Goal: Information Seeking & Learning: Learn about a topic

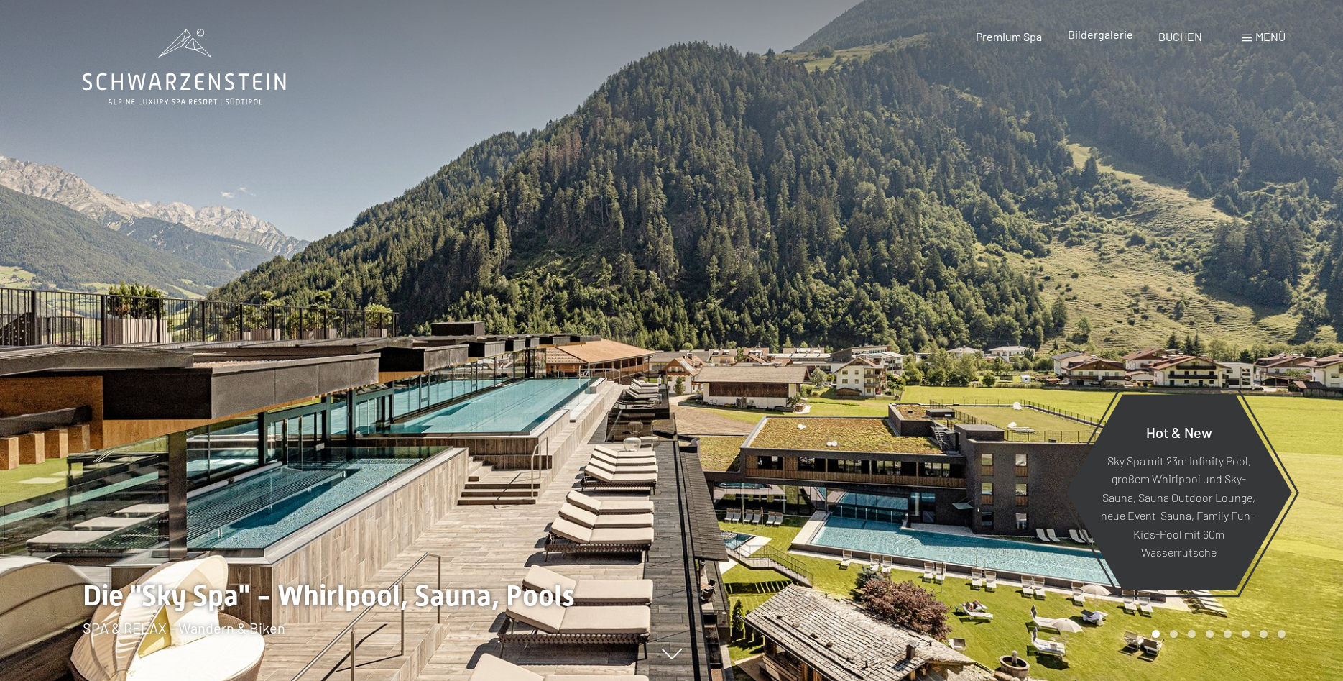
click at [1087, 34] on span "Bildergalerie" at bounding box center [1100, 34] width 65 height 14
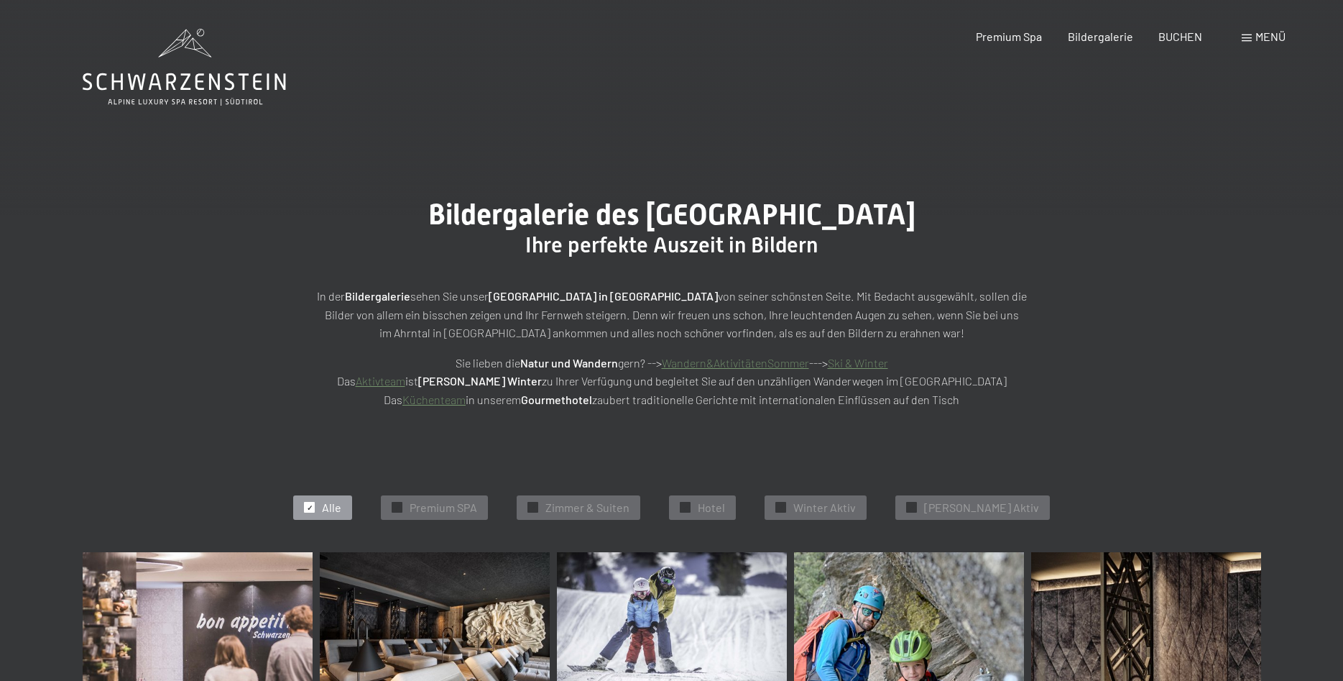
drag, startPoint x: 1342, startPoint y: 73, endPoint x: 1342, endPoint y: 503, distance: 430.4
drag, startPoint x: 1342, startPoint y: 503, endPoint x: 752, endPoint y: 714, distance: 626.7
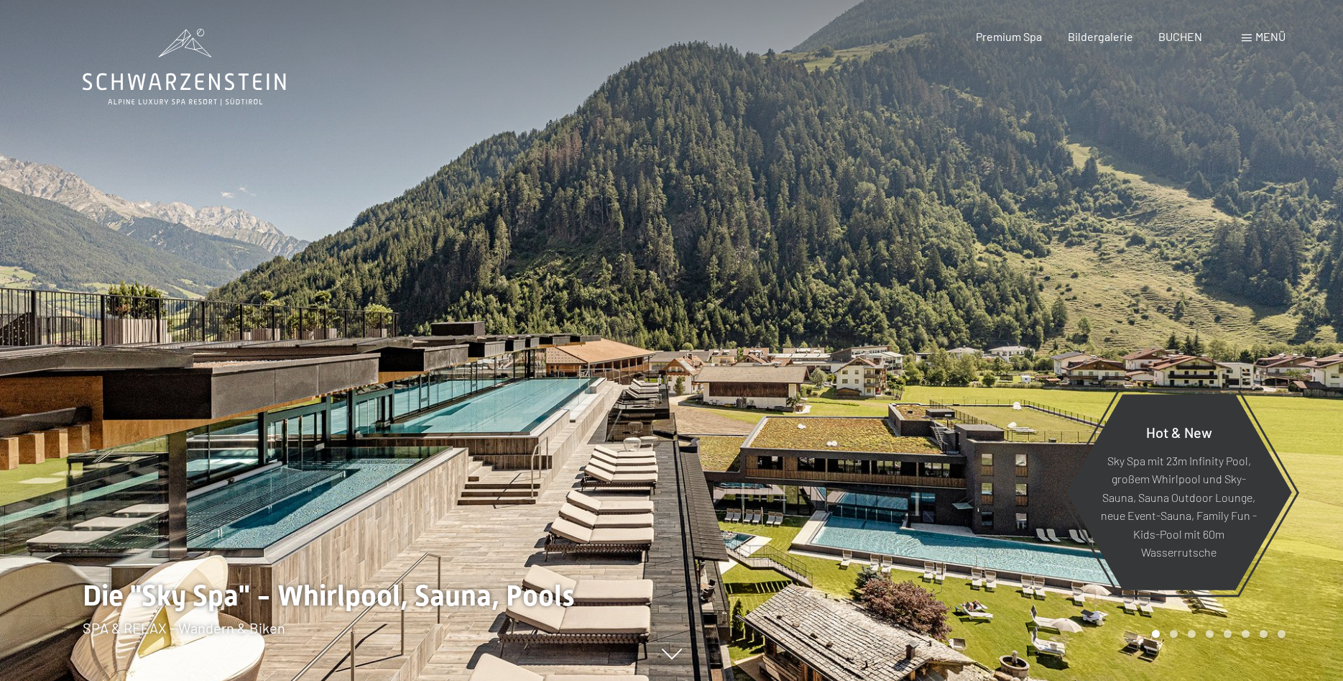
click at [1267, 41] on span "Menü" at bounding box center [1270, 36] width 30 height 14
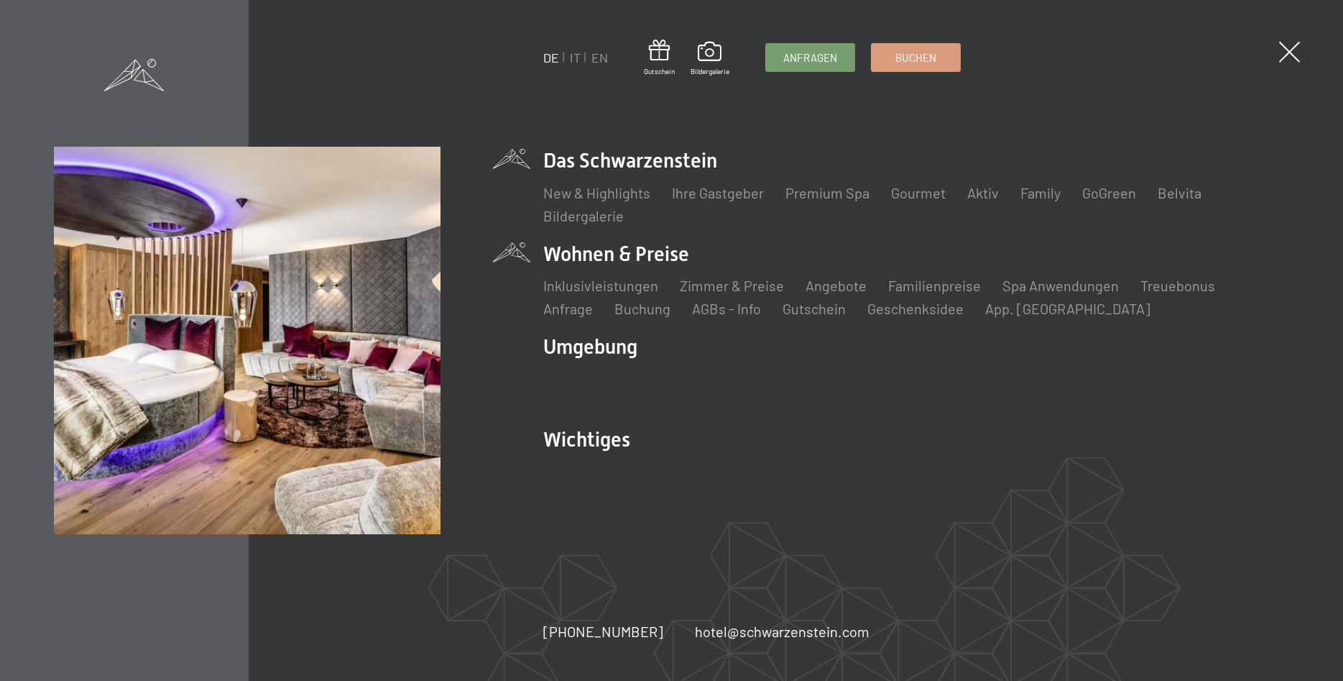
click at [601, 257] on li "Wohnen & Preise Inklusivleistungen Zimmer & Preise Liste Angebote Liste Familie…" at bounding box center [916, 279] width 747 height 78
click at [601, 252] on li "Wohnen & Preise Inklusivleistungen Zimmer & Preise Liste Angebote Liste Familie…" at bounding box center [916, 279] width 747 height 78
click at [738, 283] on link "Zimmer & Preise" at bounding box center [732, 285] width 104 height 17
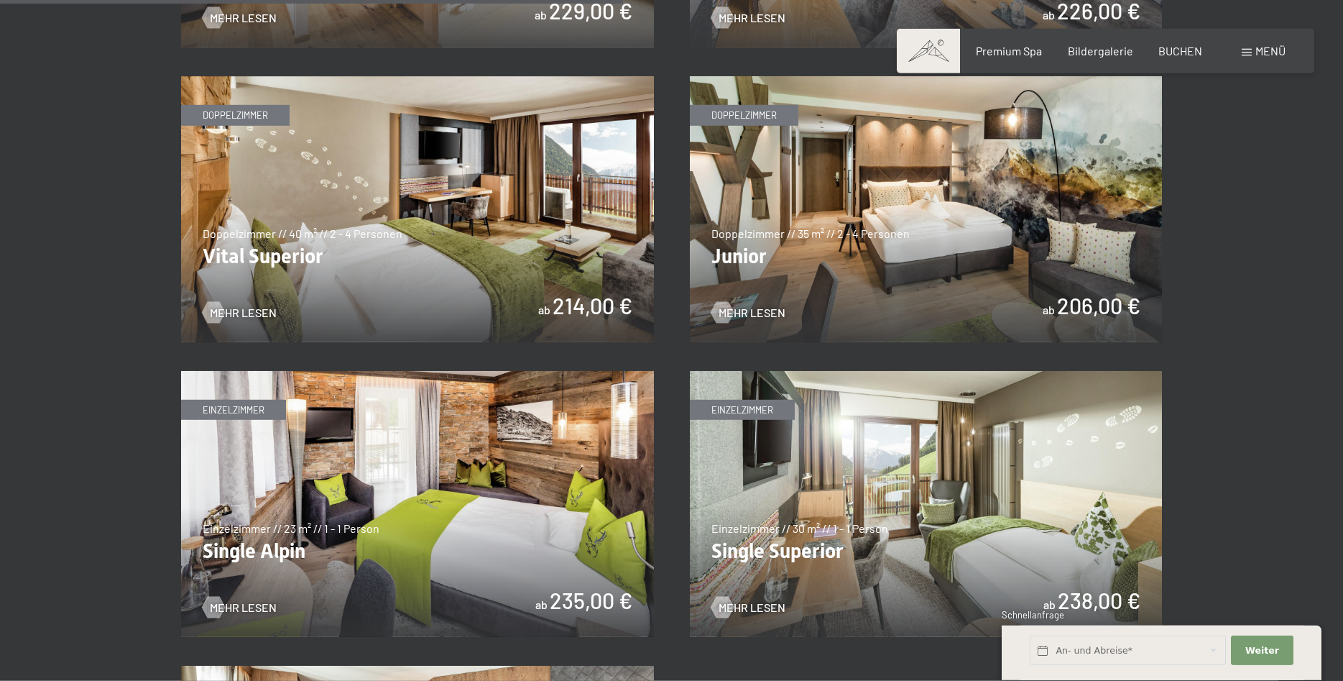
scroll to position [2126, 0]
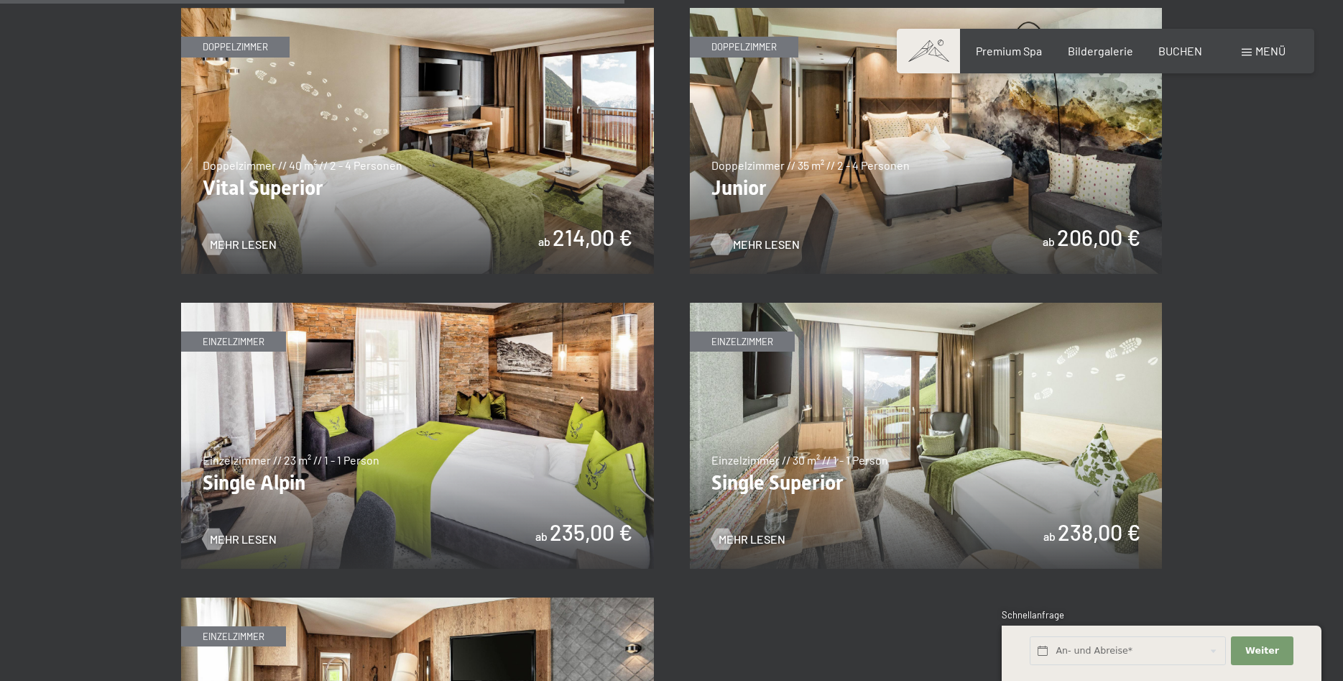
click at [747, 244] on span "Mehr Lesen" at bounding box center [766, 244] width 67 height 16
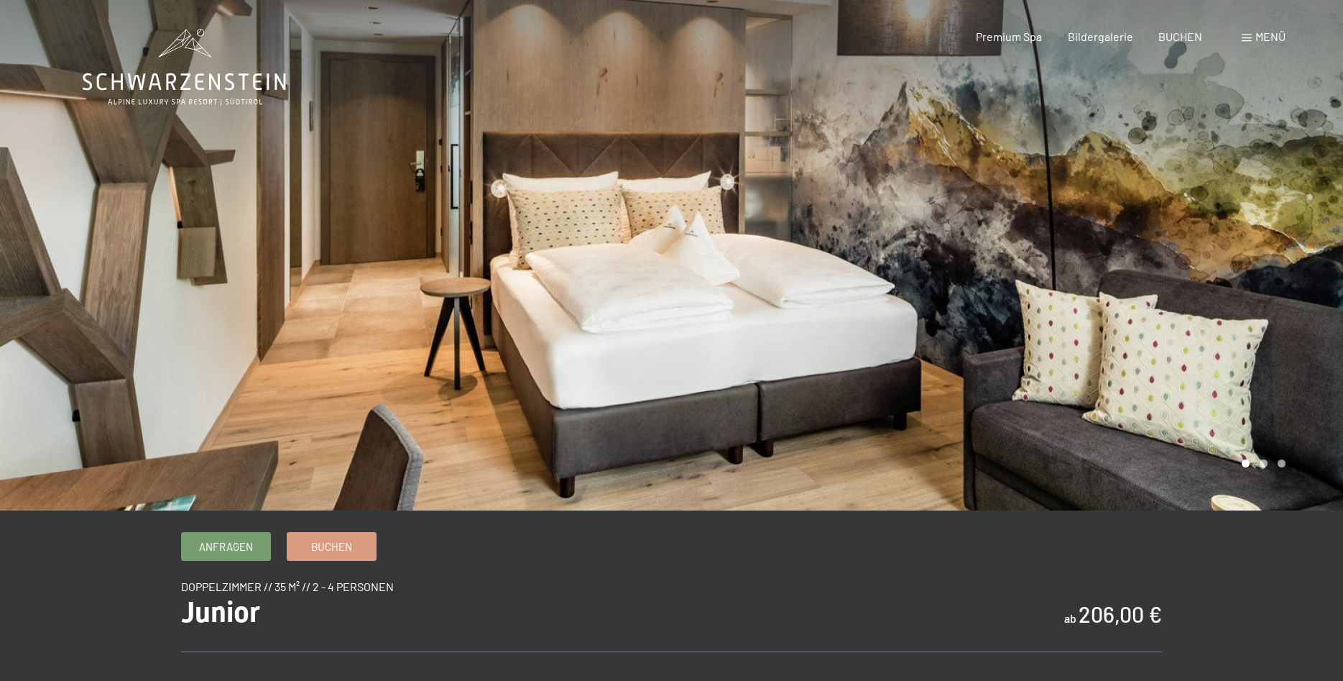
click at [1265, 35] on span "Menü" at bounding box center [1270, 36] width 30 height 14
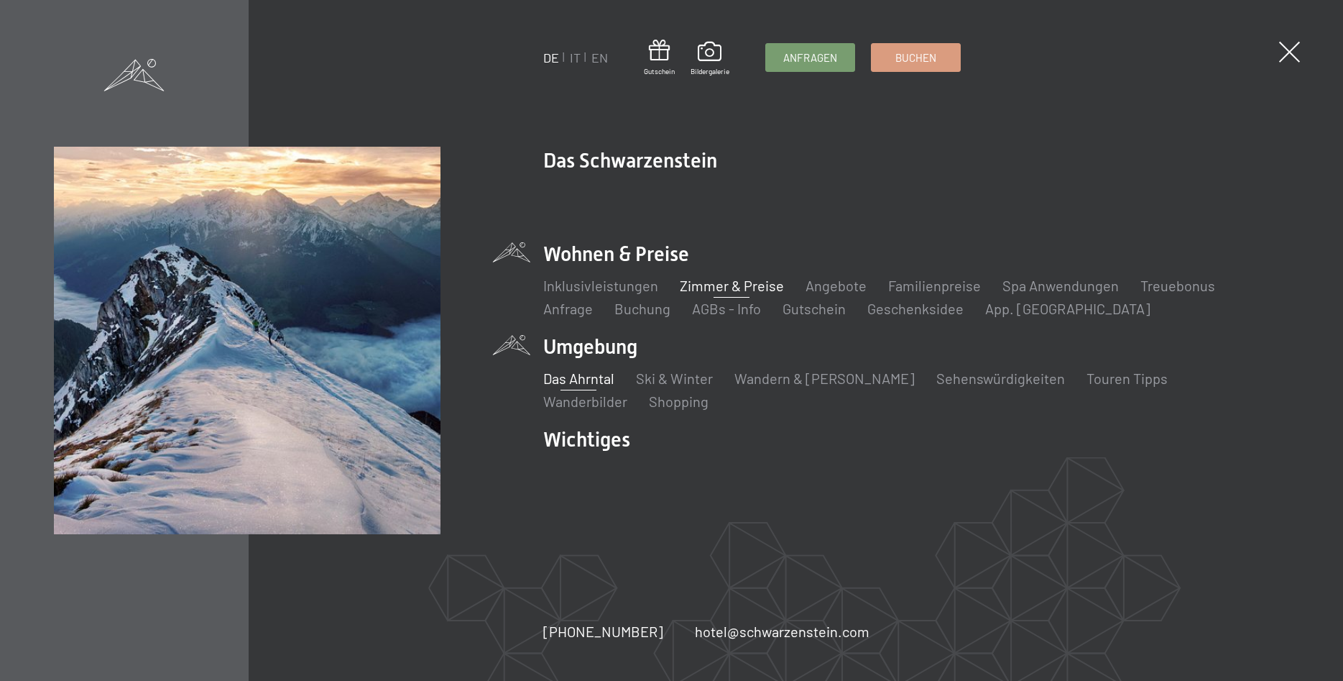
click at [605, 379] on link "Das Ahrntal" at bounding box center [578, 377] width 71 height 17
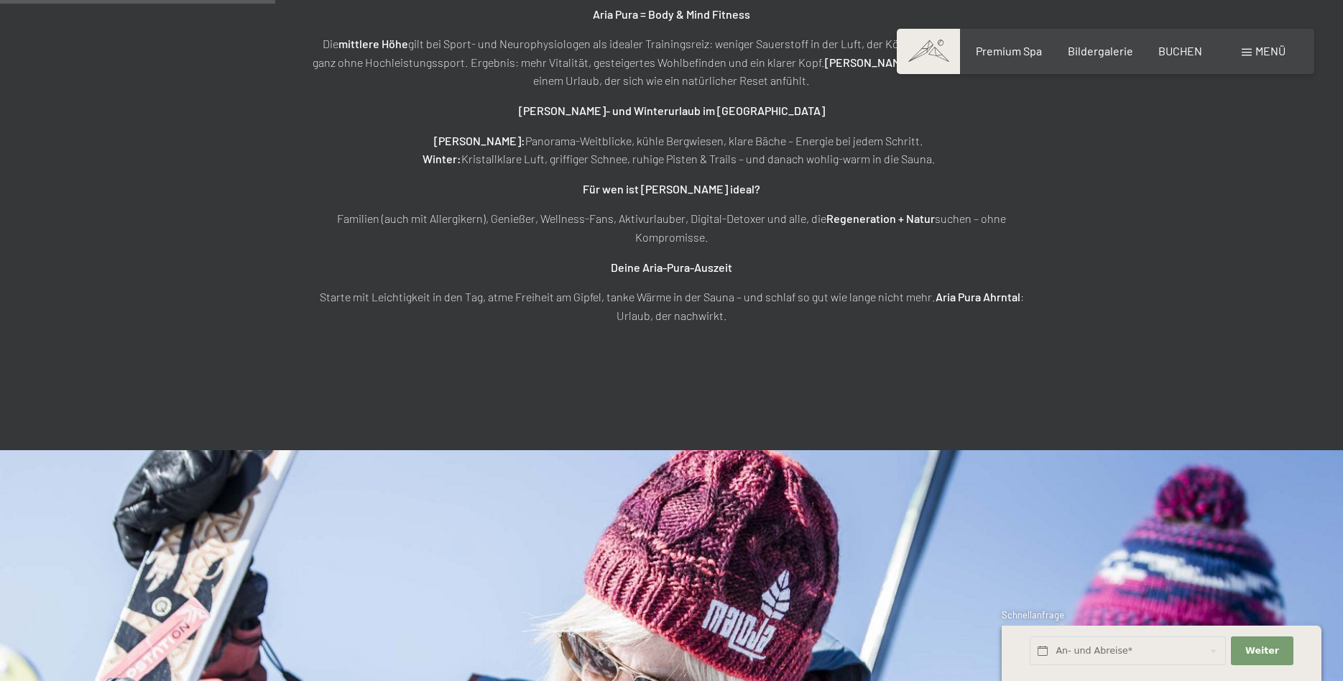
scroll to position [586, 0]
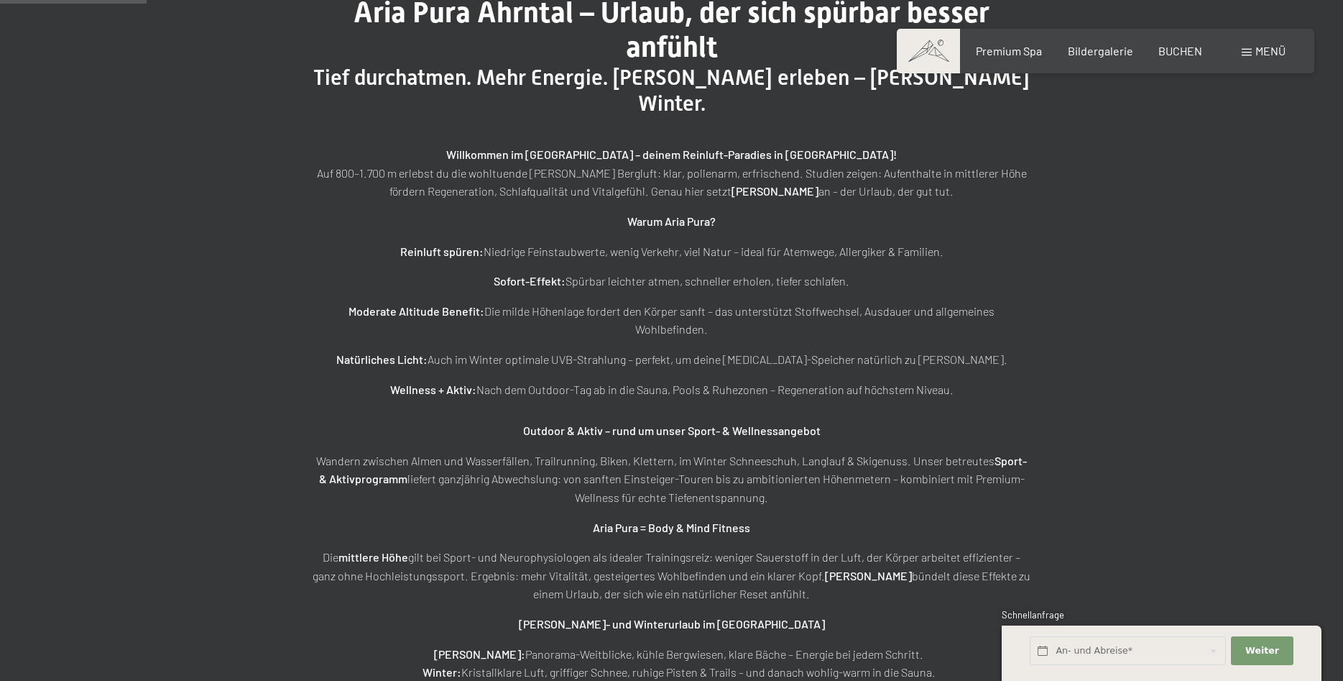
click at [1255, 56] on div "Menü" at bounding box center [1264, 51] width 44 height 16
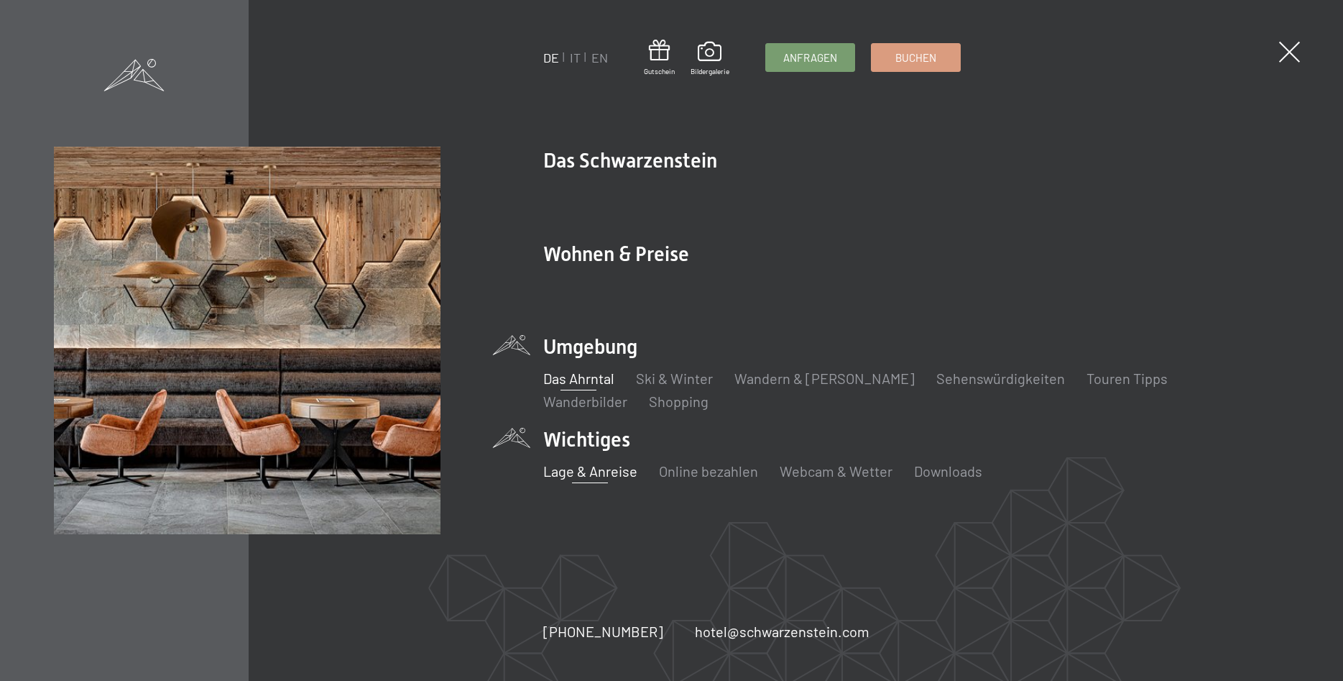
click at [585, 473] on link "Lage & Anreise" at bounding box center [590, 470] width 94 height 17
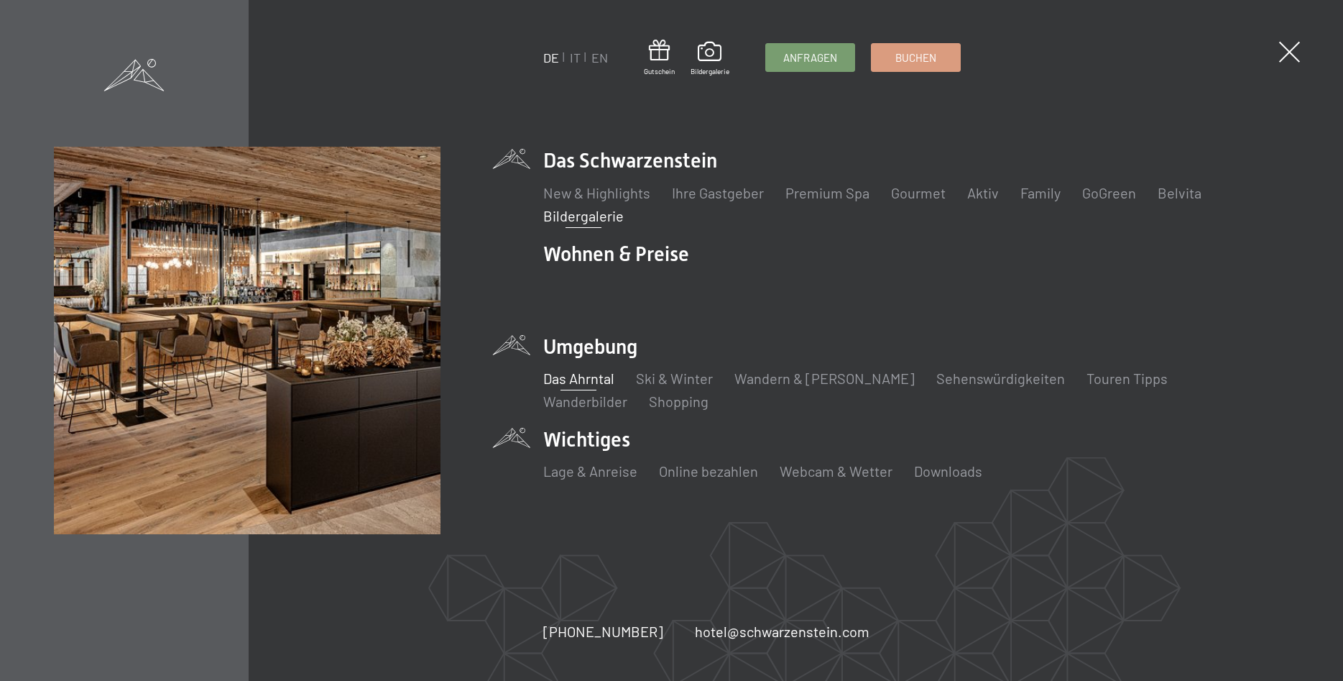
click at [594, 216] on link "Bildergalerie" at bounding box center [583, 215] width 80 height 17
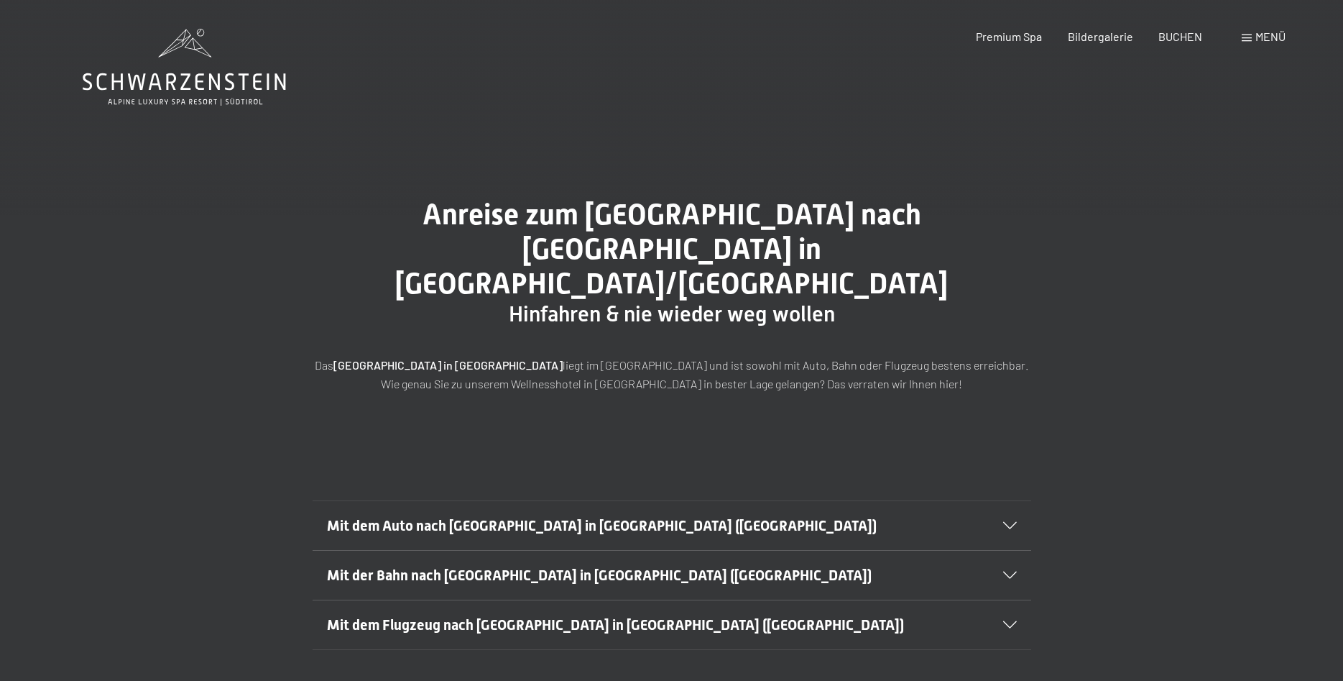
click at [1008, 522] on div at bounding box center [1001, 525] width 32 height 7
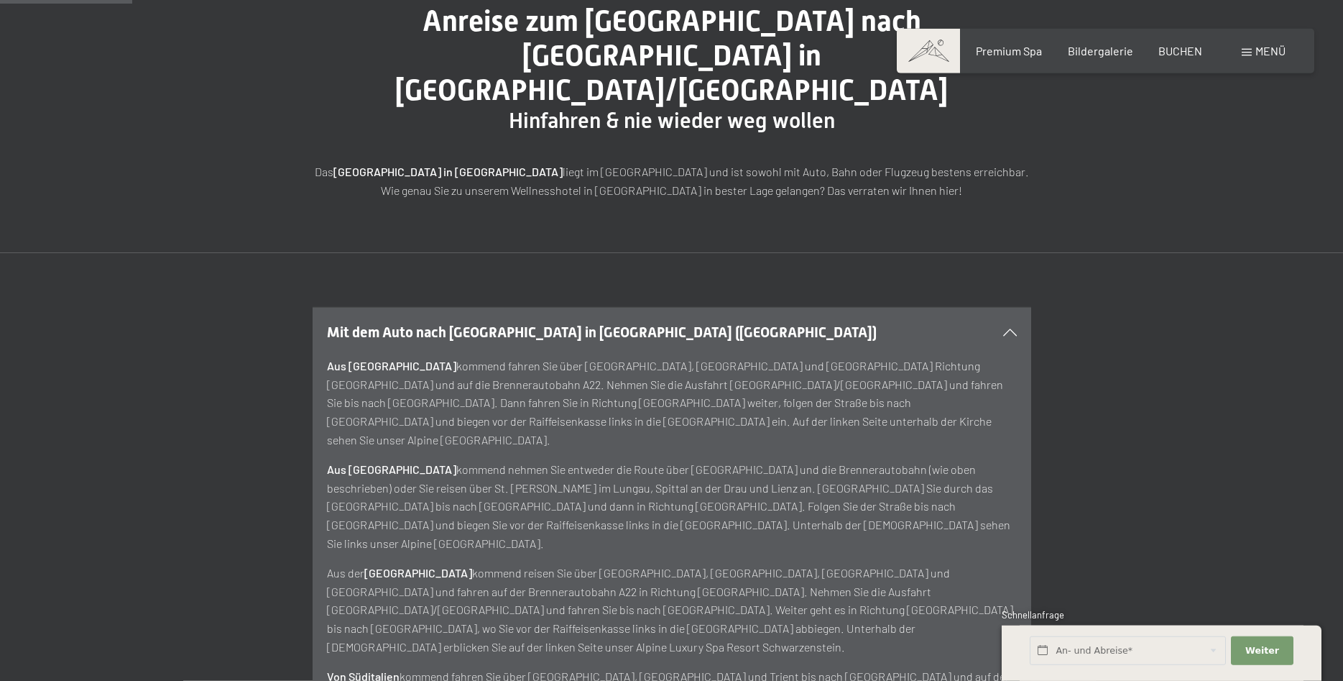
scroll to position [220, 0]
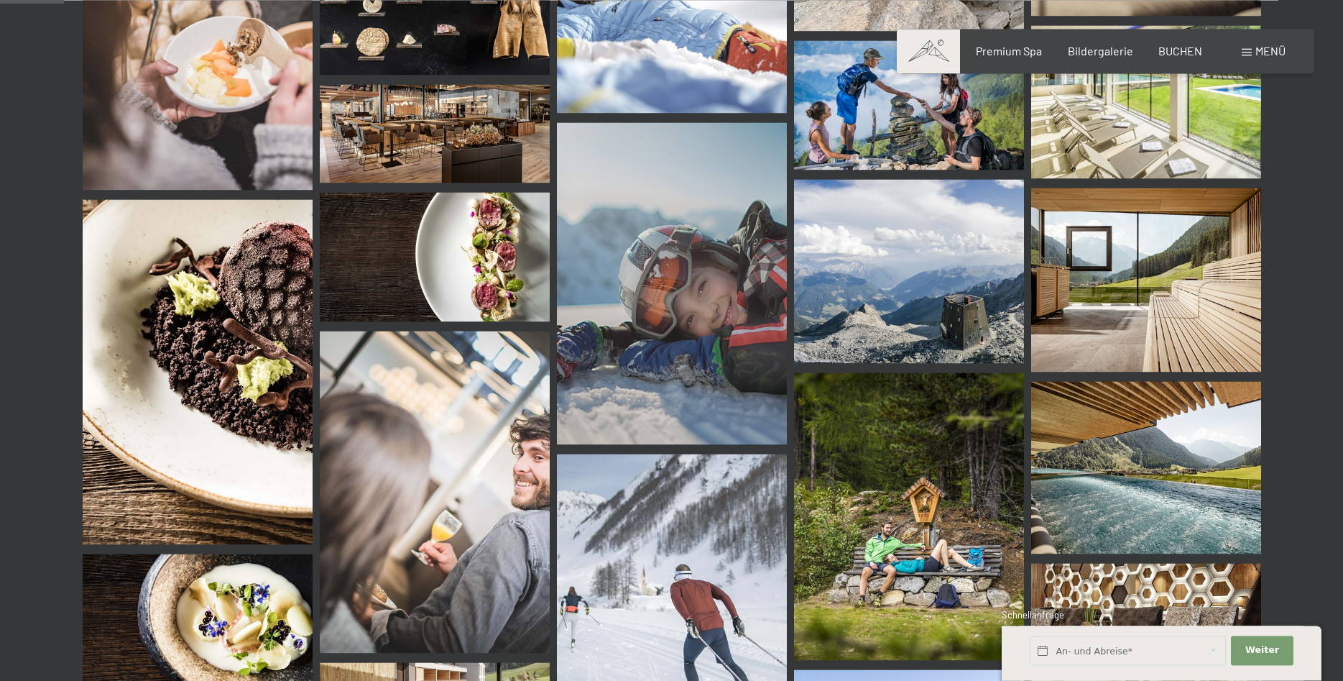
scroll to position [880, 0]
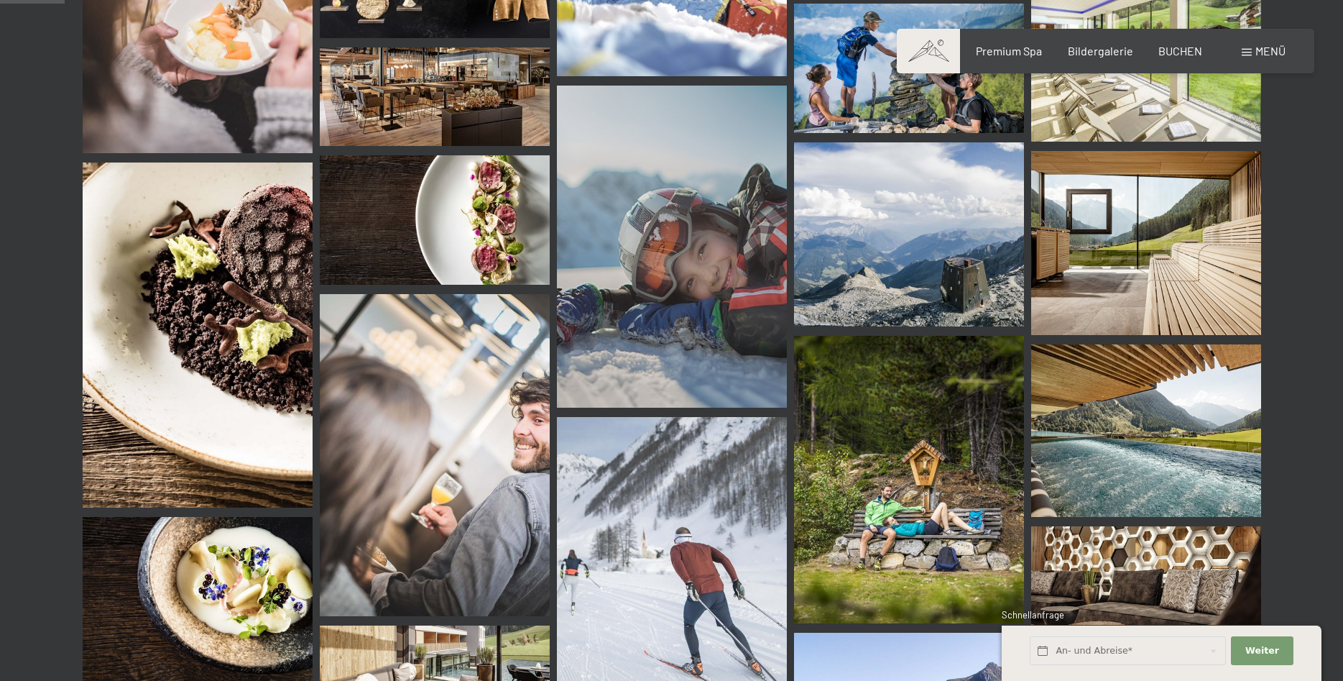
click at [1135, 268] on img at bounding box center [1146, 243] width 230 height 184
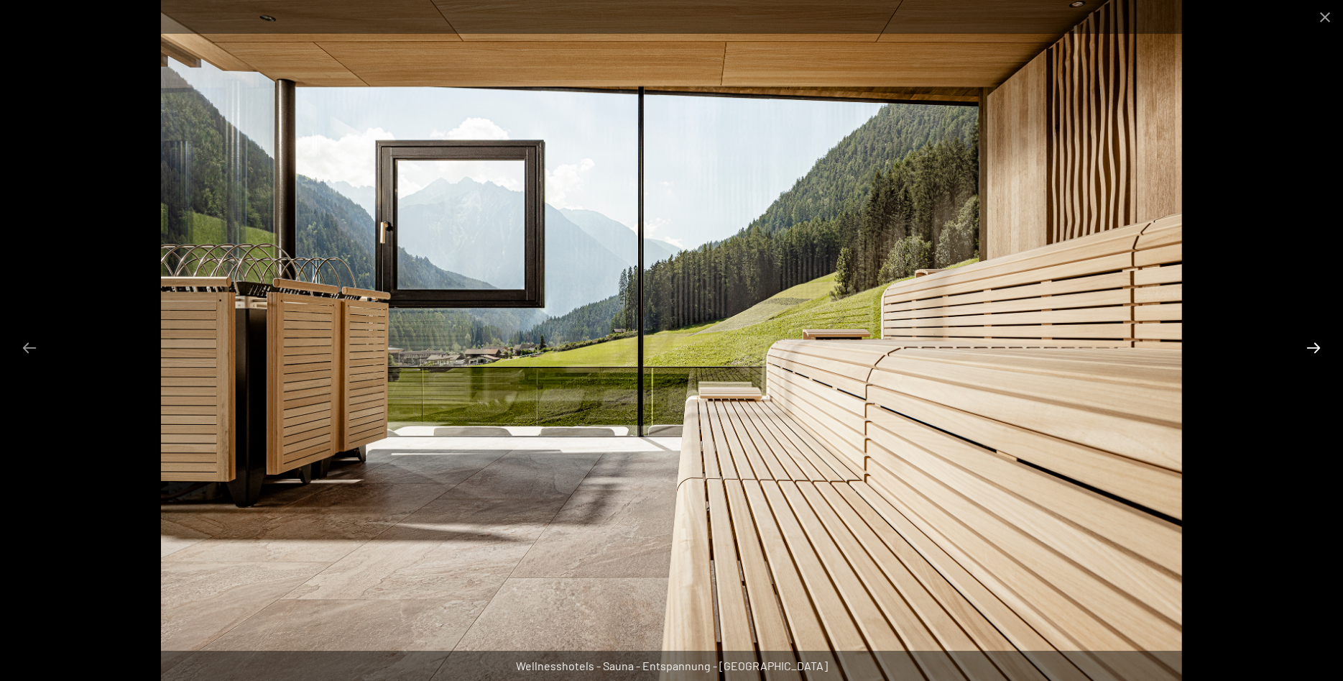
click at [1312, 346] on button "Next slide" at bounding box center [1314, 347] width 30 height 28
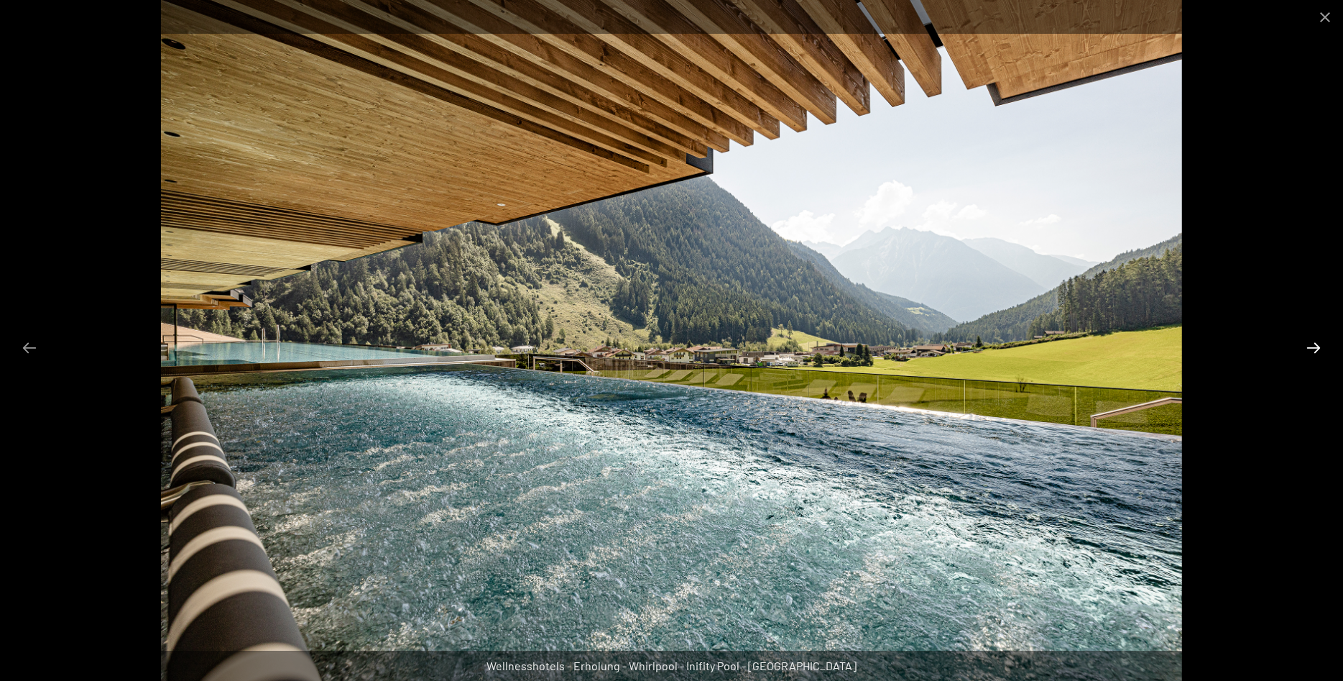
click at [1312, 346] on button "Next slide" at bounding box center [1314, 347] width 30 height 28
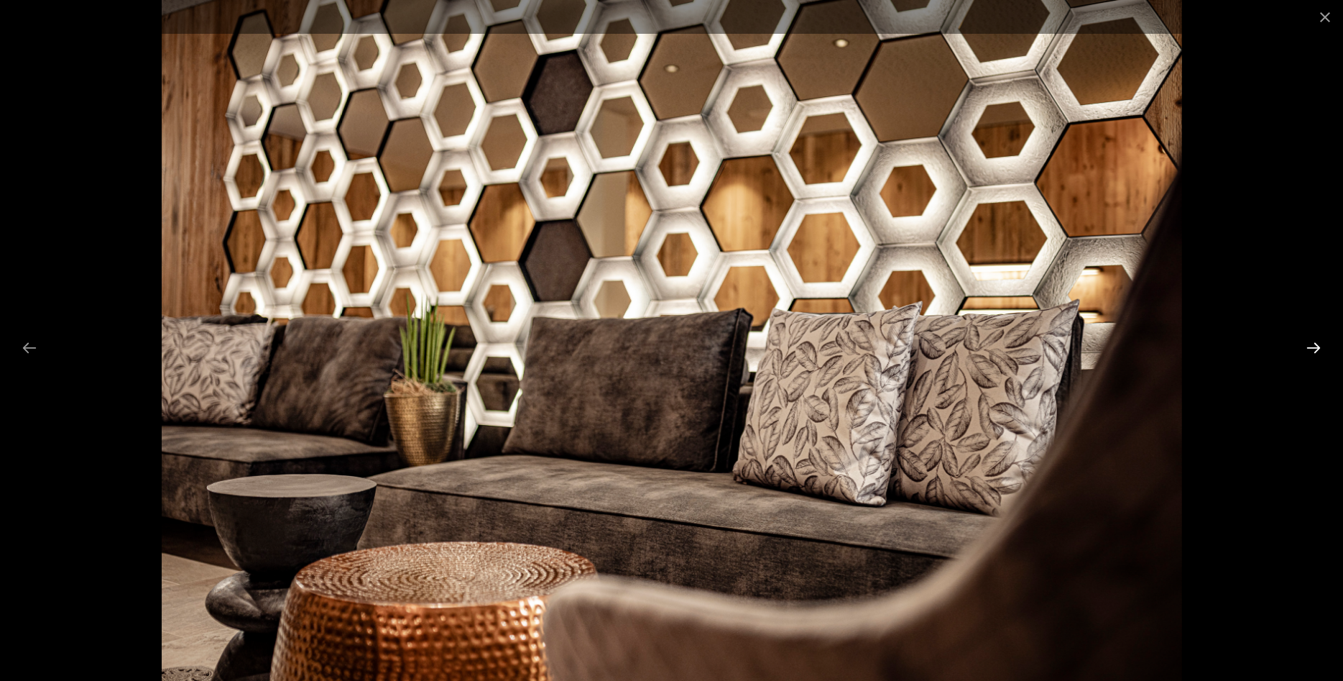
click at [1312, 346] on button "Next slide" at bounding box center [1314, 347] width 30 height 28
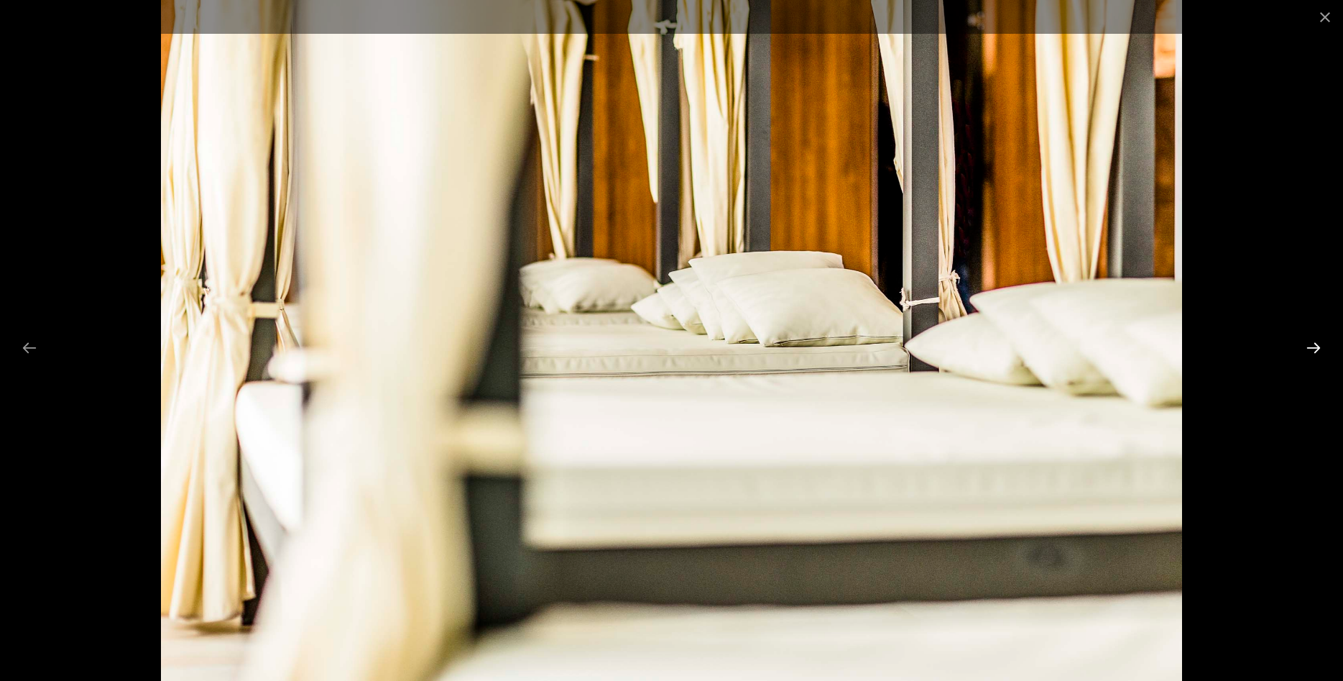
click at [1312, 346] on button "Next slide" at bounding box center [1314, 347] width 30 height 28
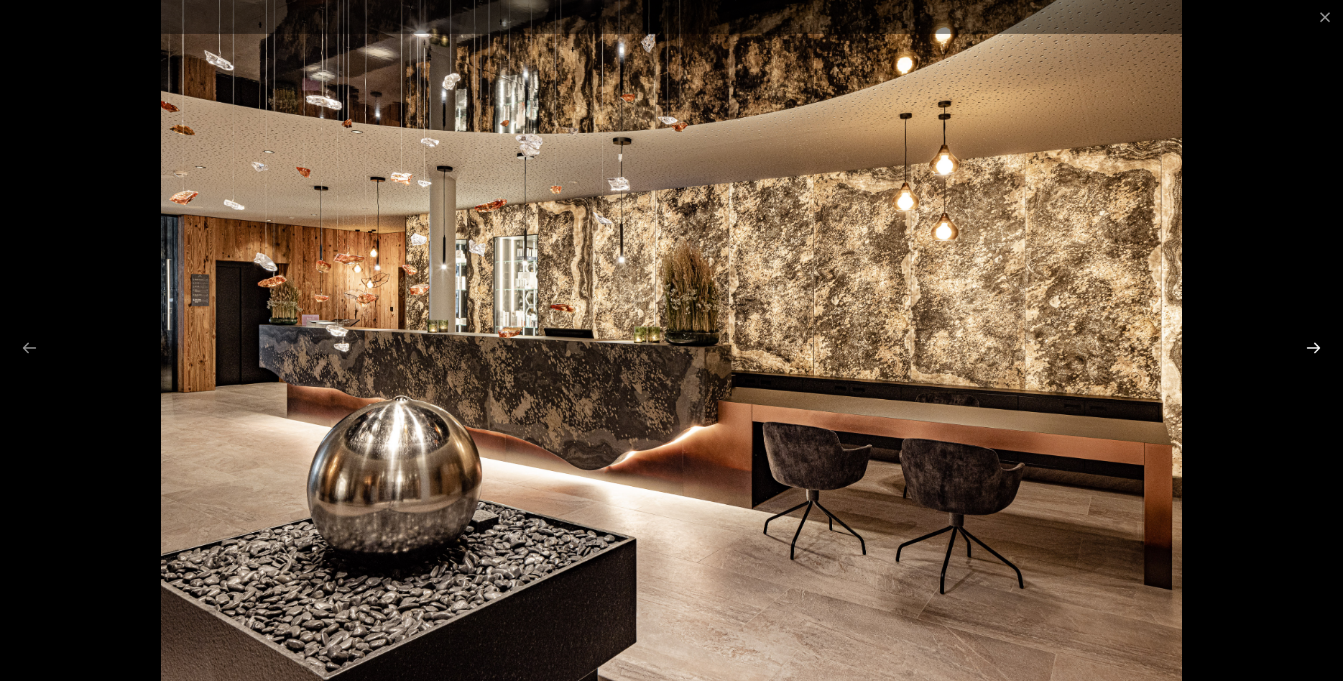
click at [1323, 344] on button "Next slide" at bounding box center [1314, 347] width 30 height 28
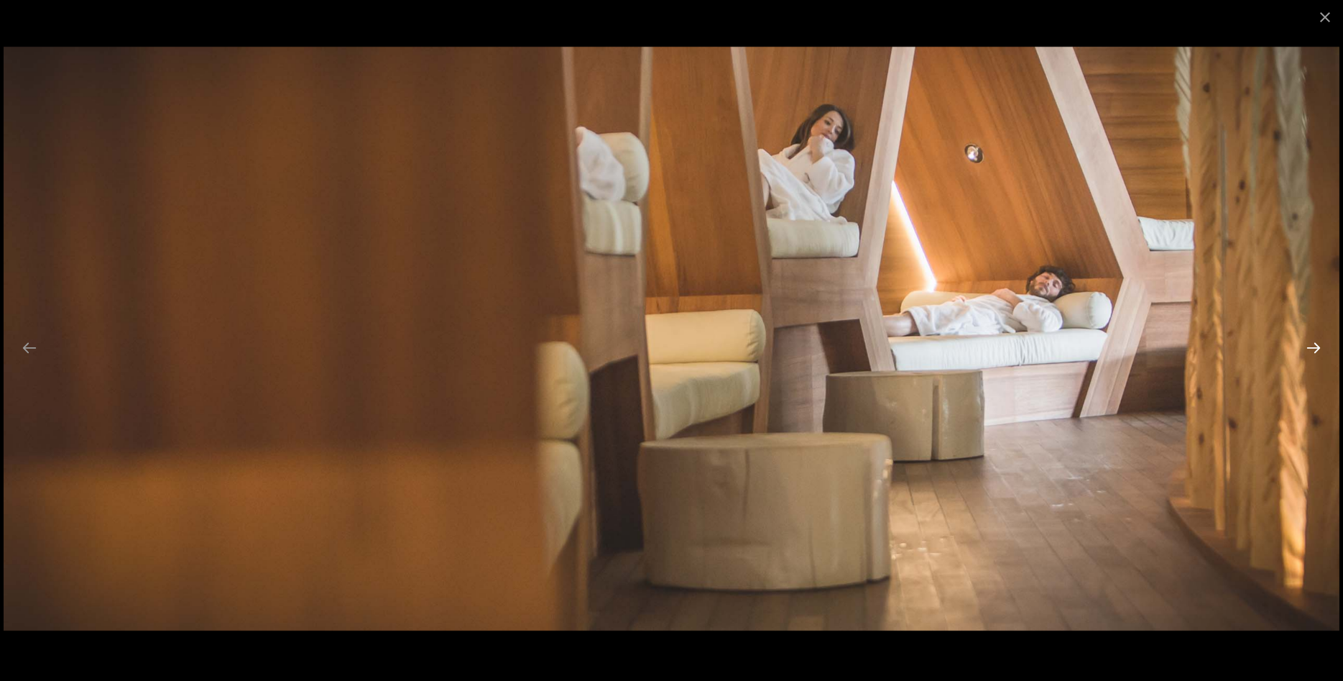
click at [1323, 344] on button "Next slide" at bounding box center [1314, 347] width 30 height 28
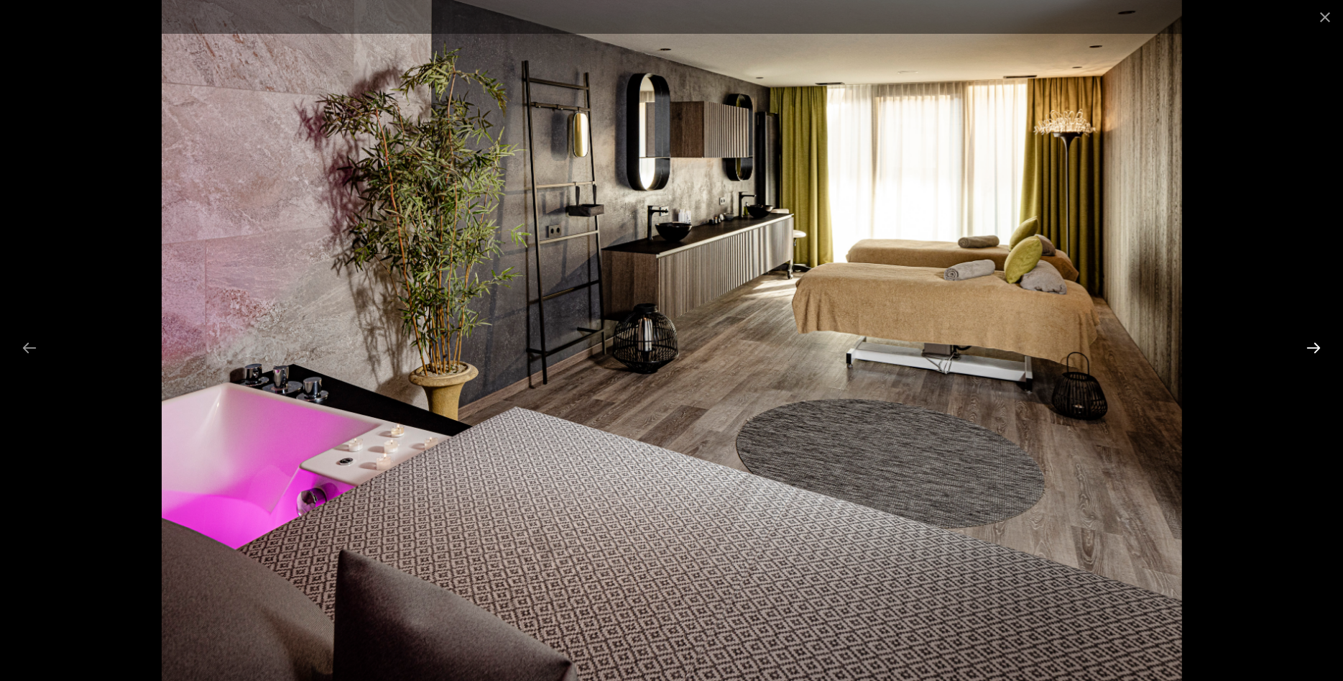
click at [1316, 346] on button "Next slide" at bounding box center [1314, 347] width 30 height 28
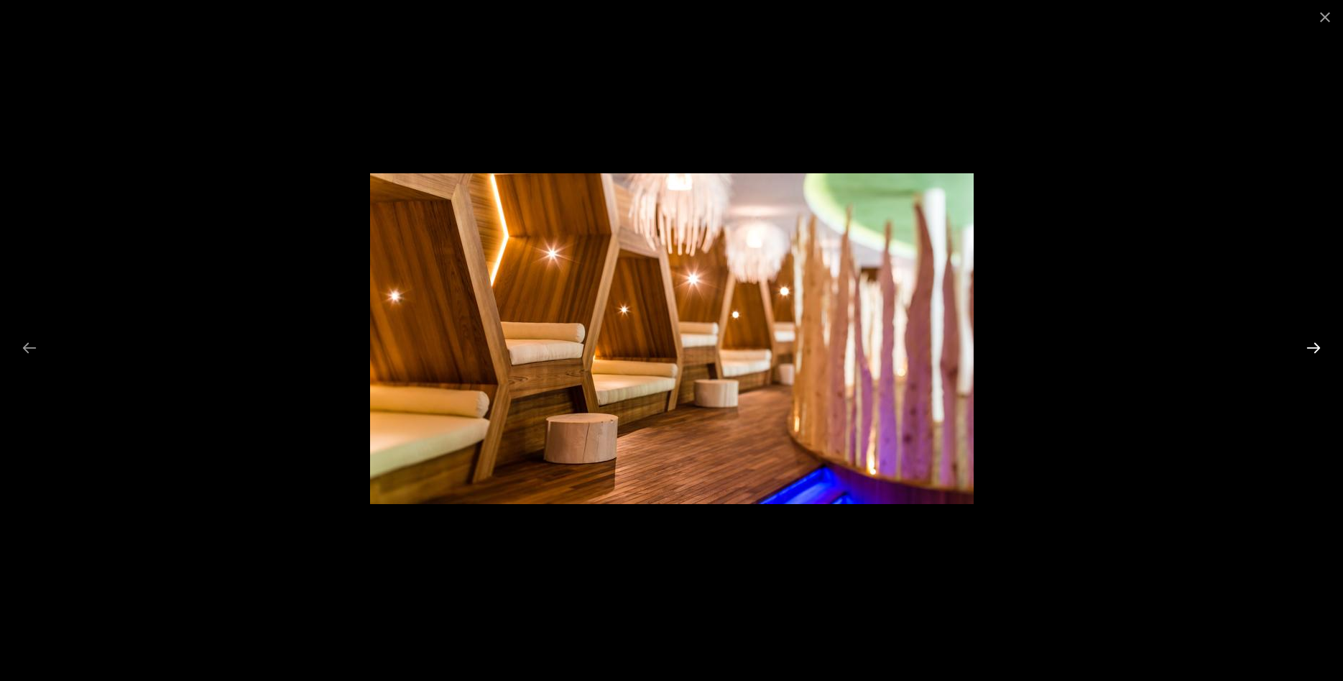
click at [1313, 346] on button "Next slide" at bounding box center [1314, 347] width 30 height 28
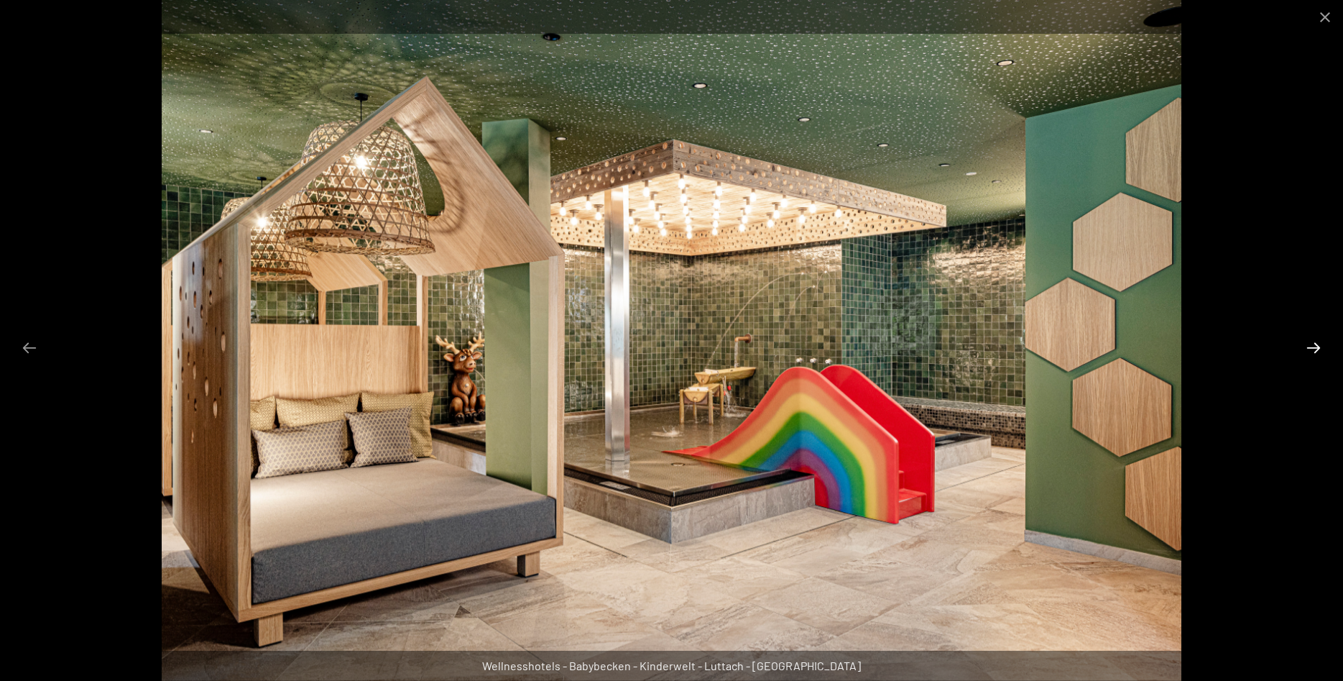
click at [1313, 341] on button "Next slide" at bounding box center [1314, 347] width 30 height 28
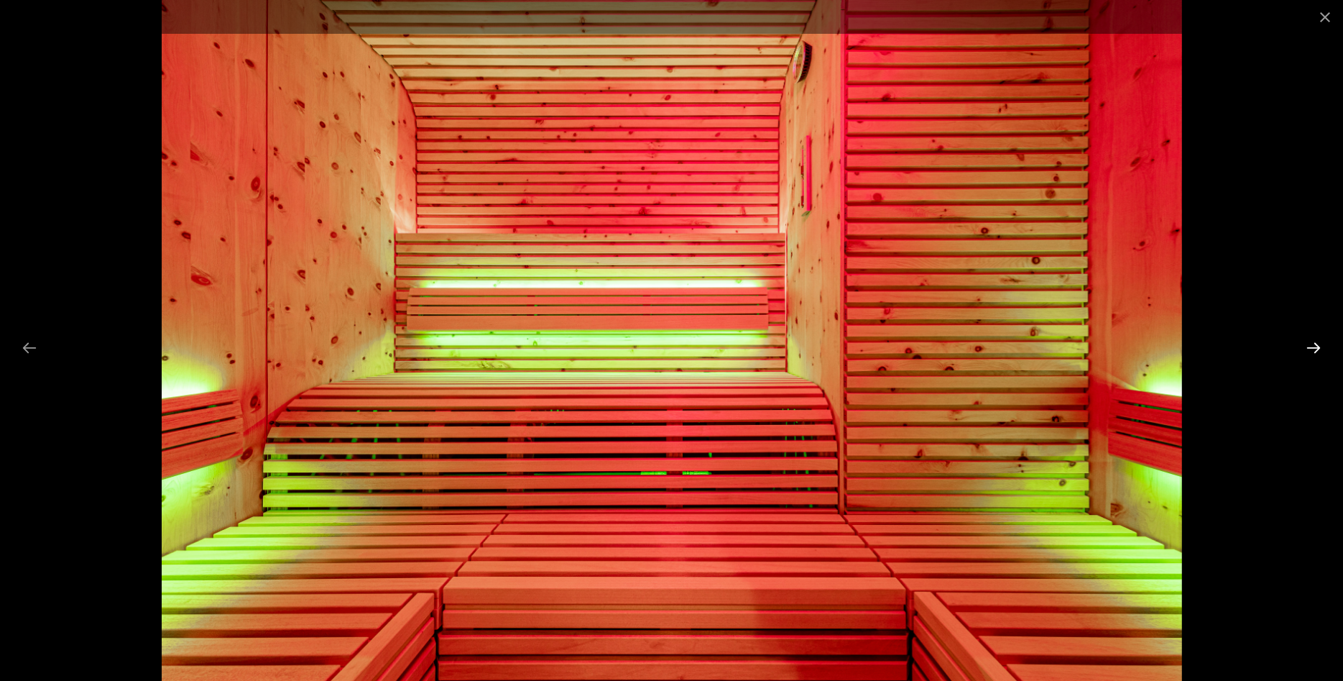
click at [1309, 346] on button "Next slide" at bounding box center [1314, 347] width 30 height 28
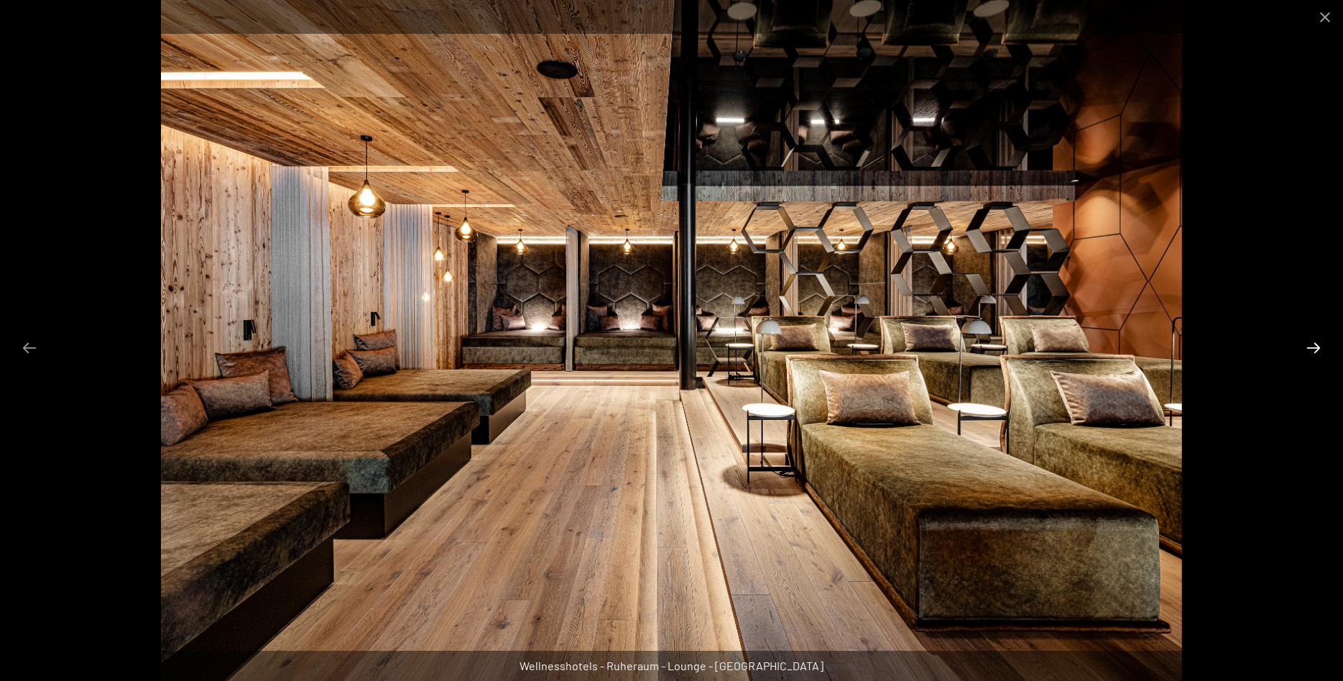
click at [1309, 346] on button "Next slide" at bounding box center [1314, 347] width 30 height 28
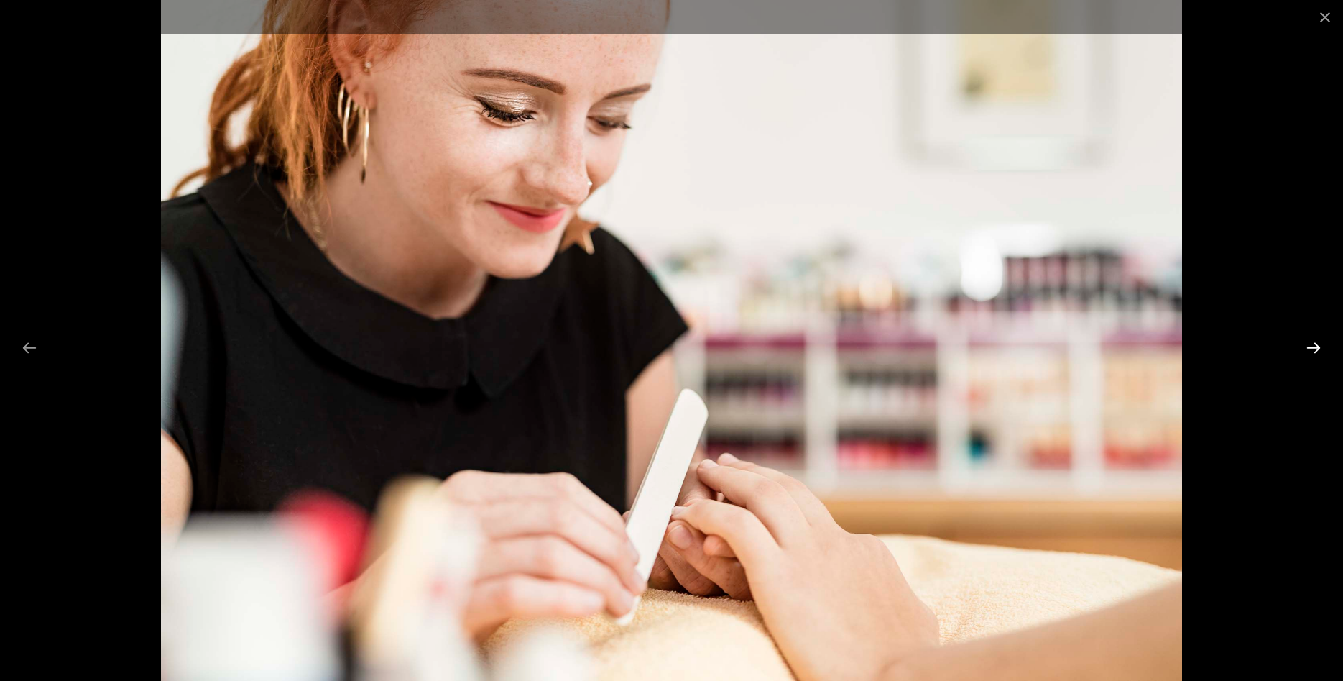
click at [1309, 346] on button "Next slide" at bounding box center [1314, 347] width 30 height 28
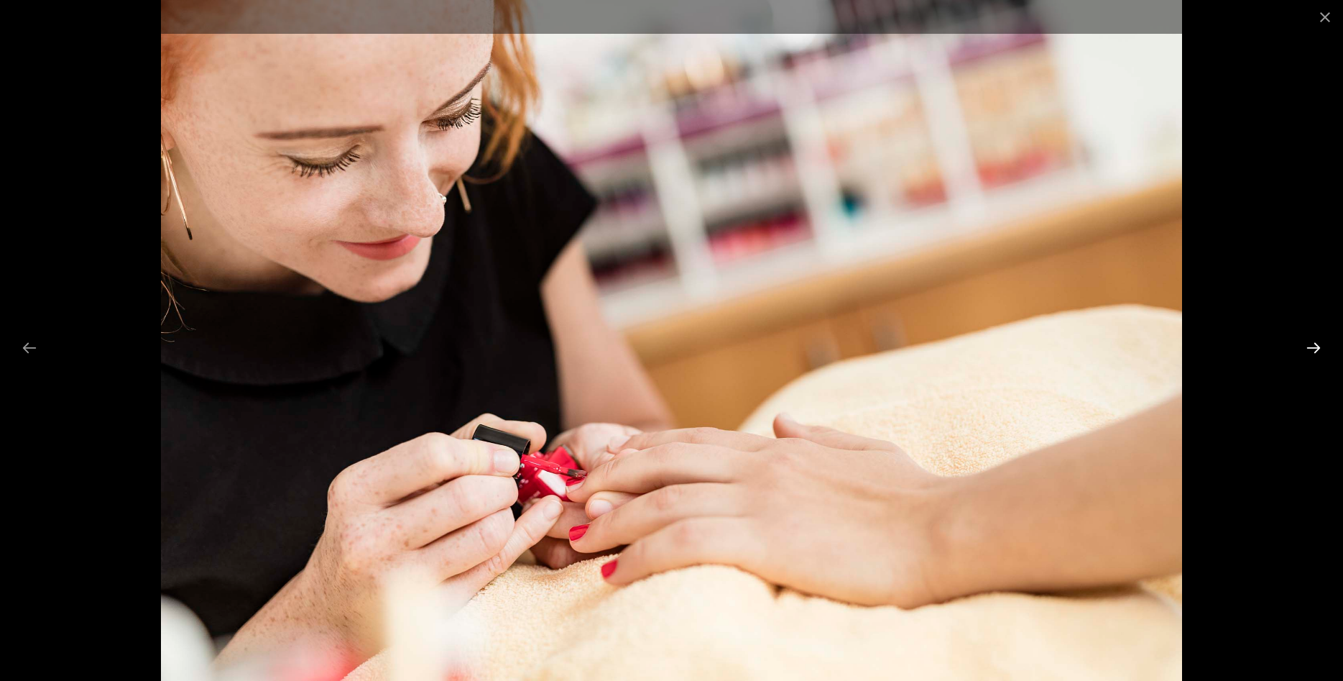
click at [1309, 346] on button "Next slide" at bounding box center [1314, 347] width 30 height 28
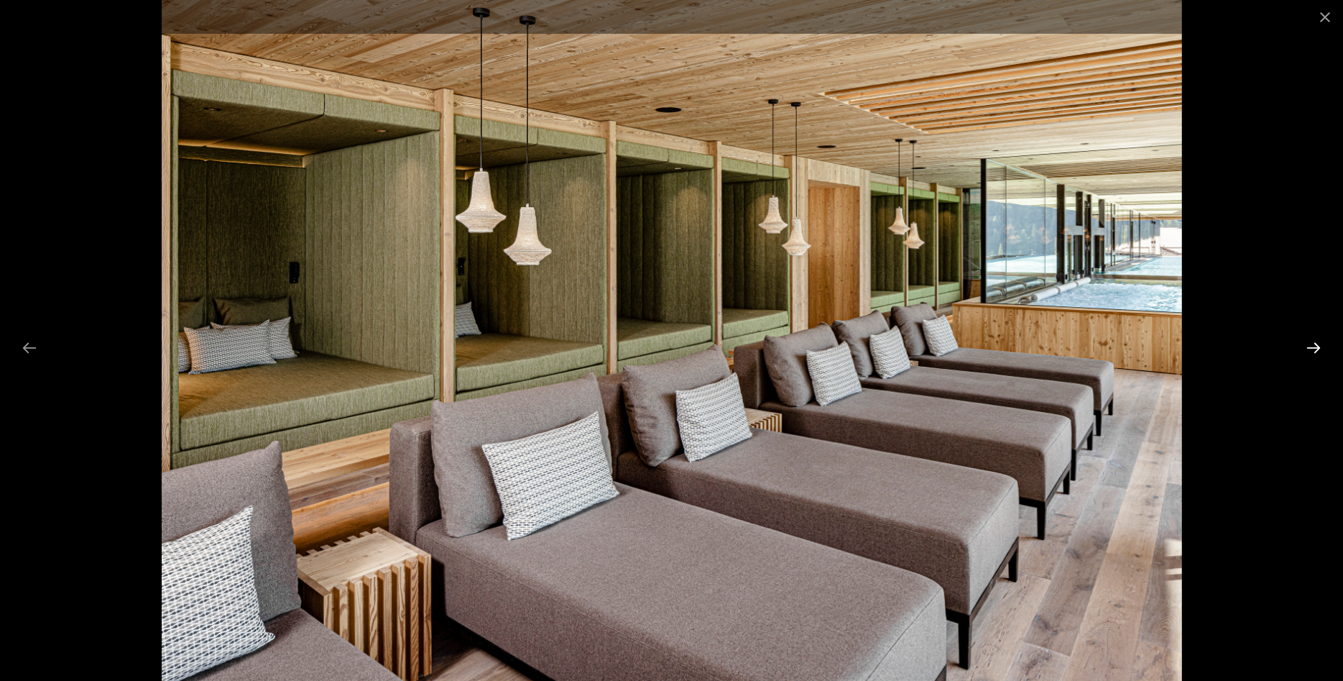
click at [1309, 346] on button "Next slide" at bounding box center [1314, 347] width 30 height 28
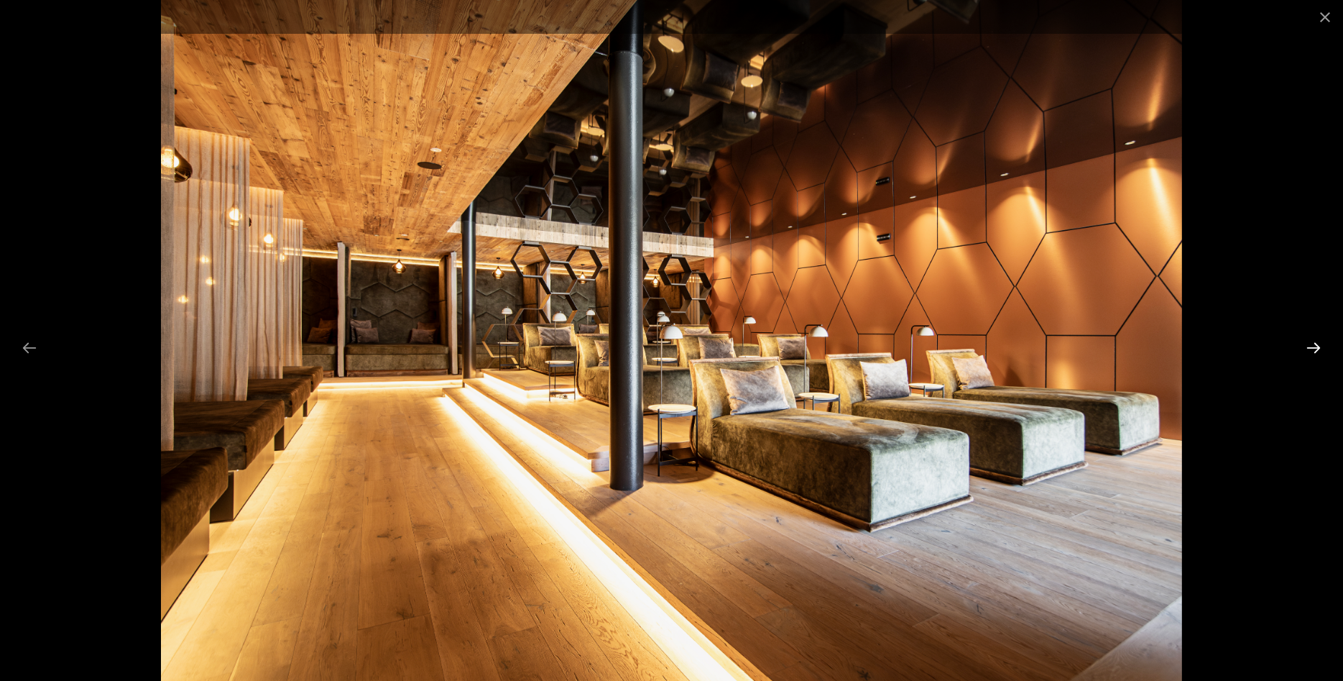
click at [1309, 344] on button "Next slide" at bounding box center [1314, 347] width 30 height 28
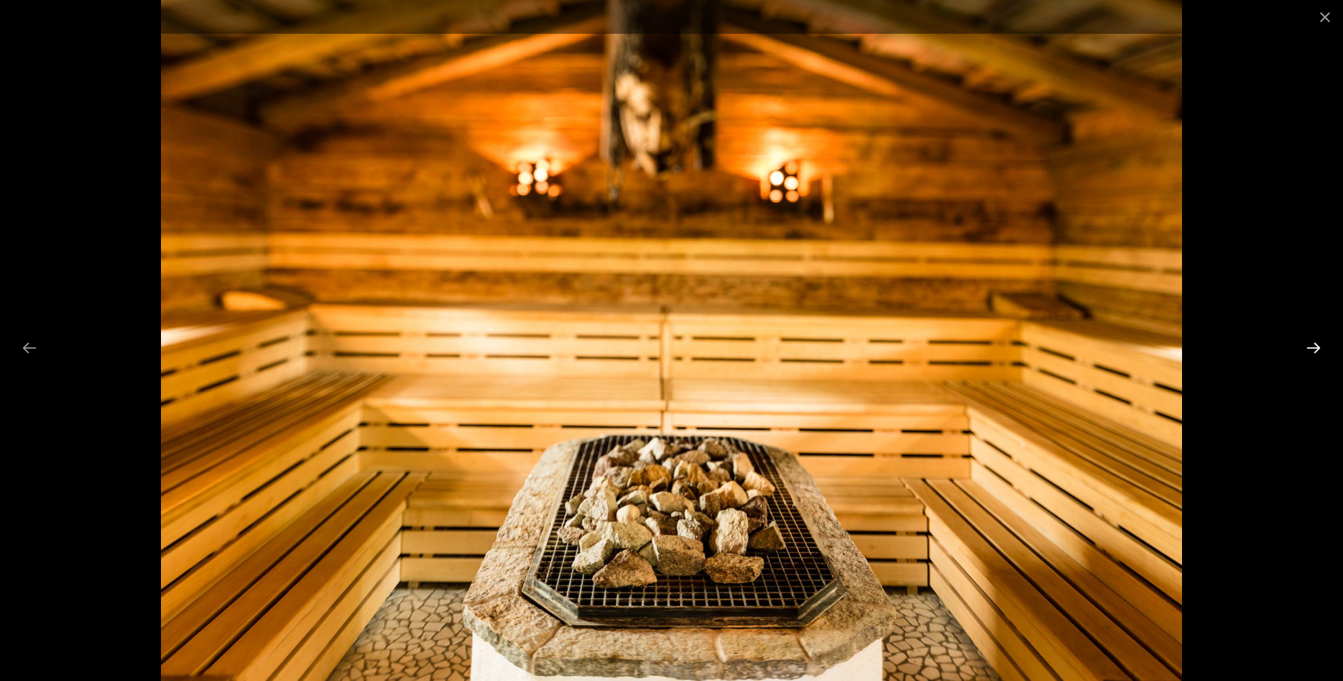
click at [1309, 344] on button "Next slide" at bounding box center [1314, 347] width 30 height 28
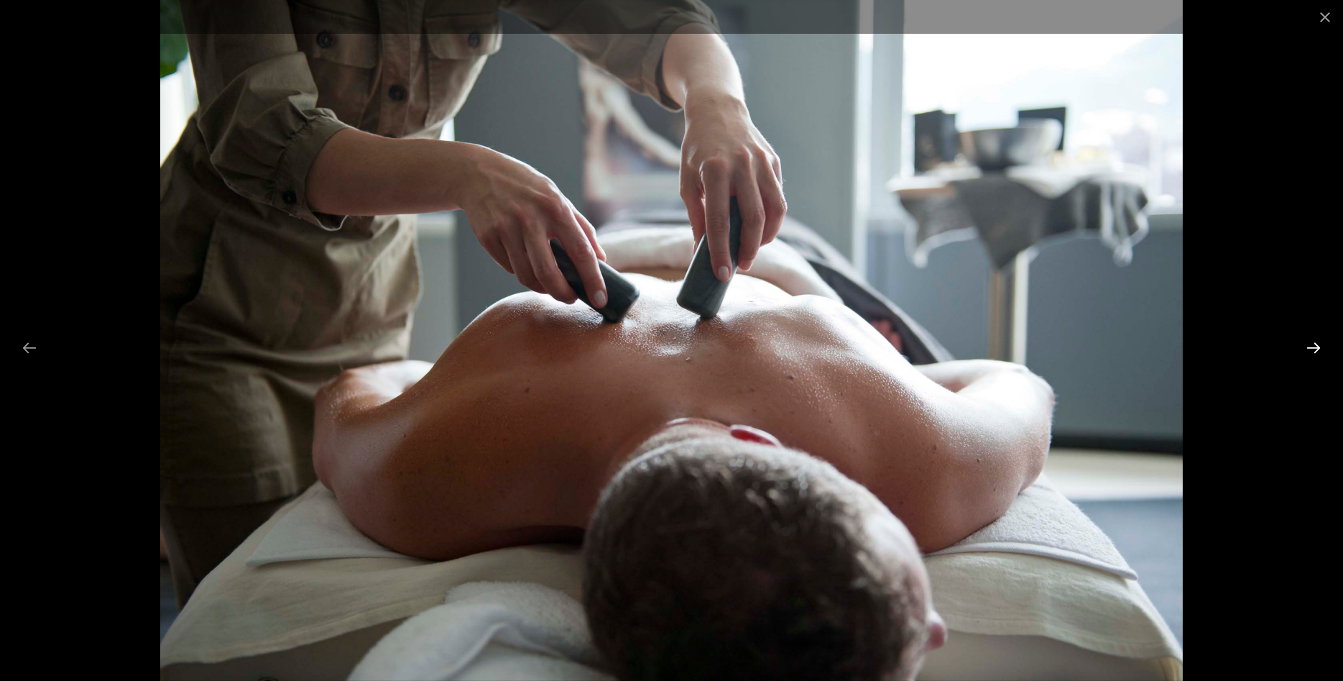
click at [1309, 344] on button "Next slide" at bounding box center [1314, 347] width 30 height 28
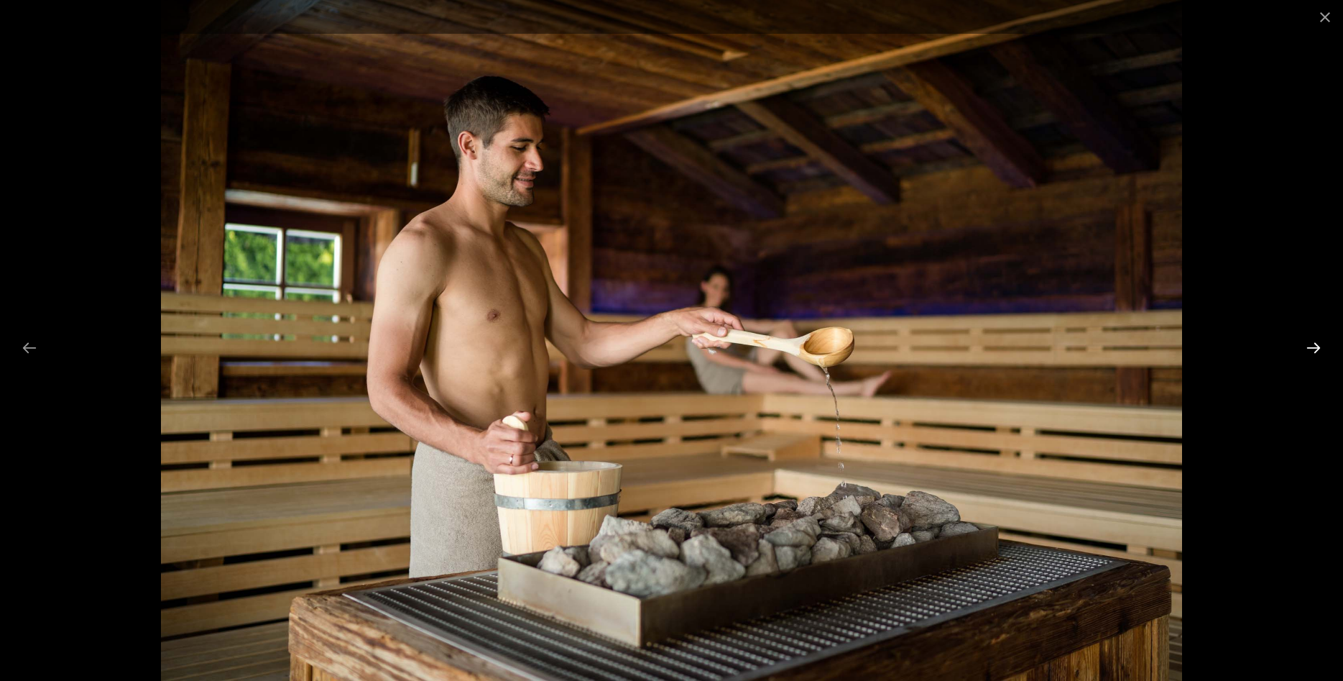
click at [1309, 344] on button "Next slide" at bounding box center [1314, 347] width 30 height 28
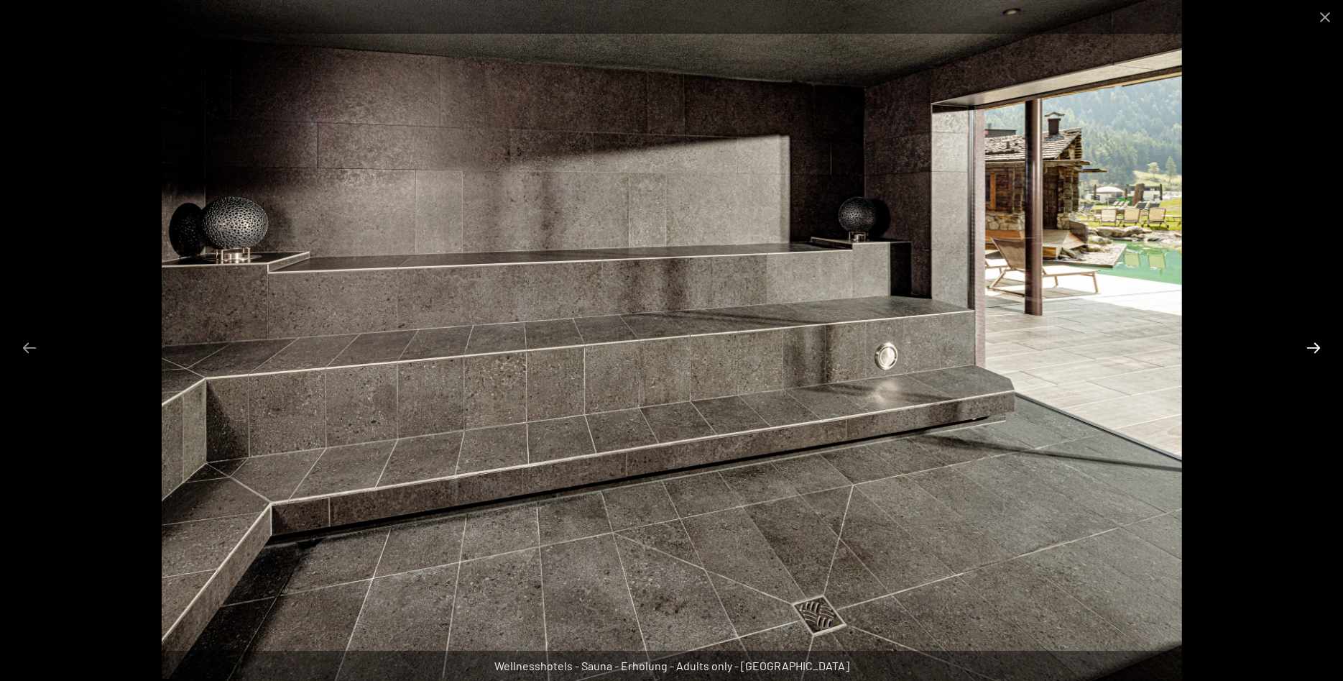
click at [1309, 344] on button "Next slide" at bounding box center [1314, 347] width 30 height 28
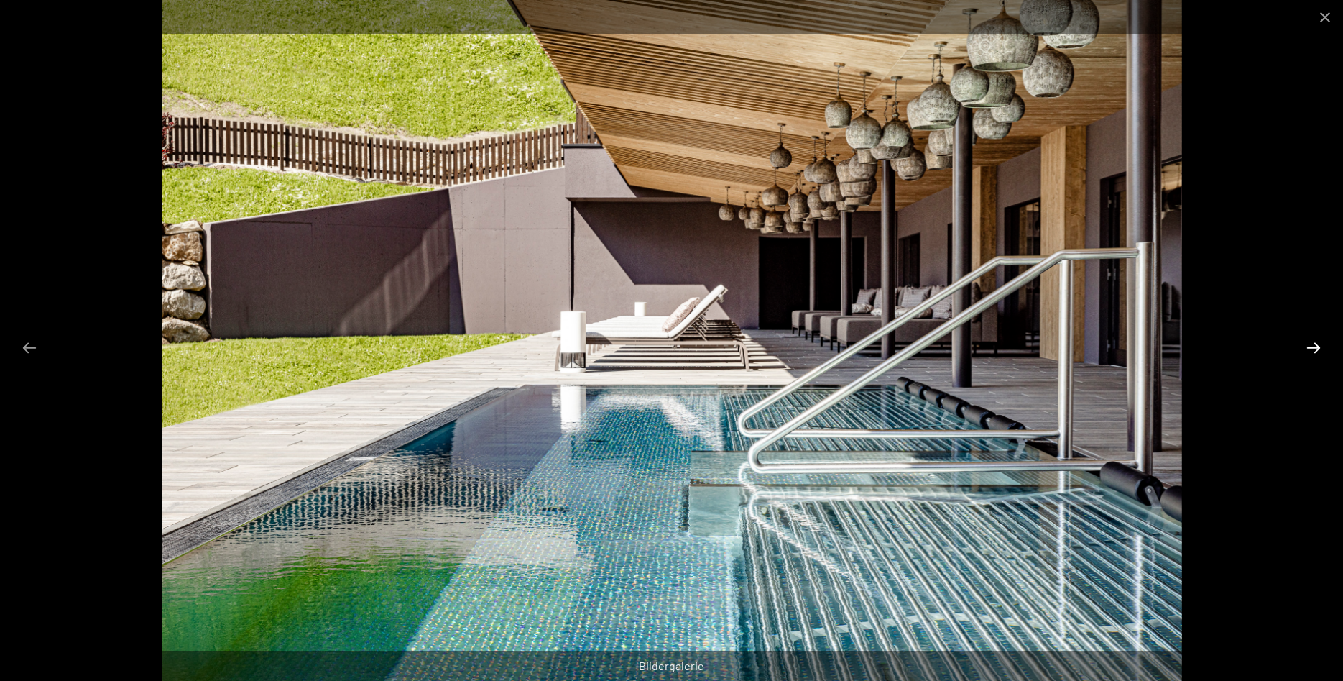
click at [1309, 344] on button "Next slide" at bounding box center [1314, 347] width 30 height 28
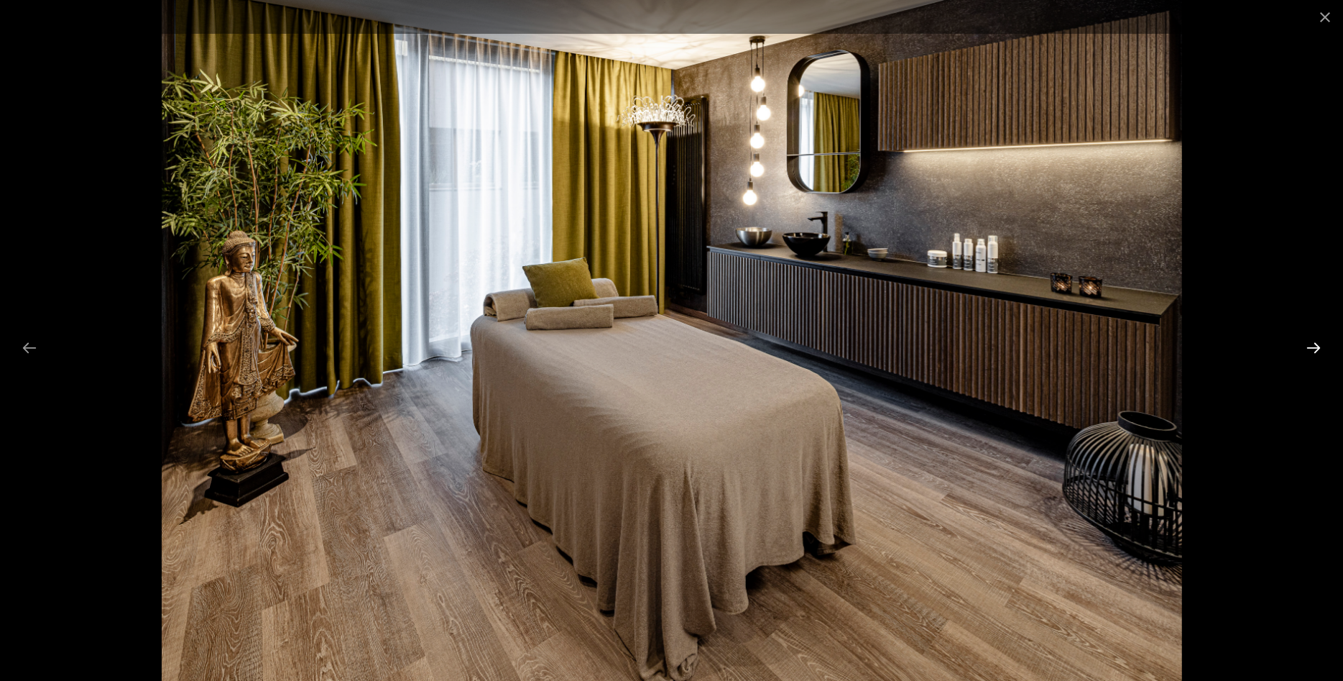
click at [1309, 344] on button "Next slide" at bounding box center [1314, 347] width 30 height 28
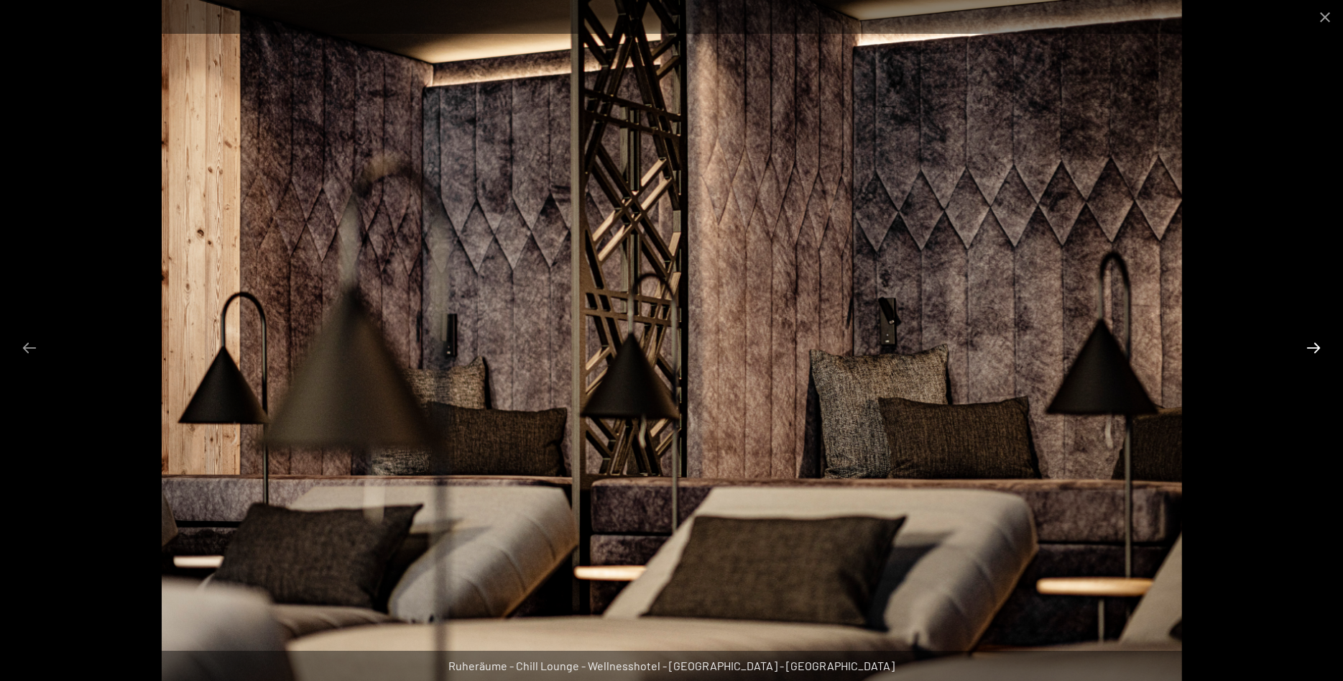
click at [1309, 344] on button "Next slide" at bounding box center [1314, 347] width 30 height 28
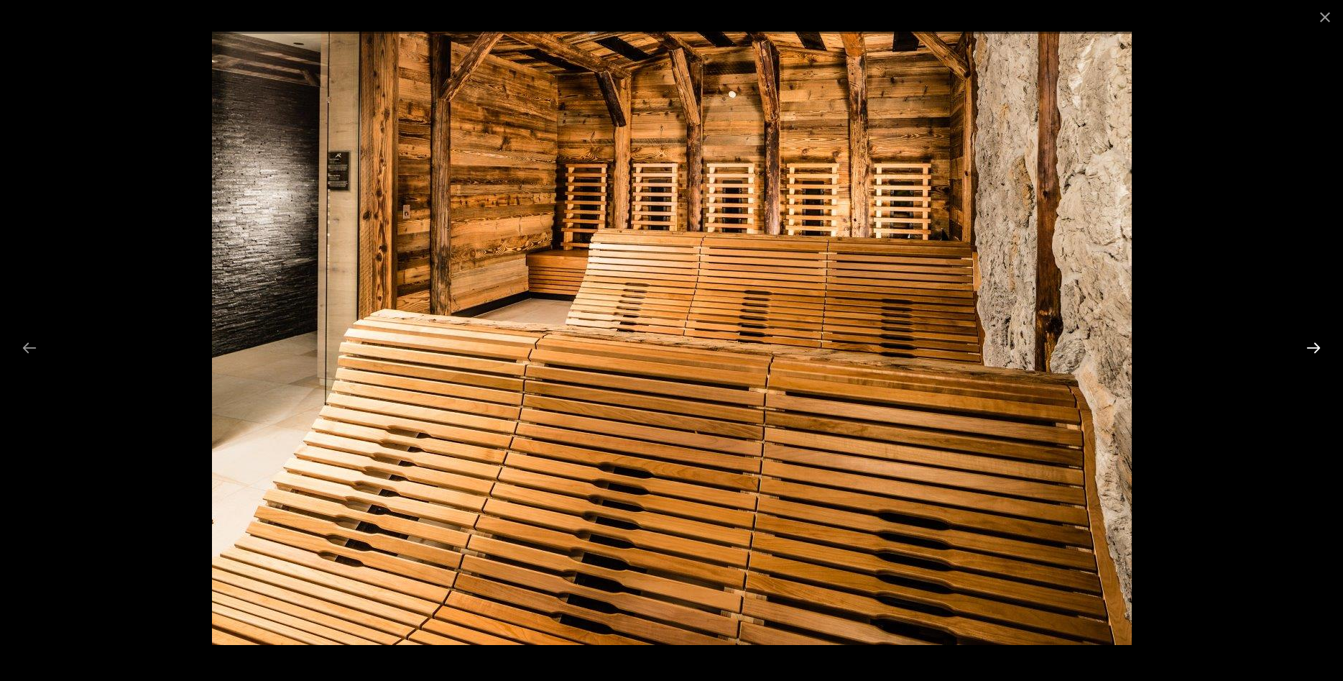
click at [1309, 344] on button "Next slide" at bounding box center [1314, 347] width 30 height 28
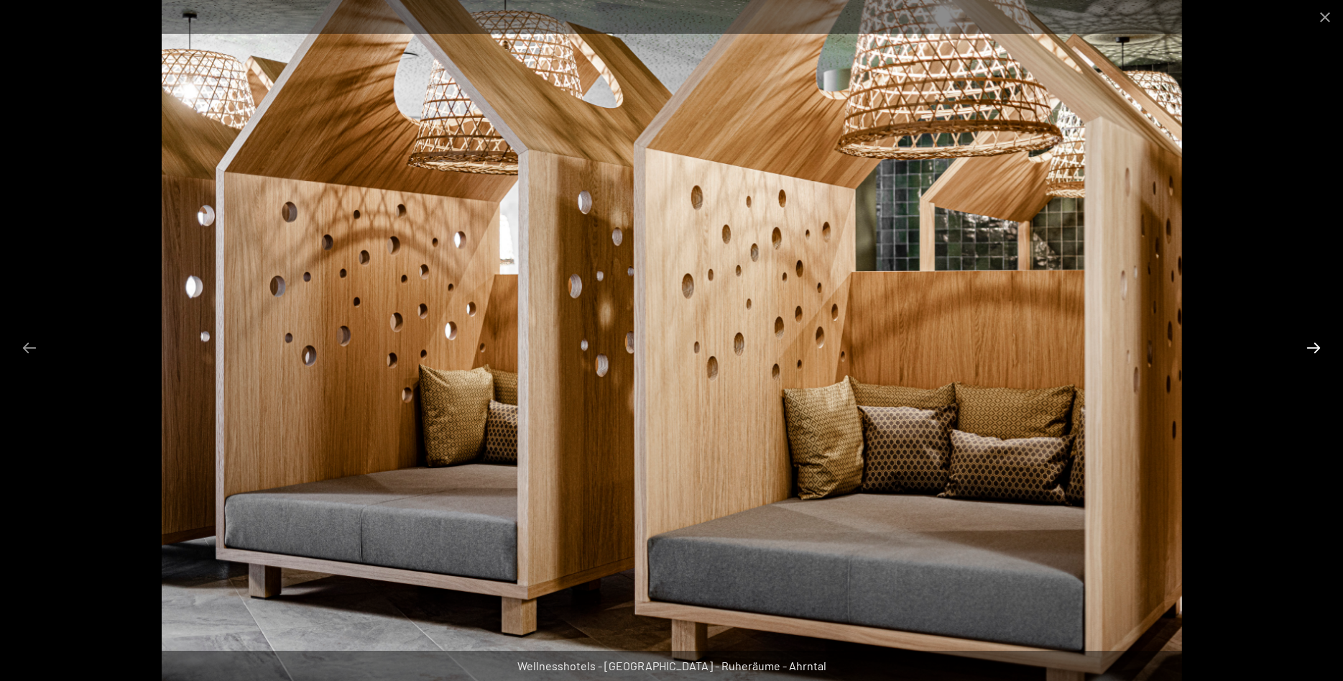
click at [1309, 344] on button "Next slide" at bounding box center [1314, 347] width 30 height 28
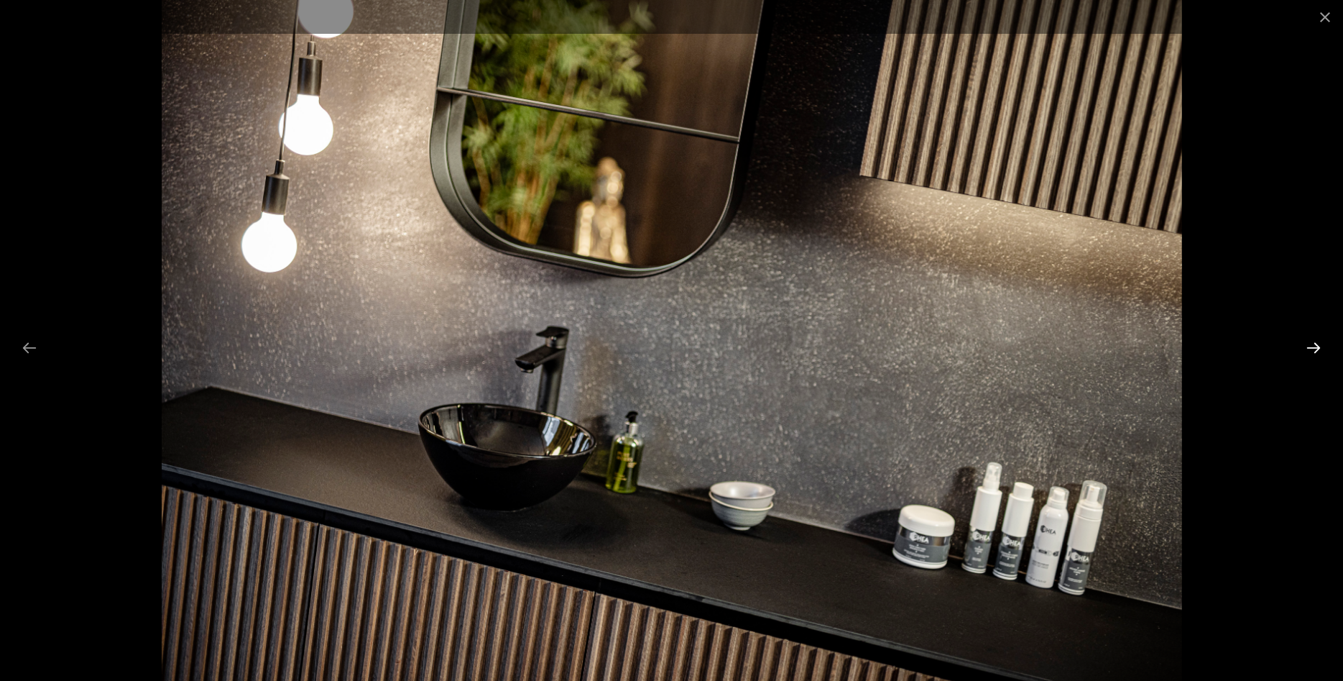
click at [1309, 344] on button "Next slide" at bounding box center [1314, 347] width 30 height 28
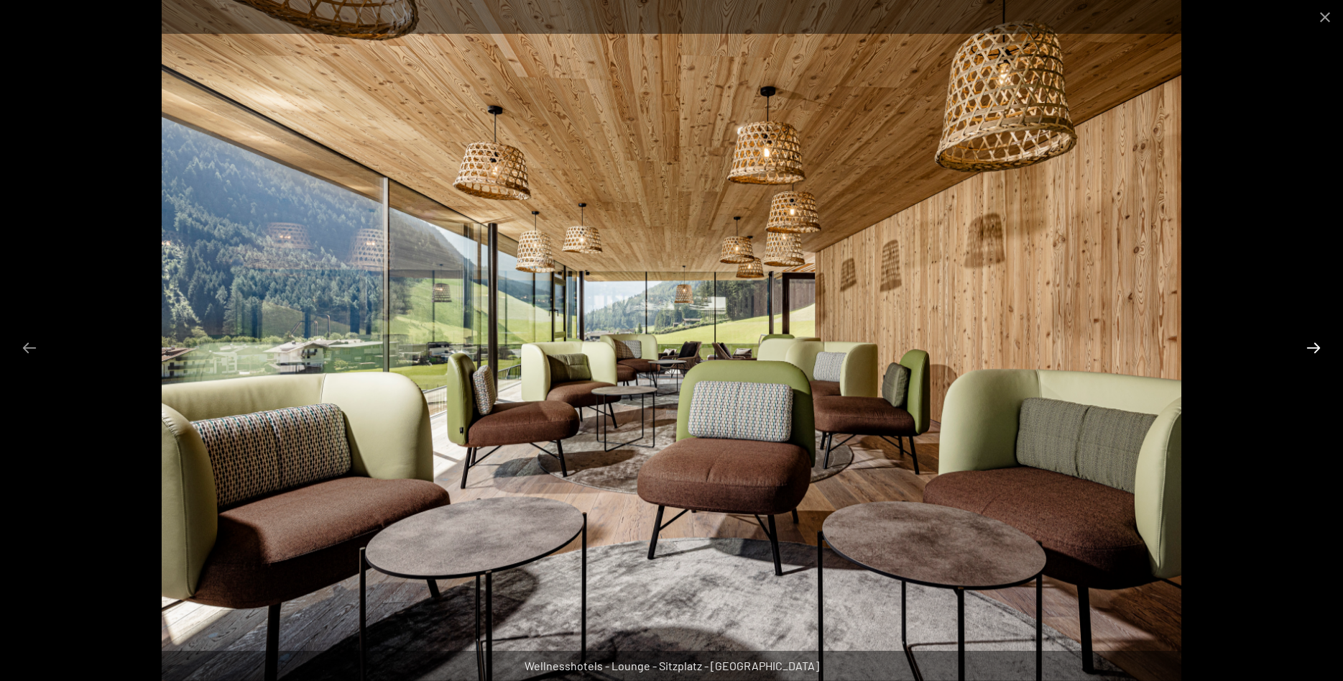
click at [1309, 344] on button "Next slide" at bounding box center [1314, 347] width 30 height 28
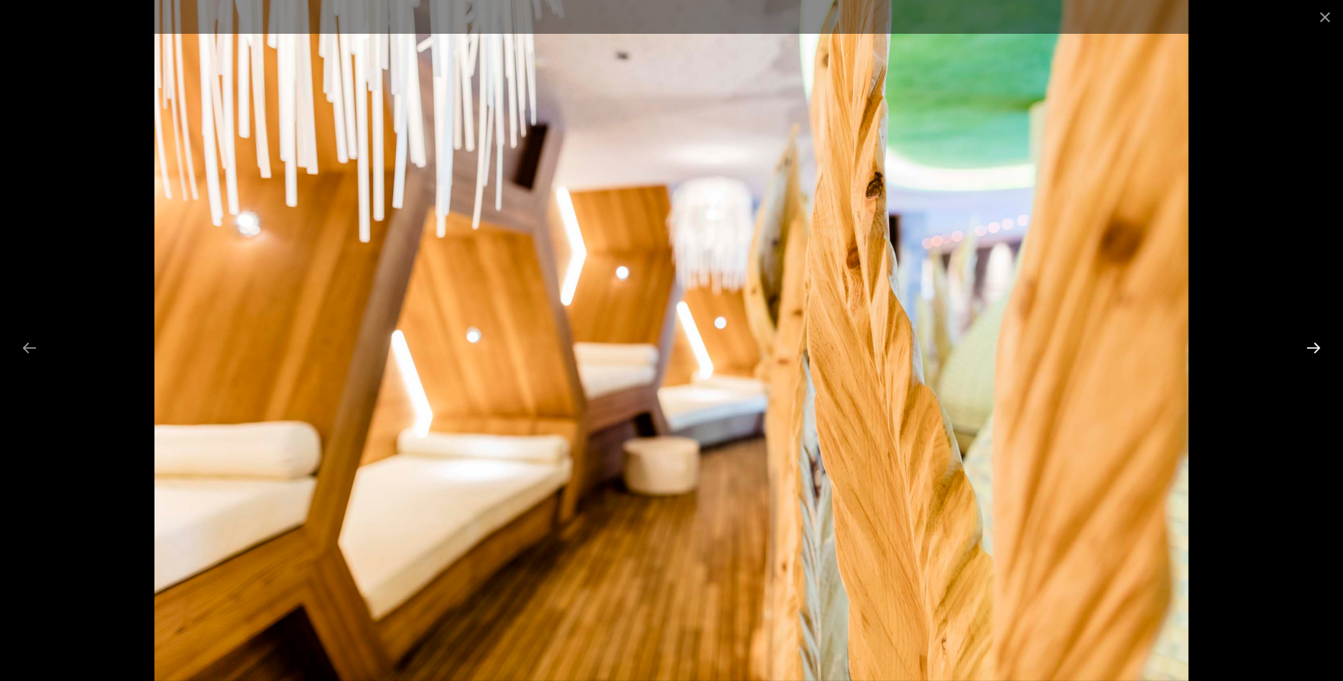
click at [1309, 344] on button "Next slide" at bounding box center [1314, 347] width 30 height 28
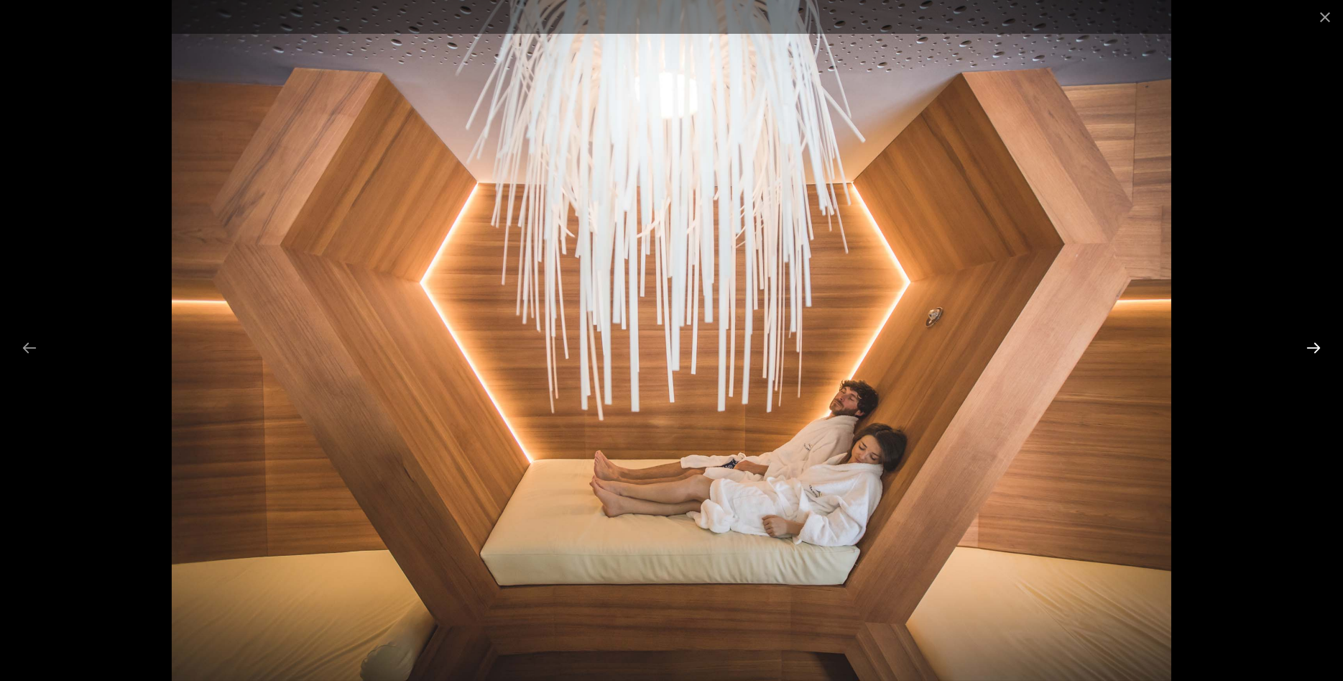
click at [1309, 344] on button "Next slide" at bounding box center [1314, 347] width 30 height 28
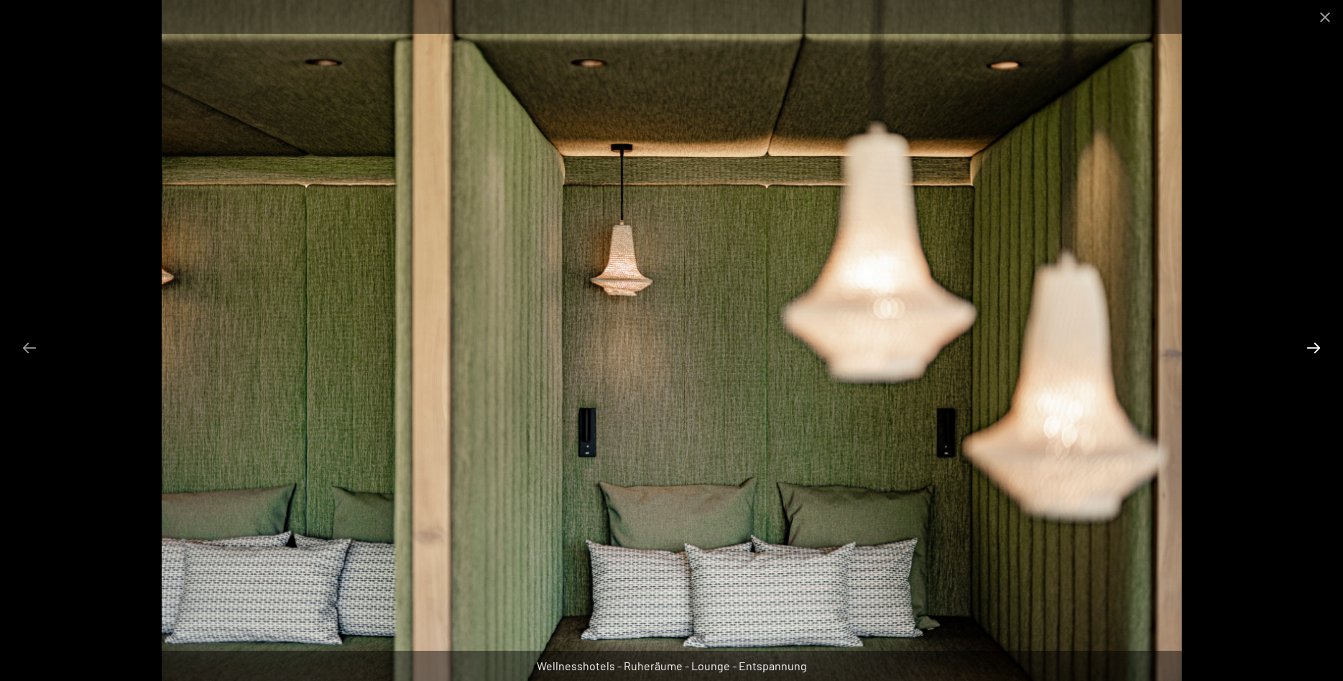
click at [1309, 344] on button "Next slide" at bounding box center [1314, 347] width 30 height 28
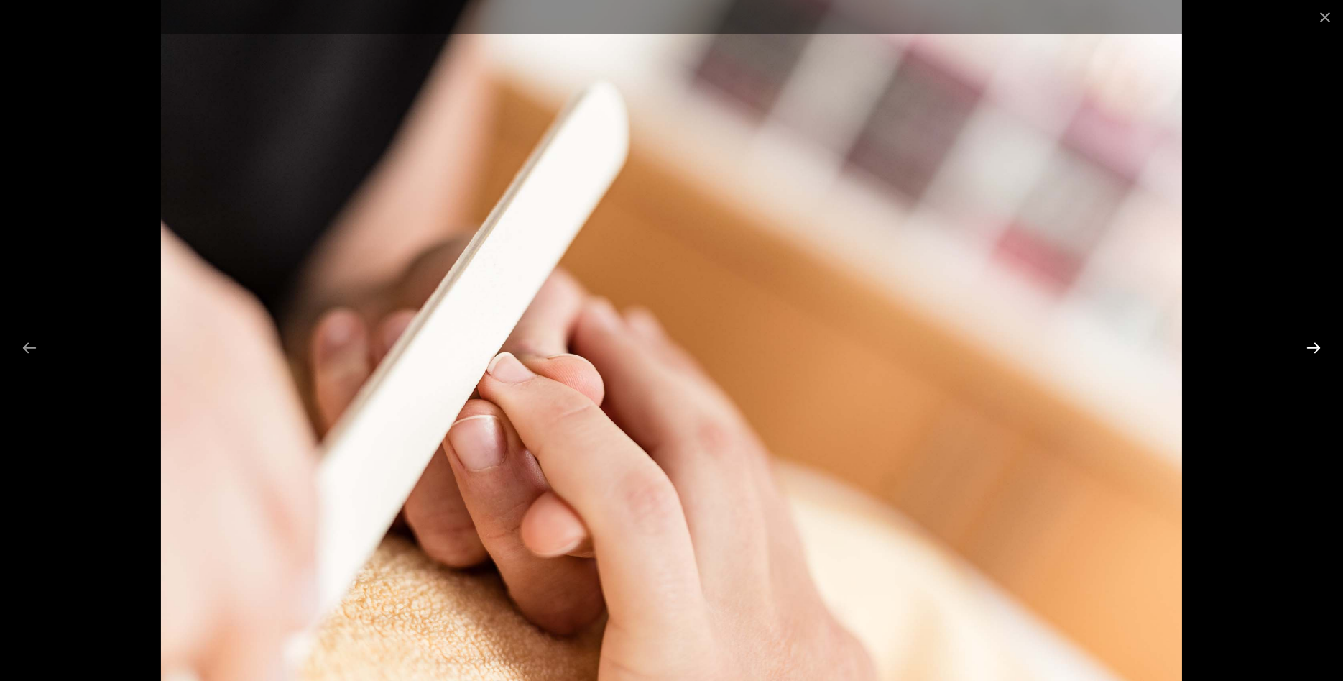
click at [1309, 344] on button "Next slide" at bounding box center [1314, 347] width 30 height 28
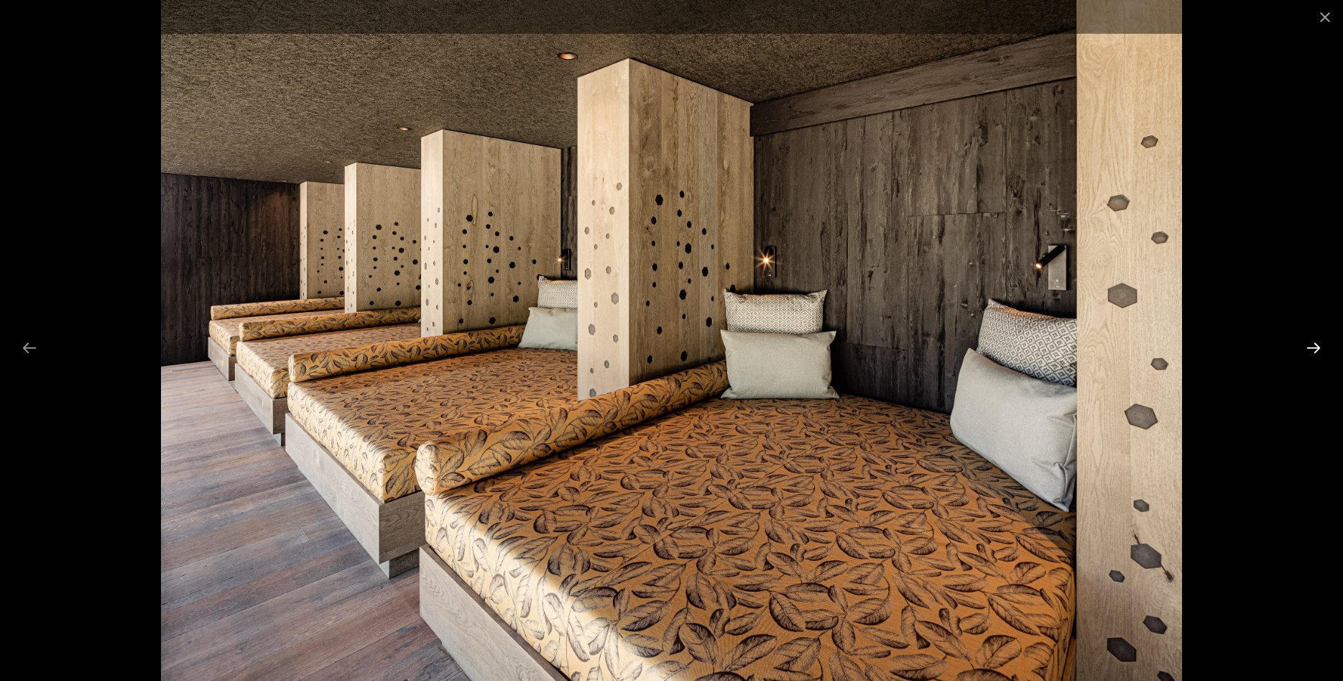
click at [1309, 344] on button "Next slide" at bounding box center [1314, 347] width 30 height 28
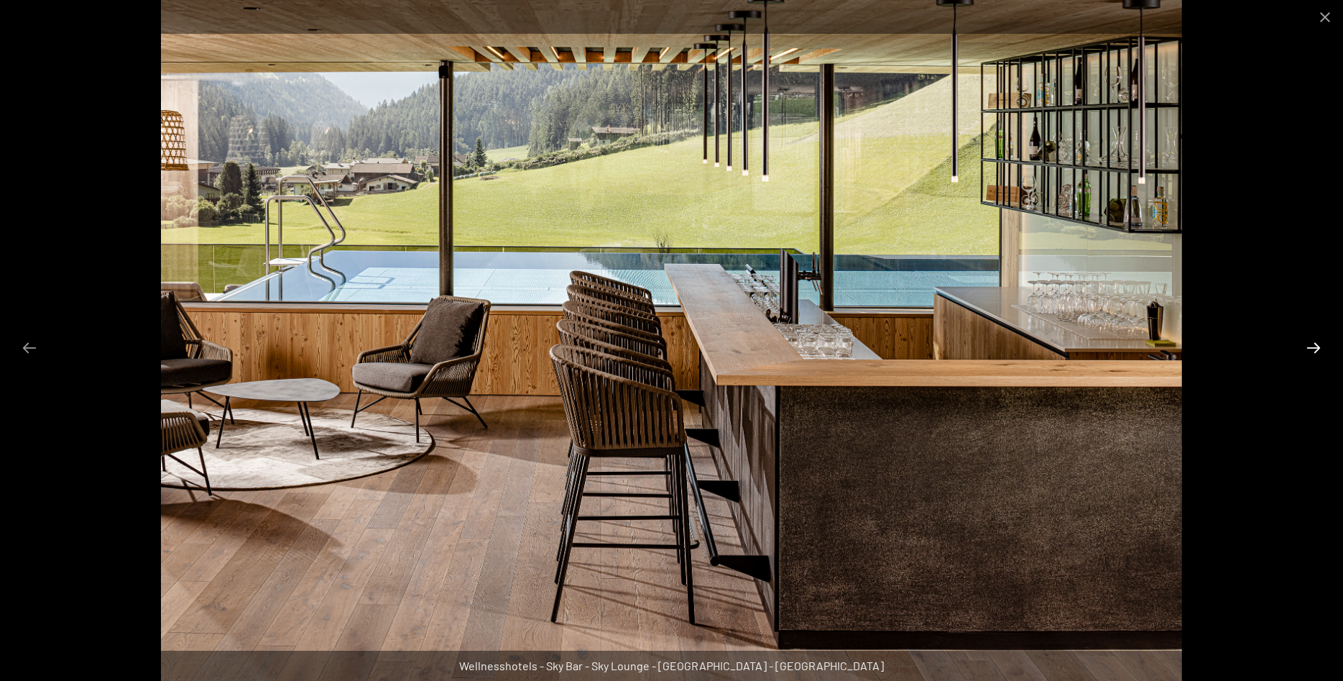
click at [1309, 344] on button "Next slide" at bounding box center [1314, 347] width 30 height 28
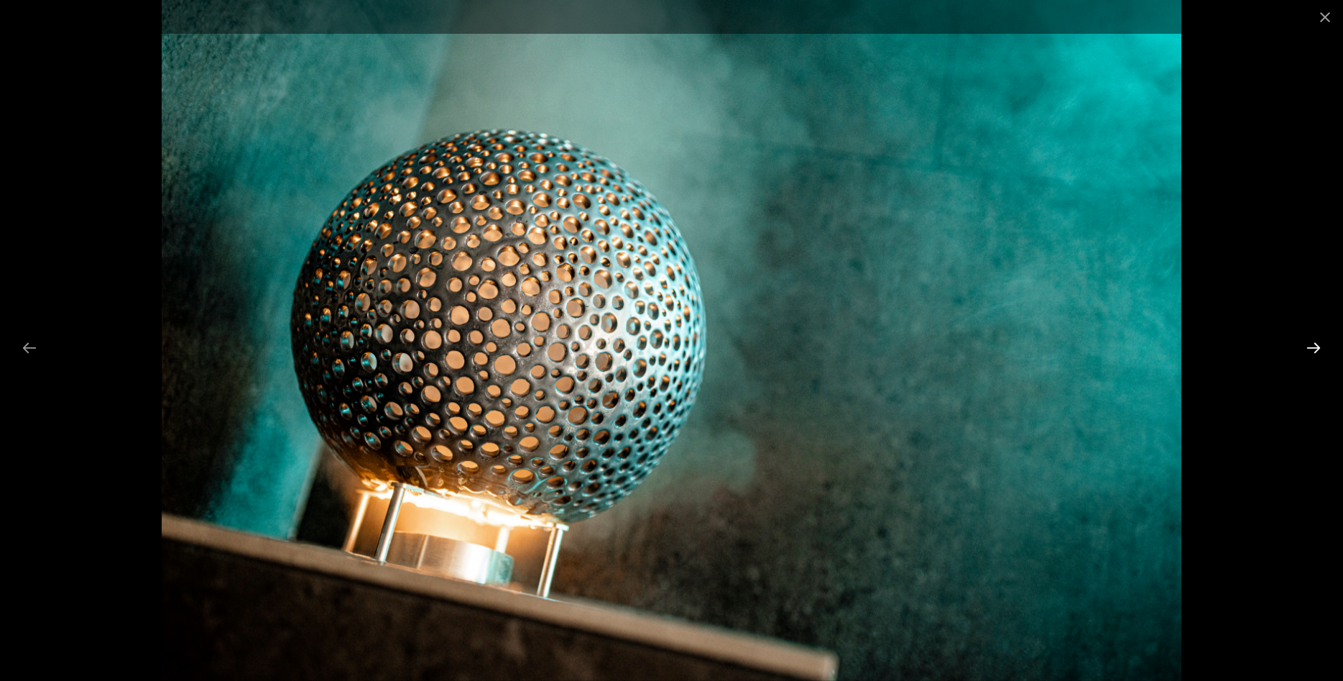
click at [1309, 344] on button "Next slide" at bounding box center [1314, 347] width 30 height 28
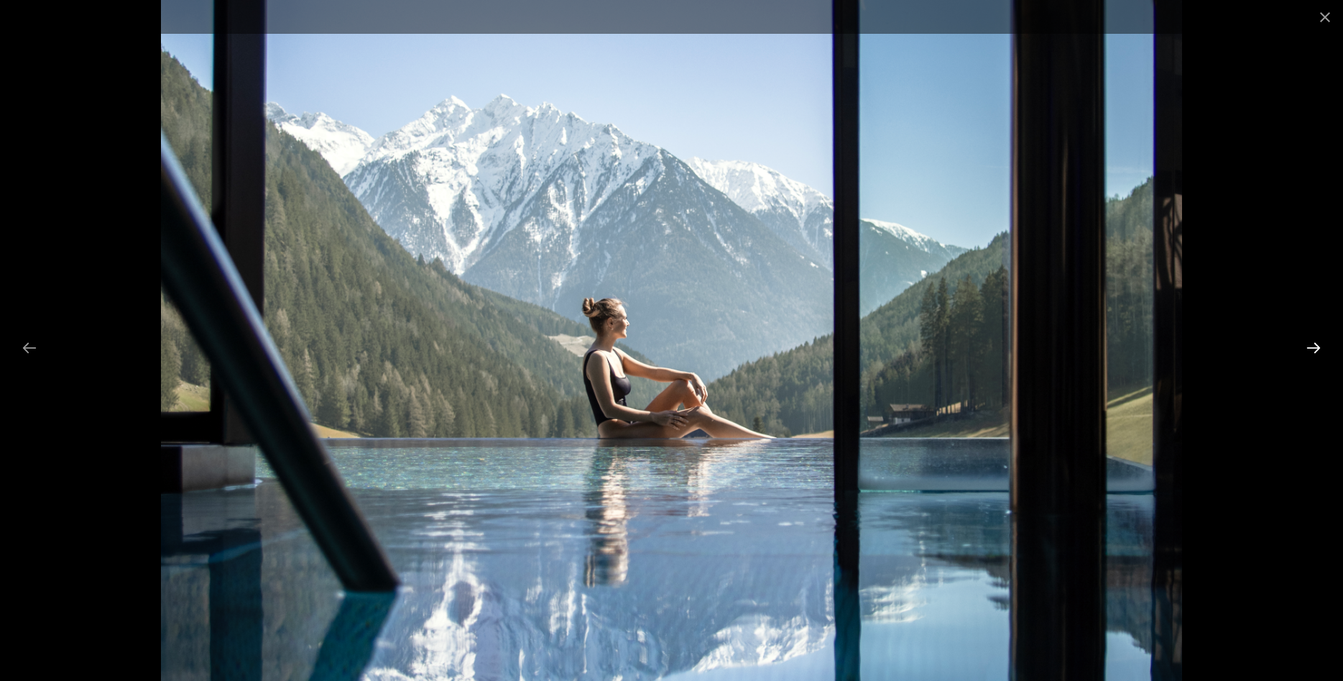
click at [1309, 344] on button "Next slide" at bounding box center [1314, 347] width 30 height 28
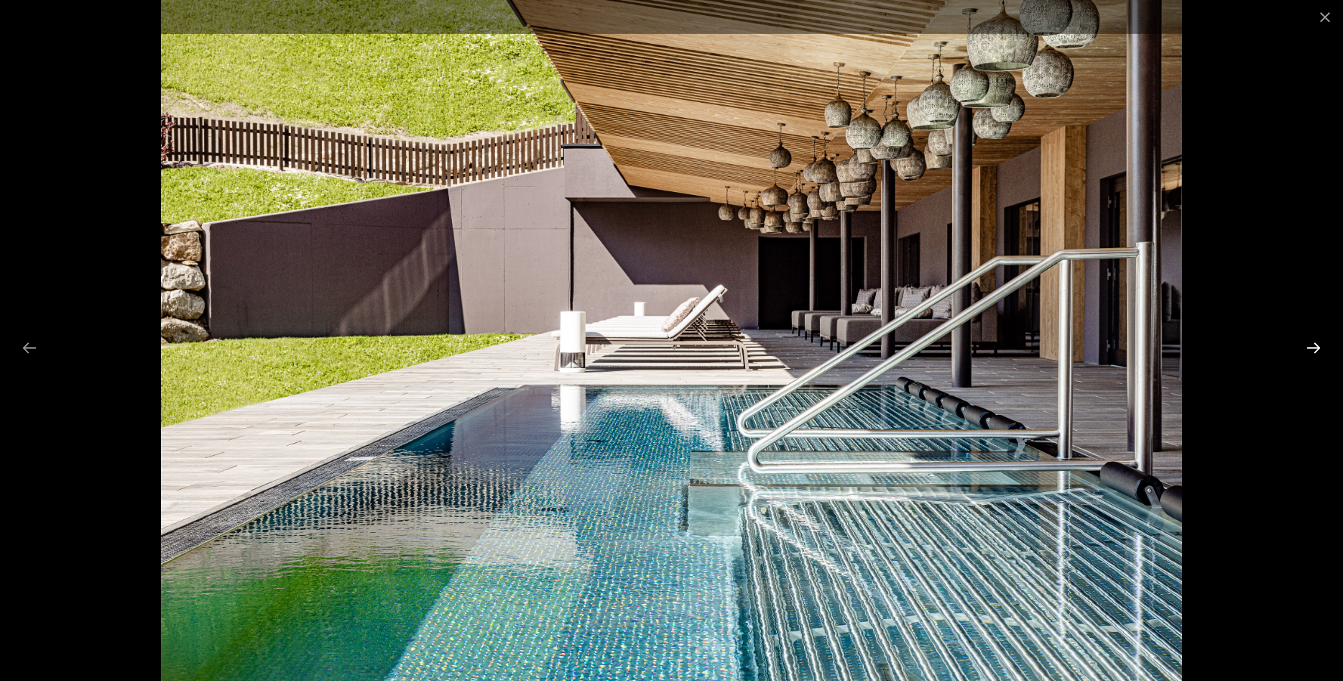
click at [1309, 344] on button "Next slide" at bounding box center [1314, 347] width 30 height 28
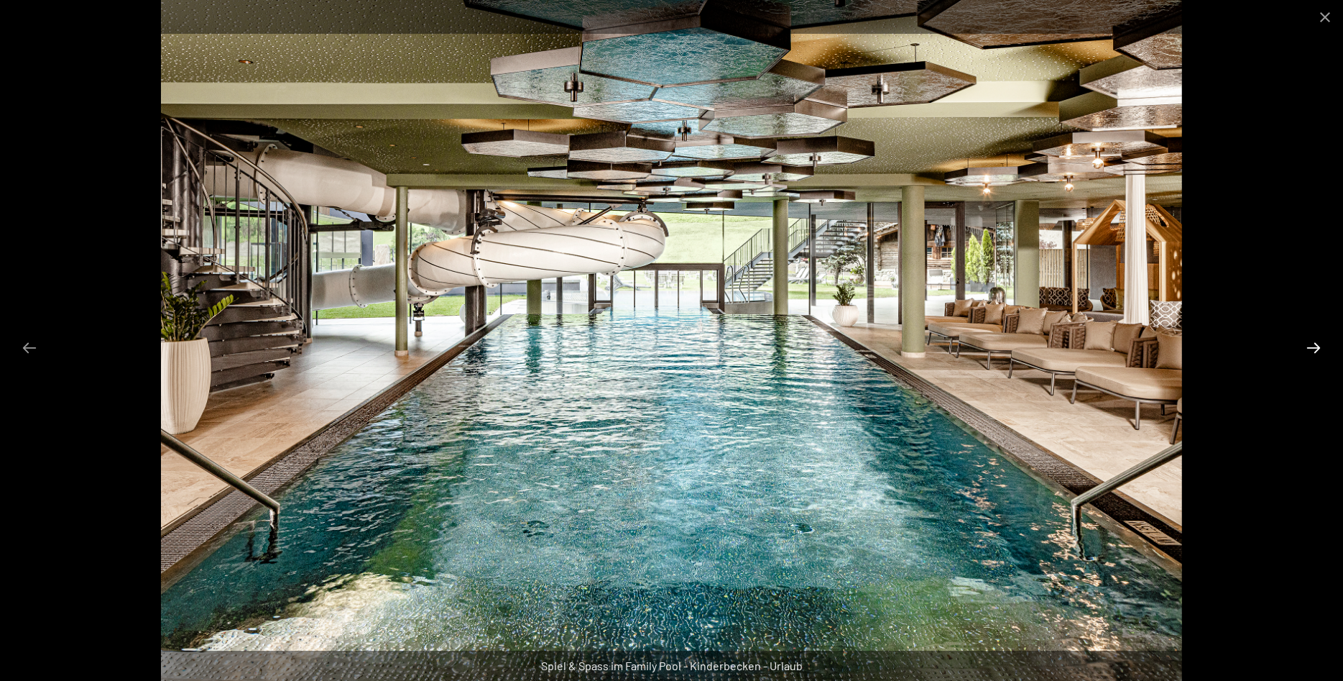
click at [1309, 344] on button "Next slide" at bounding box center [1314, 347] width 30 height 28
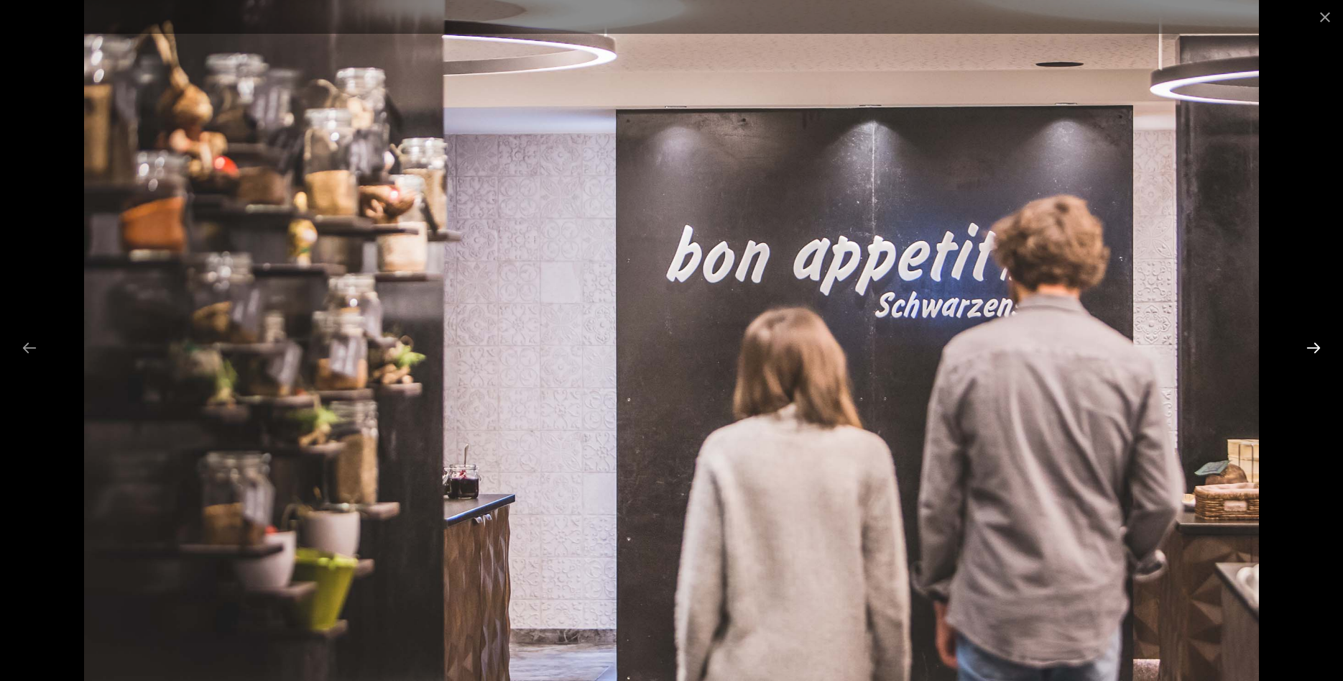
click at [1309, 344] on button "Next slide" at bounding box center [1314, 347] width 30 height 28
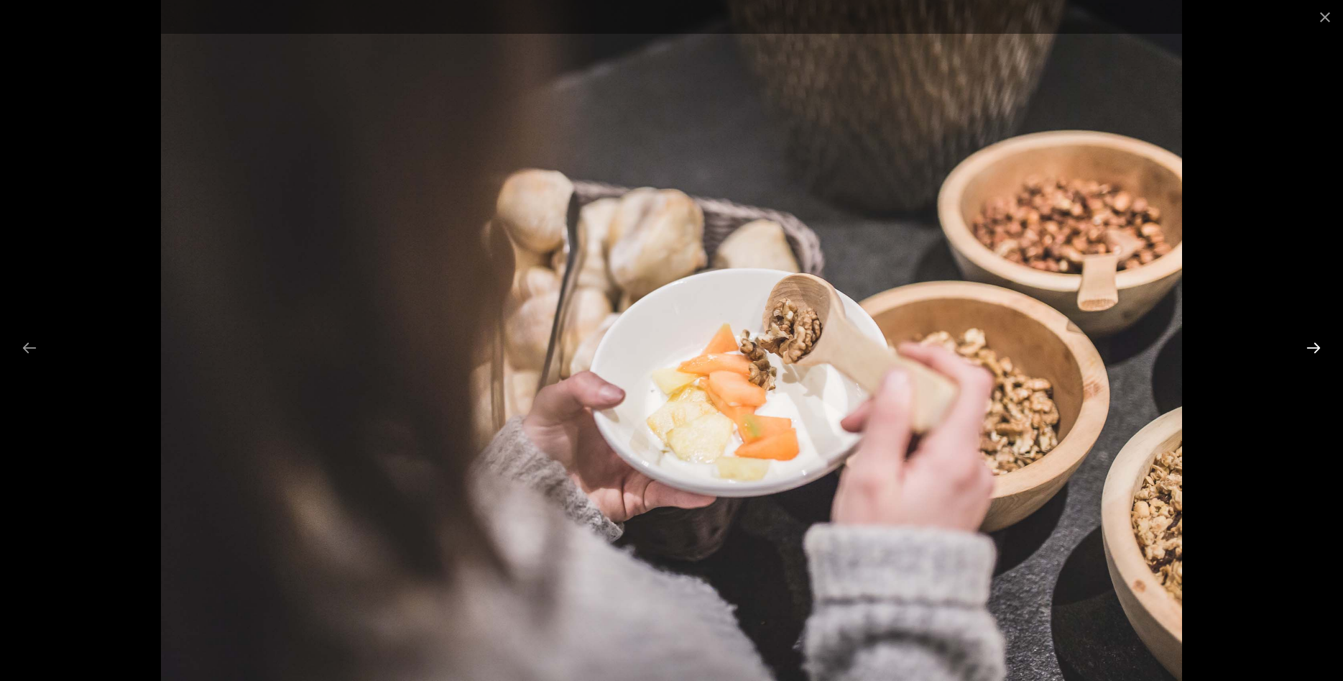
click at [1309, 344] on button "Next slide" at bounding box center [1314, 347] width 30 height 28
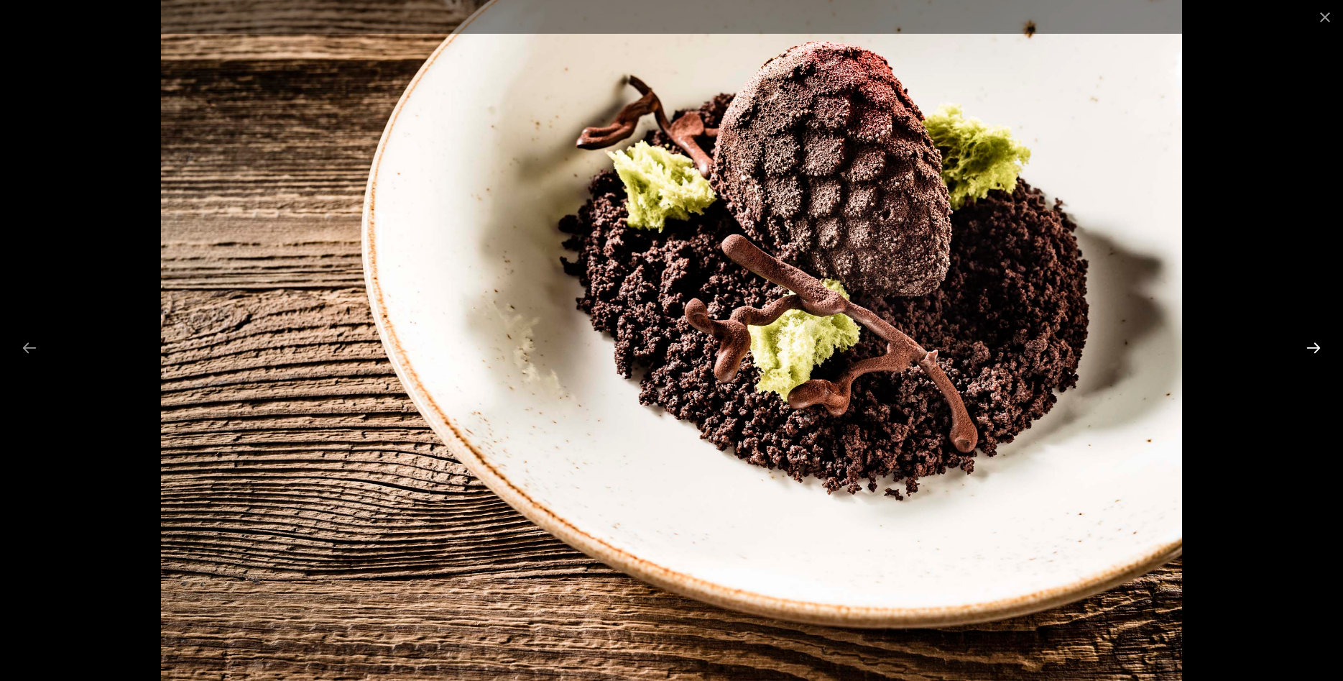
click at [1309, 344] on button "Next slide" at bounding box center [1314, 347] width 30 height 28
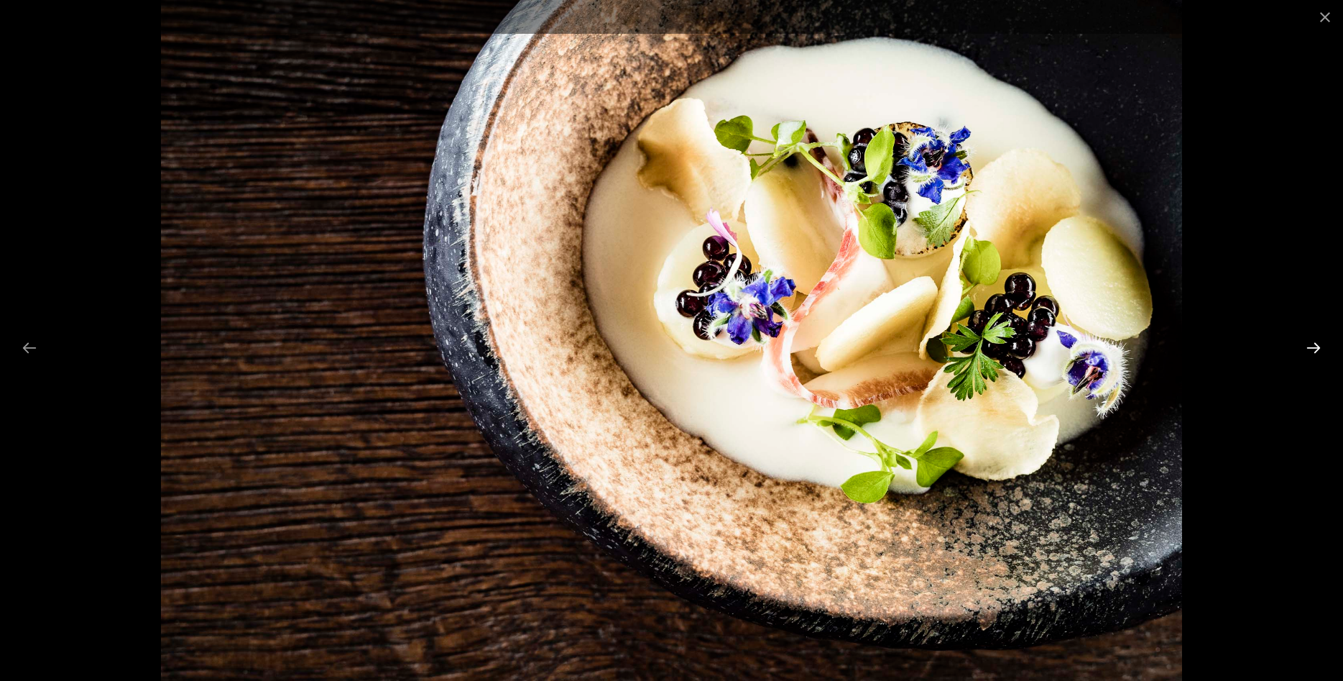
click at [1309, 344] on button "Next slide" at bounding box center [1314, 347] width 30 height 28
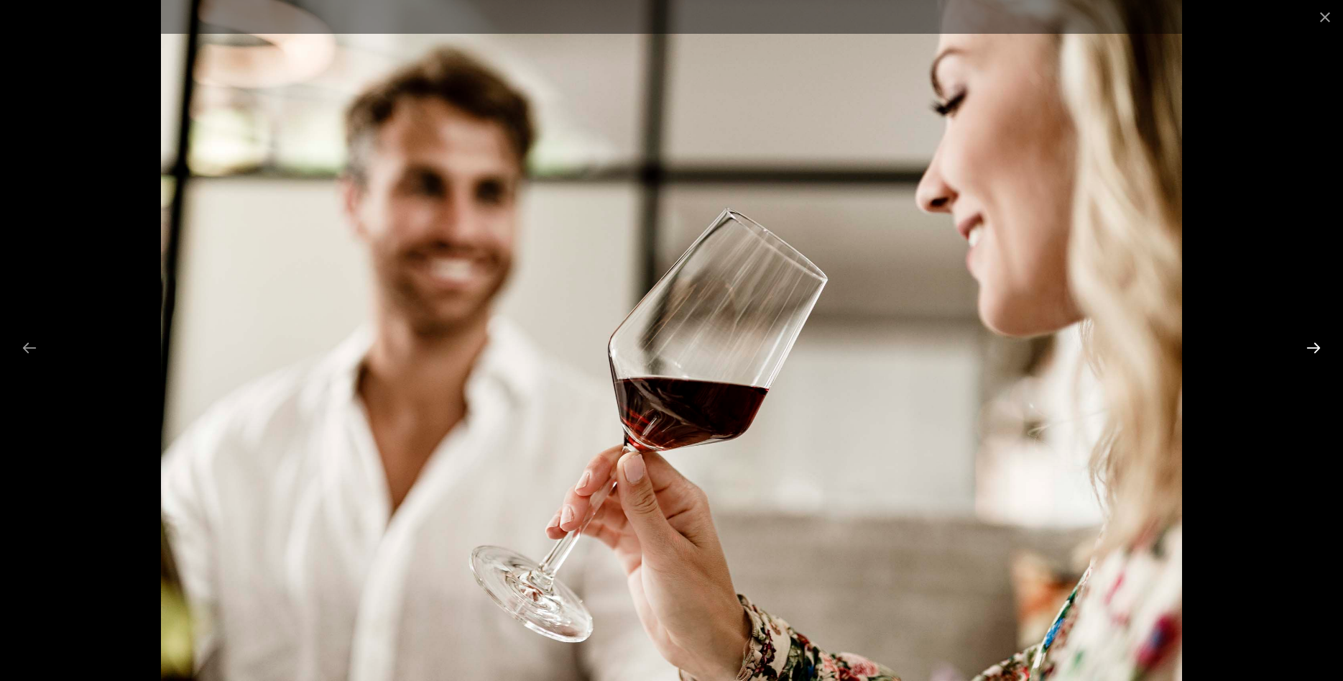
click at [1309, 344] on button "Next slide" at bounding box center [1314, 347] width 30 height 28
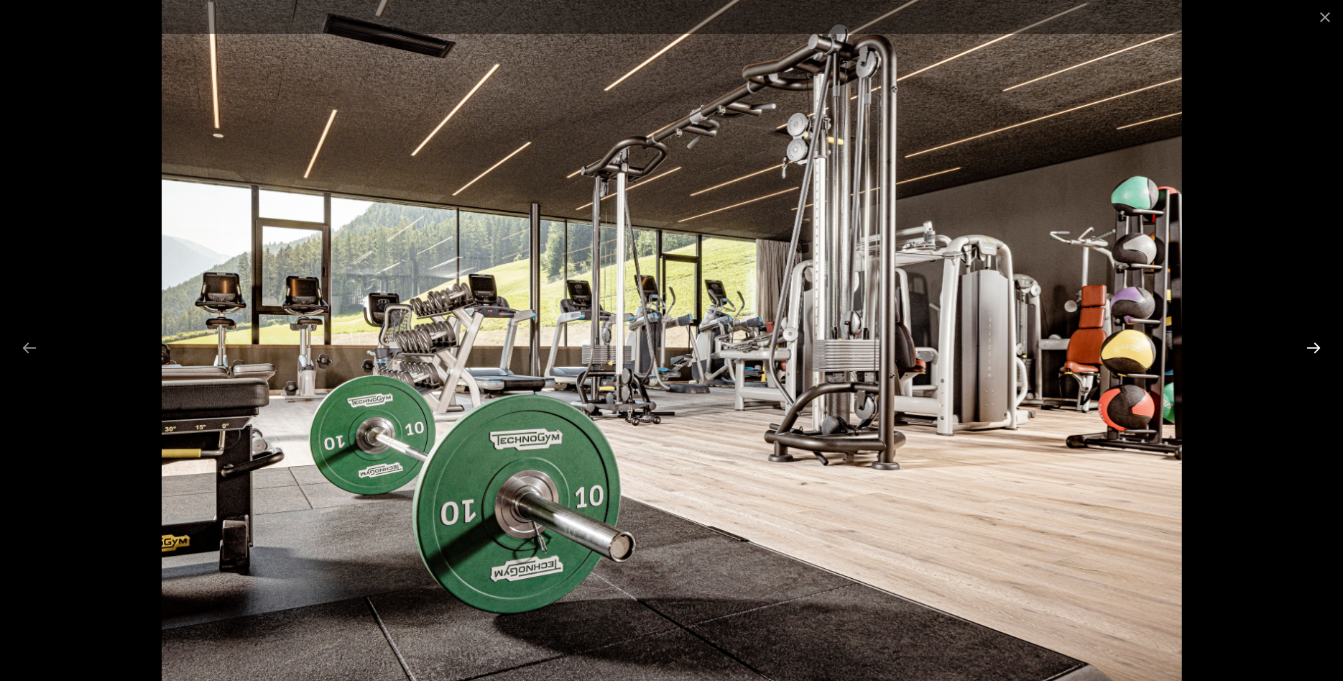
click at [1309, 344] on button "Next slide" at bounding box center [1314, 347] width 30 height 28
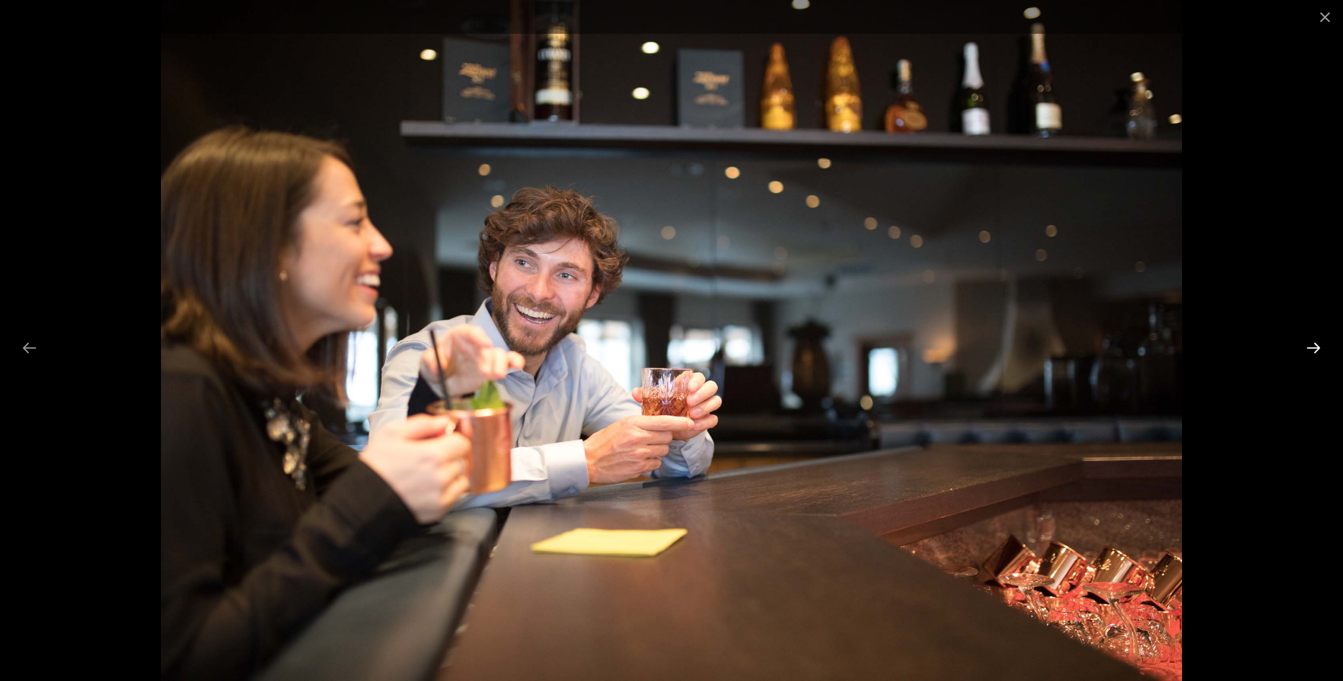
click at [1309, 344] on button "Next slide" at bounding box center [1314, 347] width 30 height 28
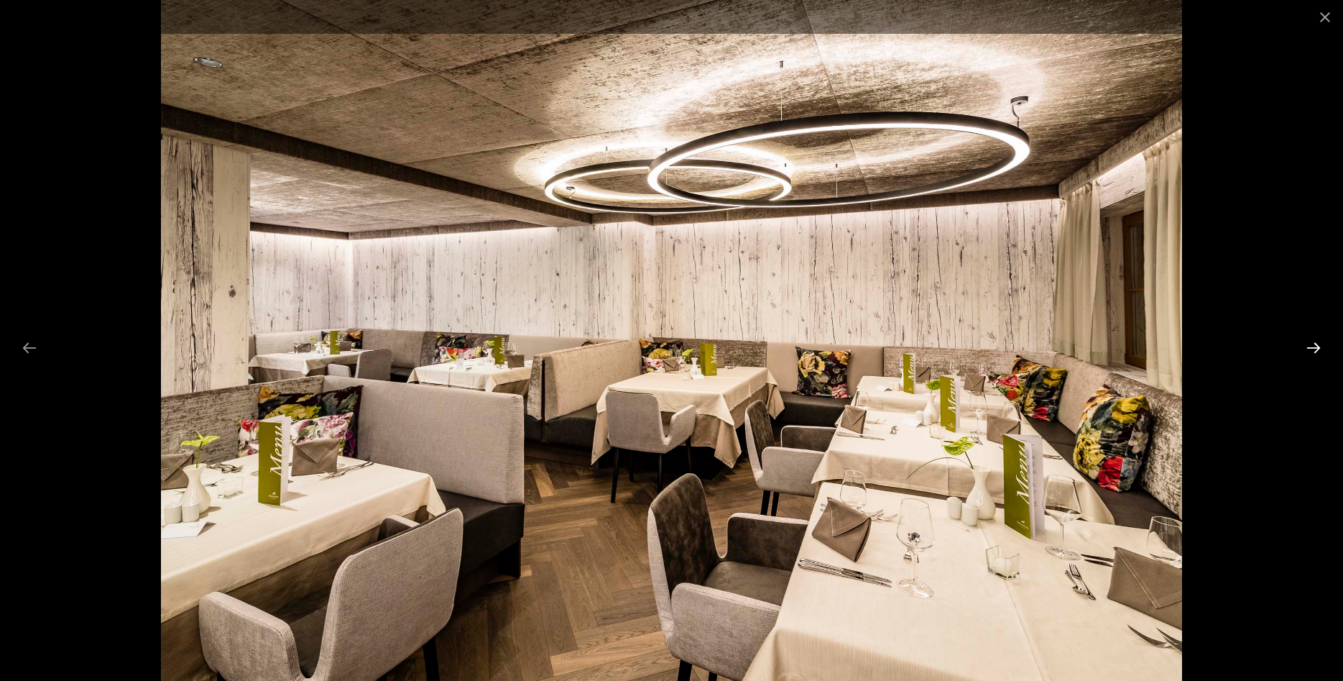
click at [1309, 344] on button "Next slide" at bounding box center [1314, 347] width 30 height 28
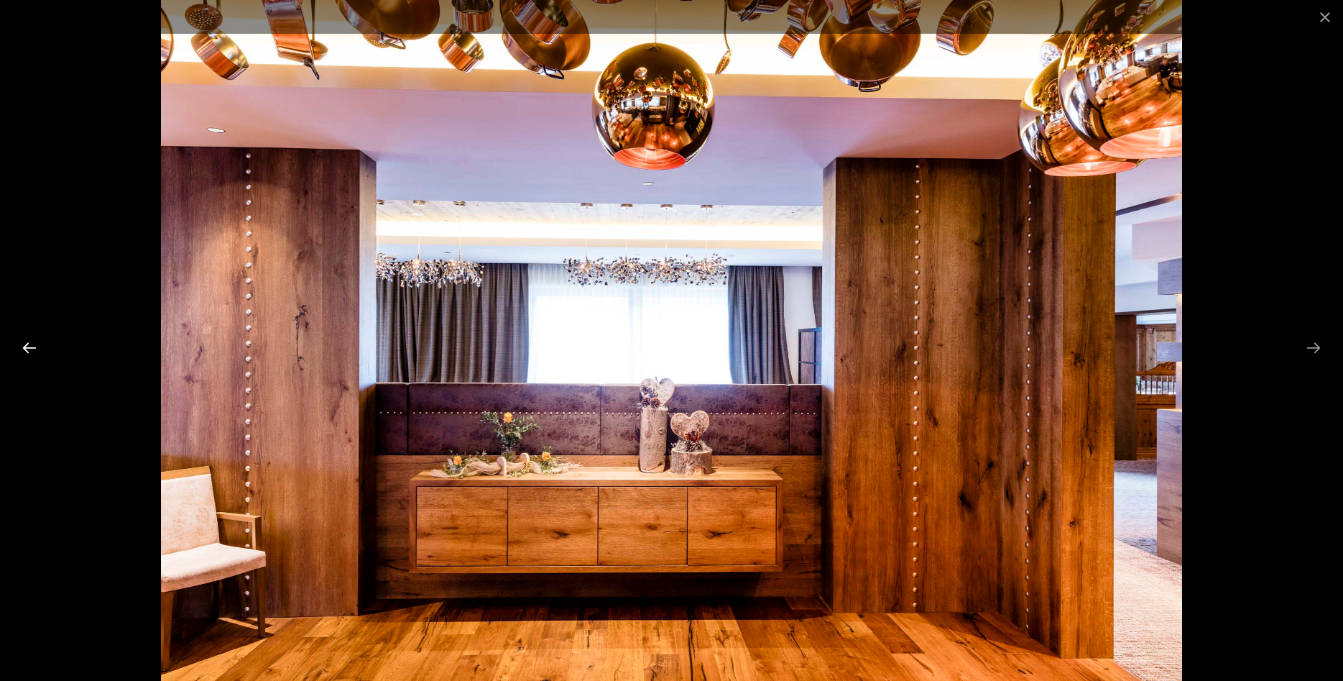
click at [27, 342] on button "Previous slide" at bounding box center [29, 347] width 30 height 28
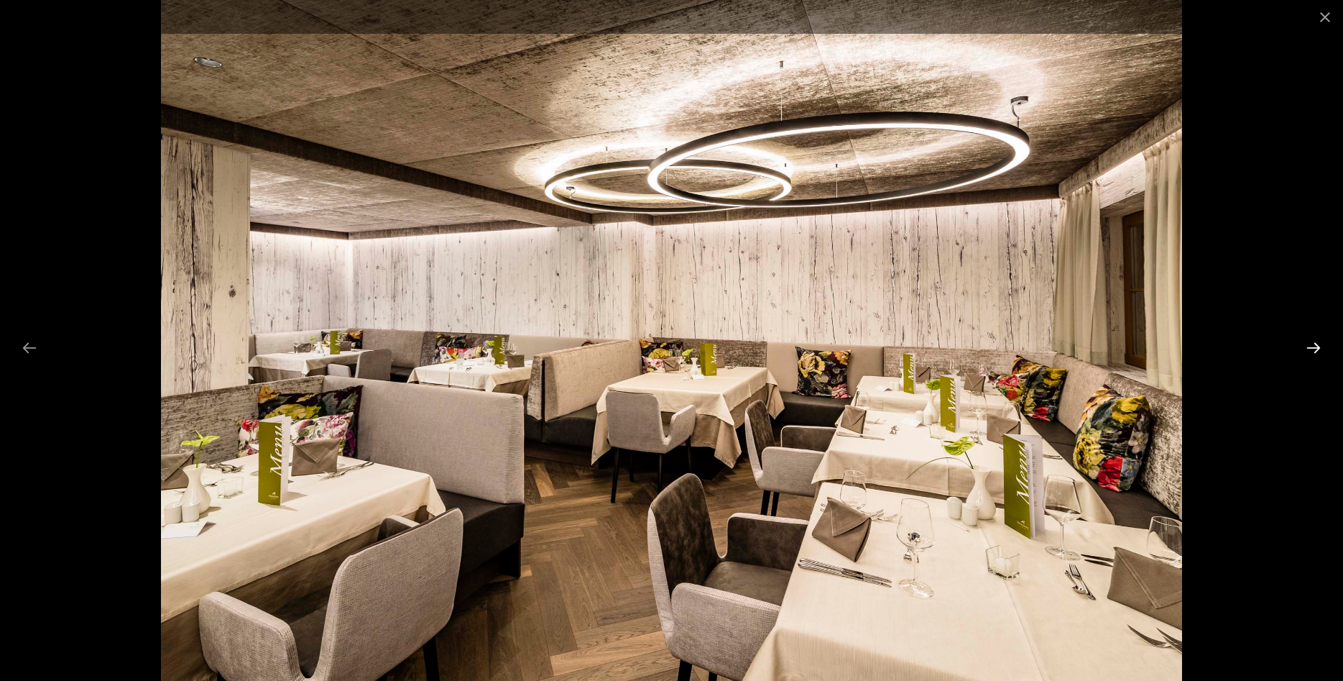
click at [1316, 347] on button "Next slide" at bounding box center [1314, 347] width 30 height 28
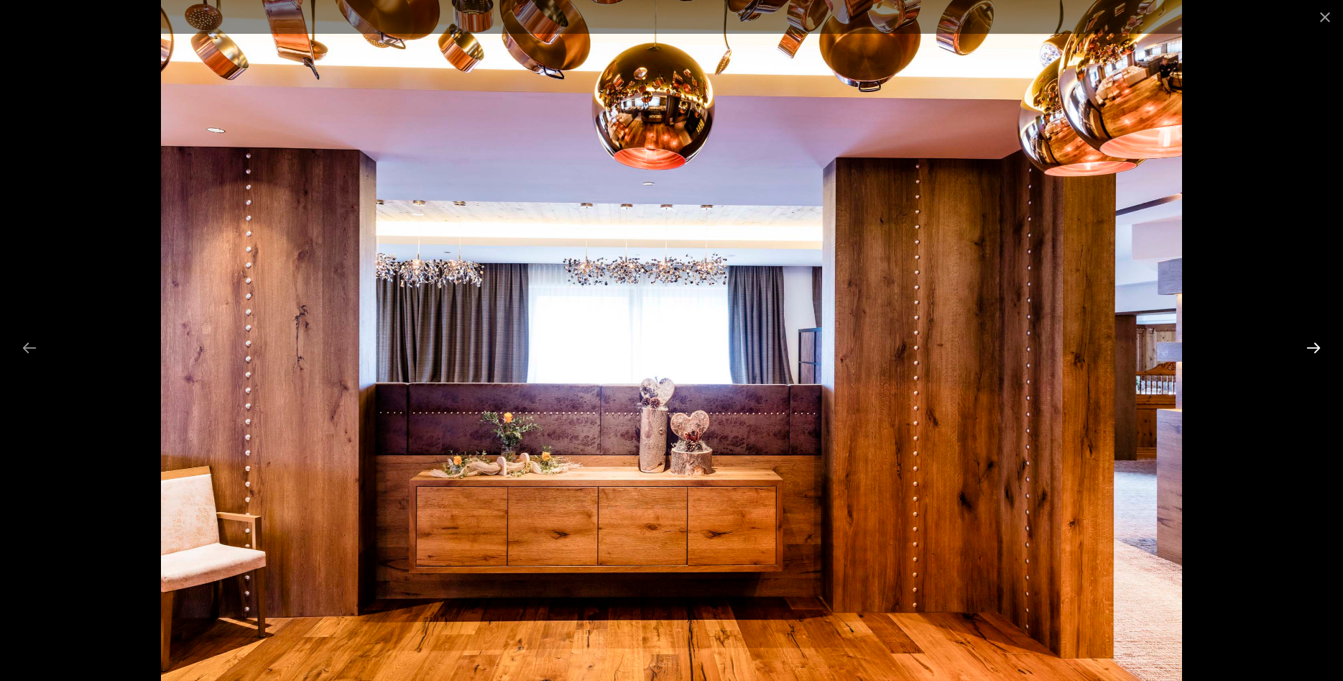
click at [1312, 341] on button "Next slide" at bounding box center [1314, 347] width 30 height 28
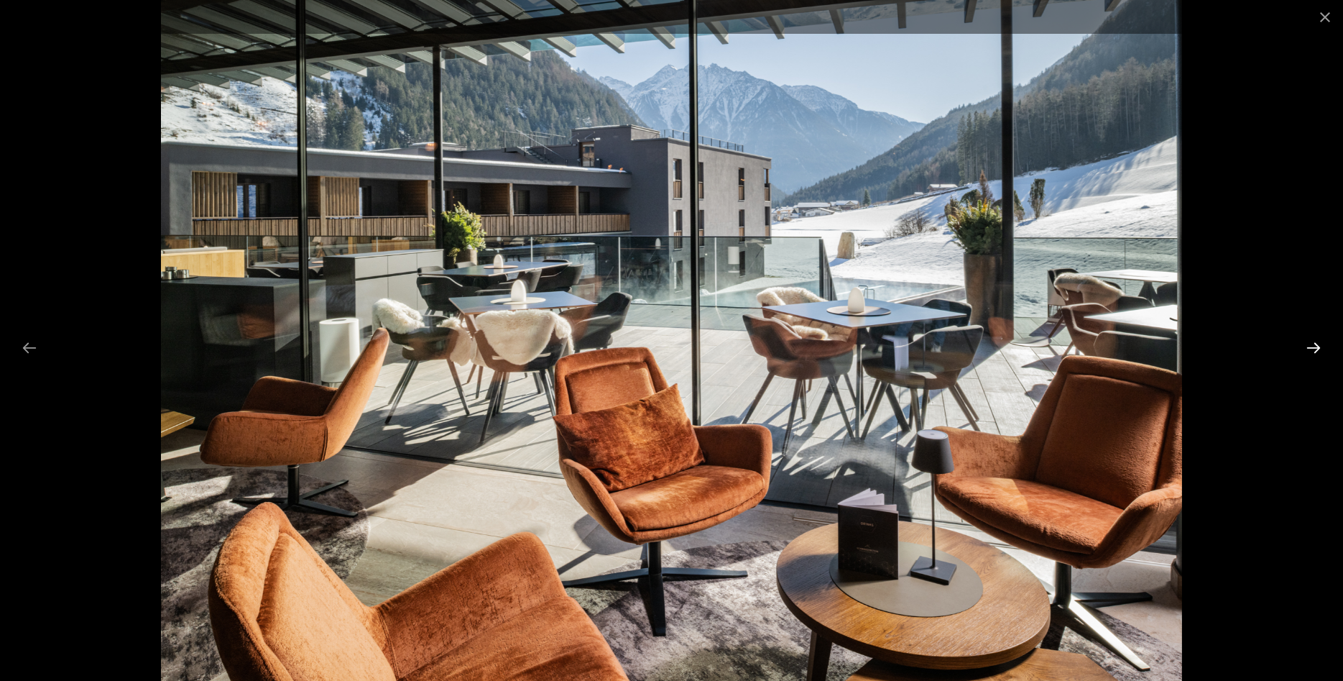
click at [1312, 341] on button "Next slide" at bounding box center [1314, 347] width 30 height 28
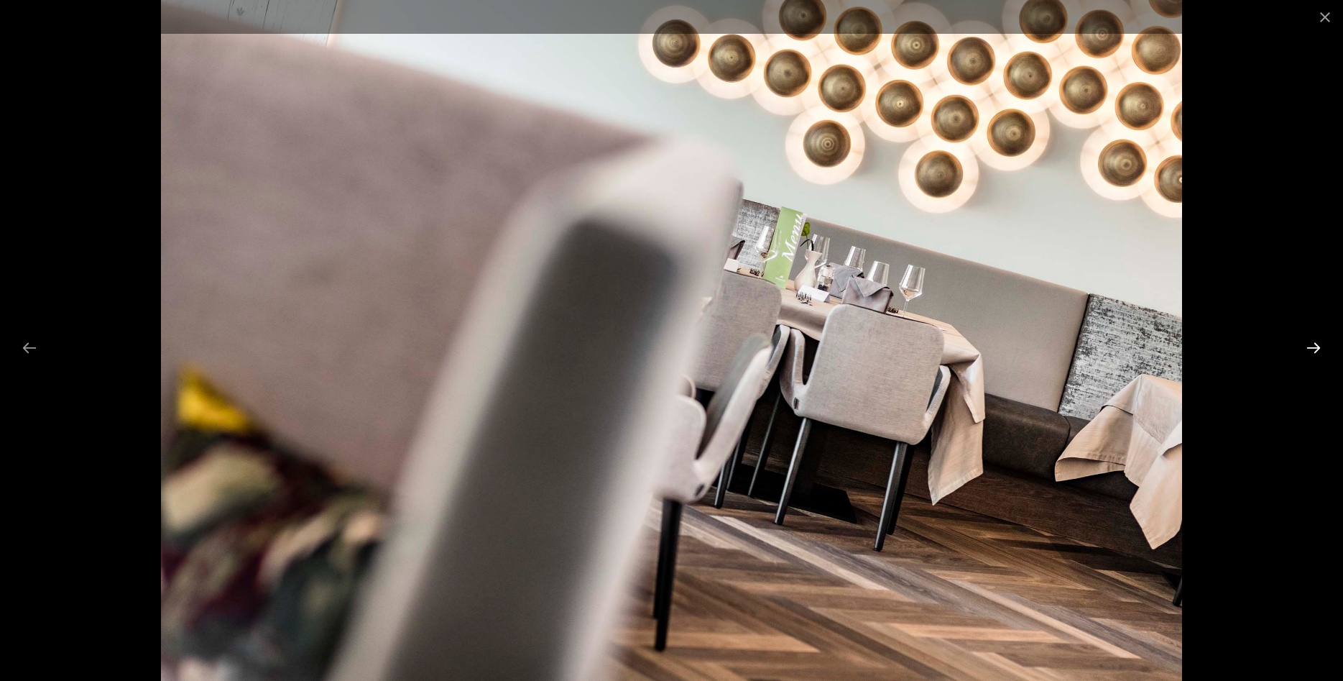
click at [1312, 341] on button "Next slide" at bounding box center [1314, 347] width 30 height 28
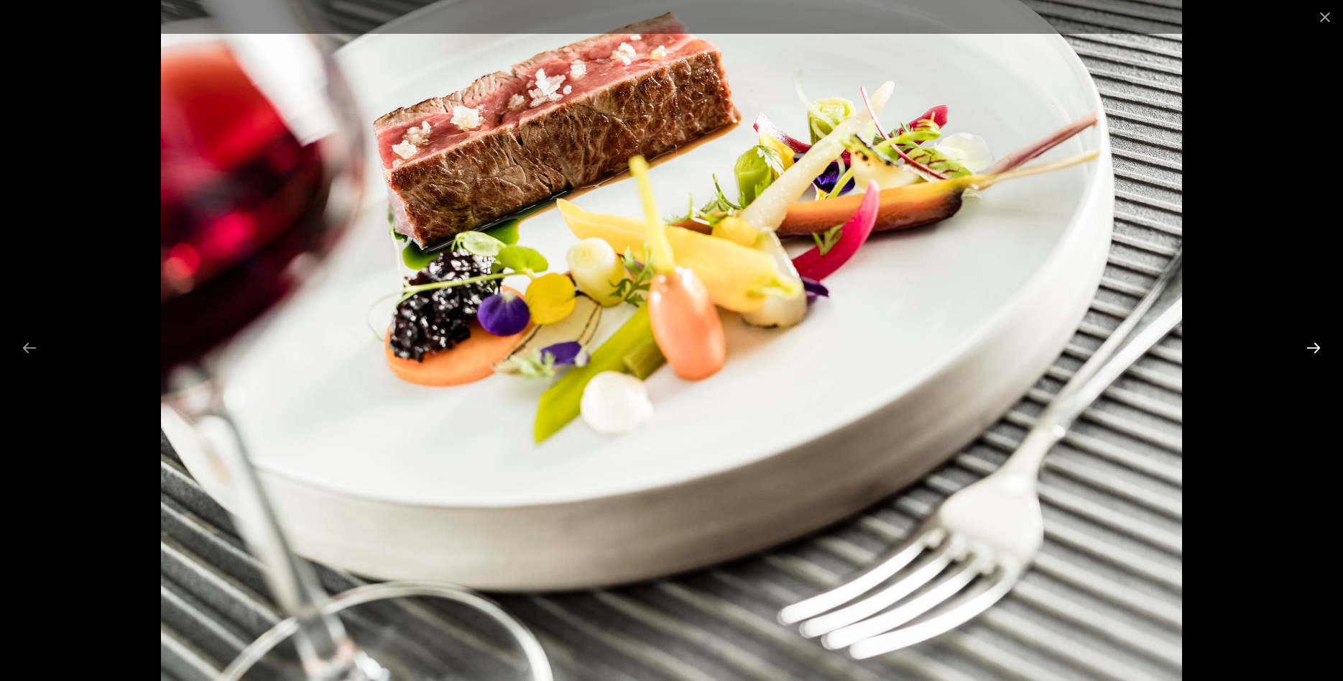
click at [1312, 341] on button "Next slide" at bounding box center [1314, 347] width 30 height 28
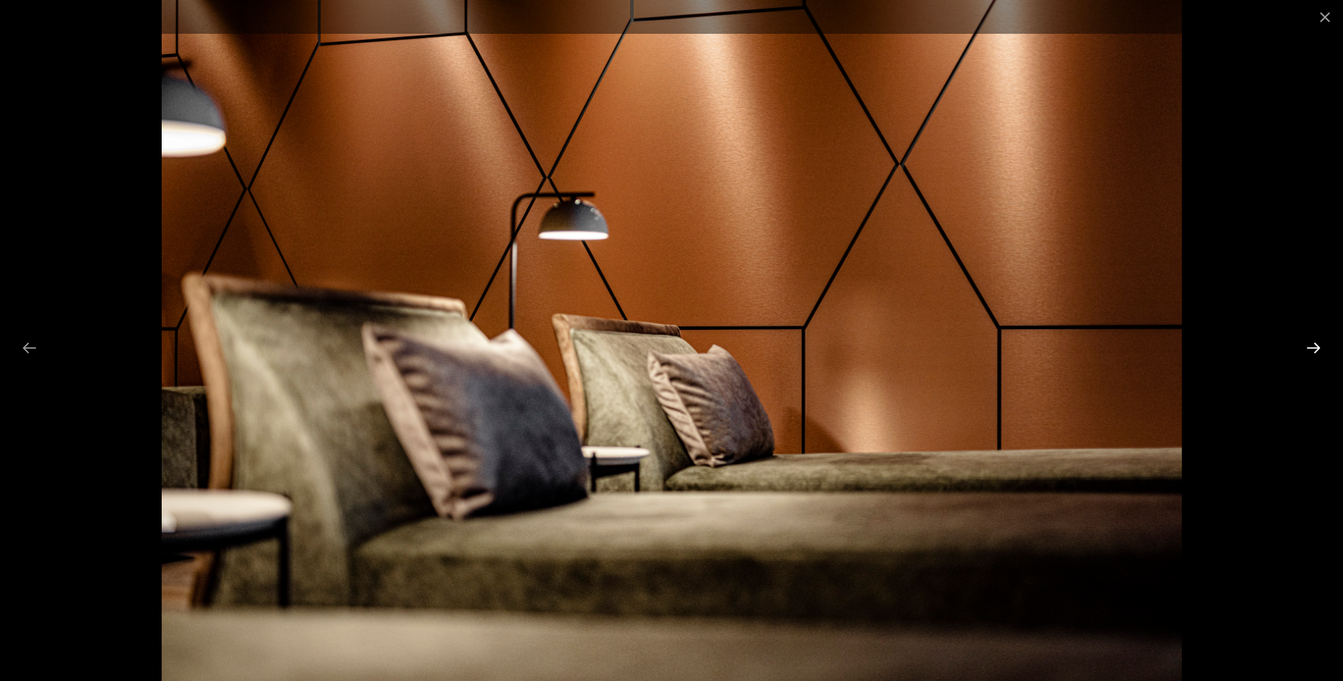
click at [1312, 341] on button "Next slide" at bounding box center [1314, 347] width 30 height 28
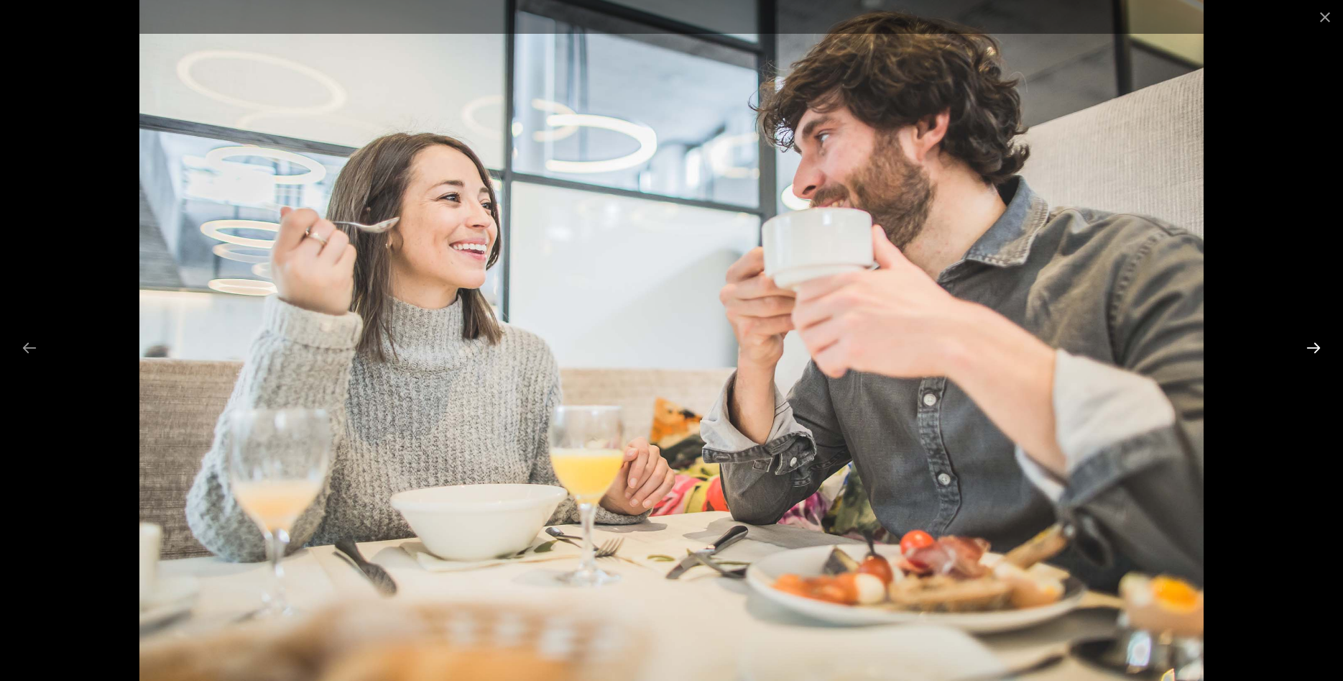
click at [1312, 341] on button "Next slide" at bounding box center [1314, 347] width 30 height 28
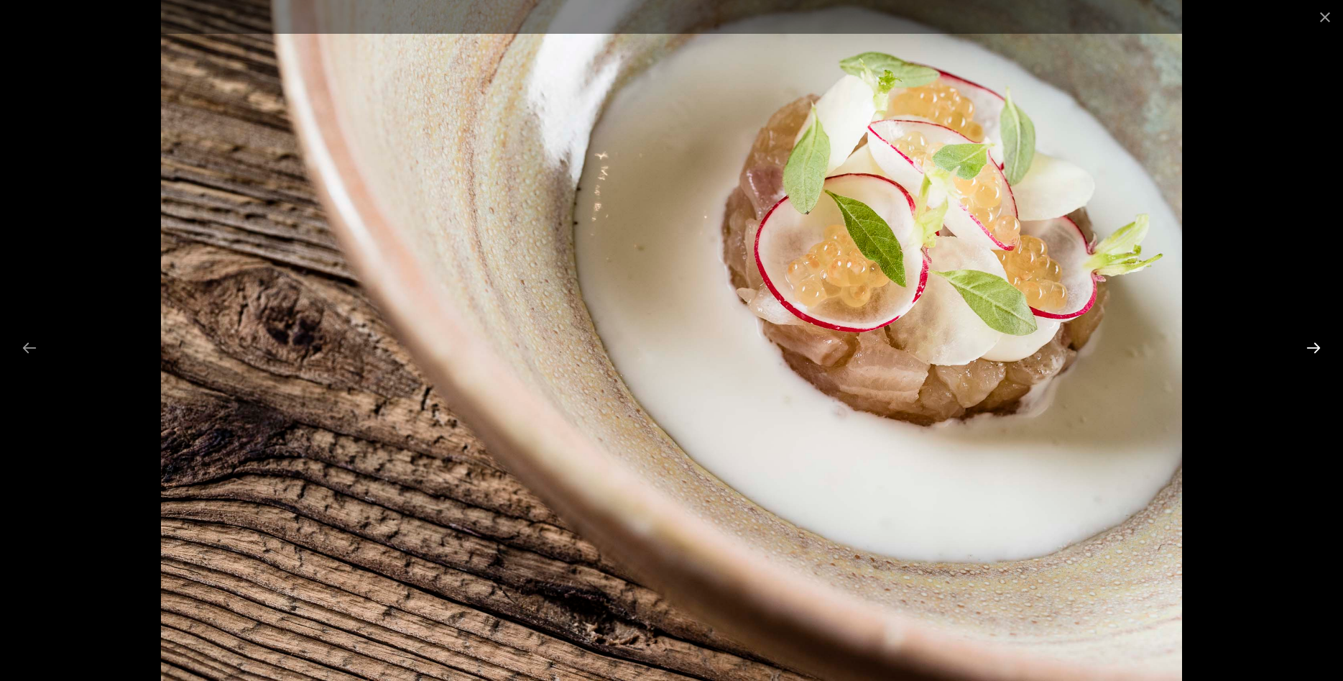
click at [1312, 341] on button "Next slide" at bounding box center [1314, 347] width 30 height 28
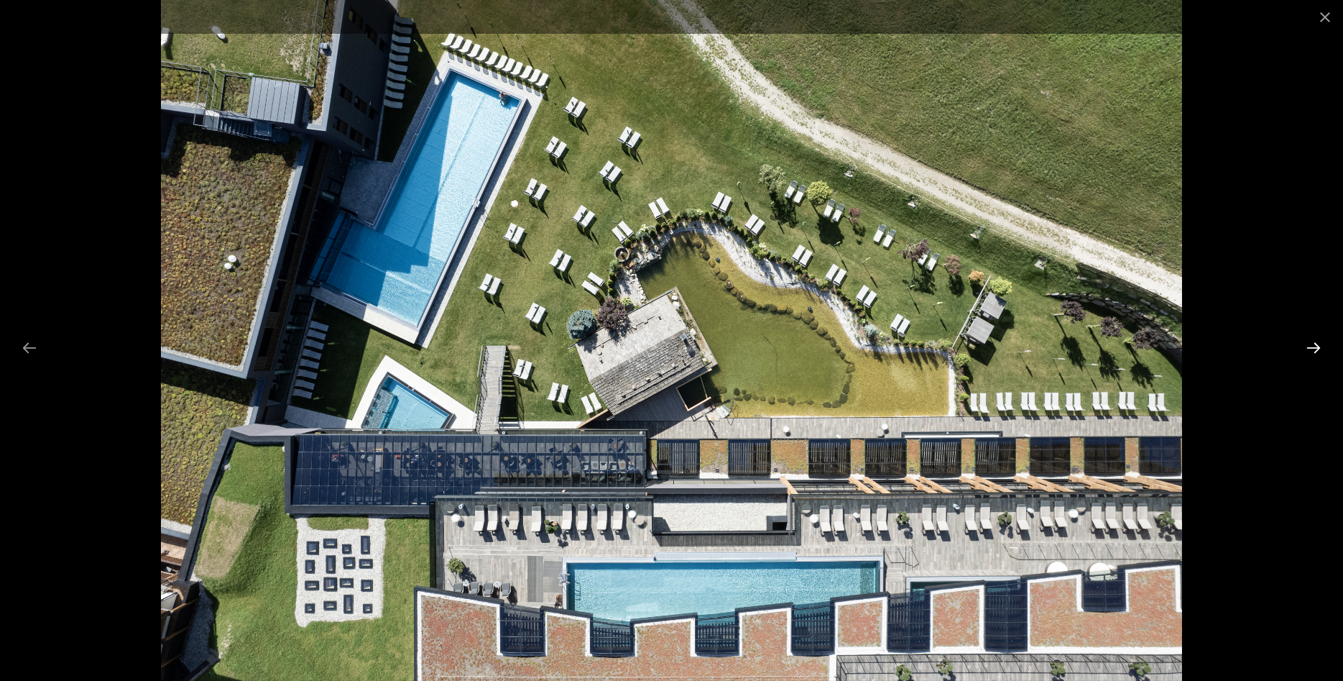
click at [1316, 347] on button "Next slide" at bounding box center [1314, 347] width 30 height 28
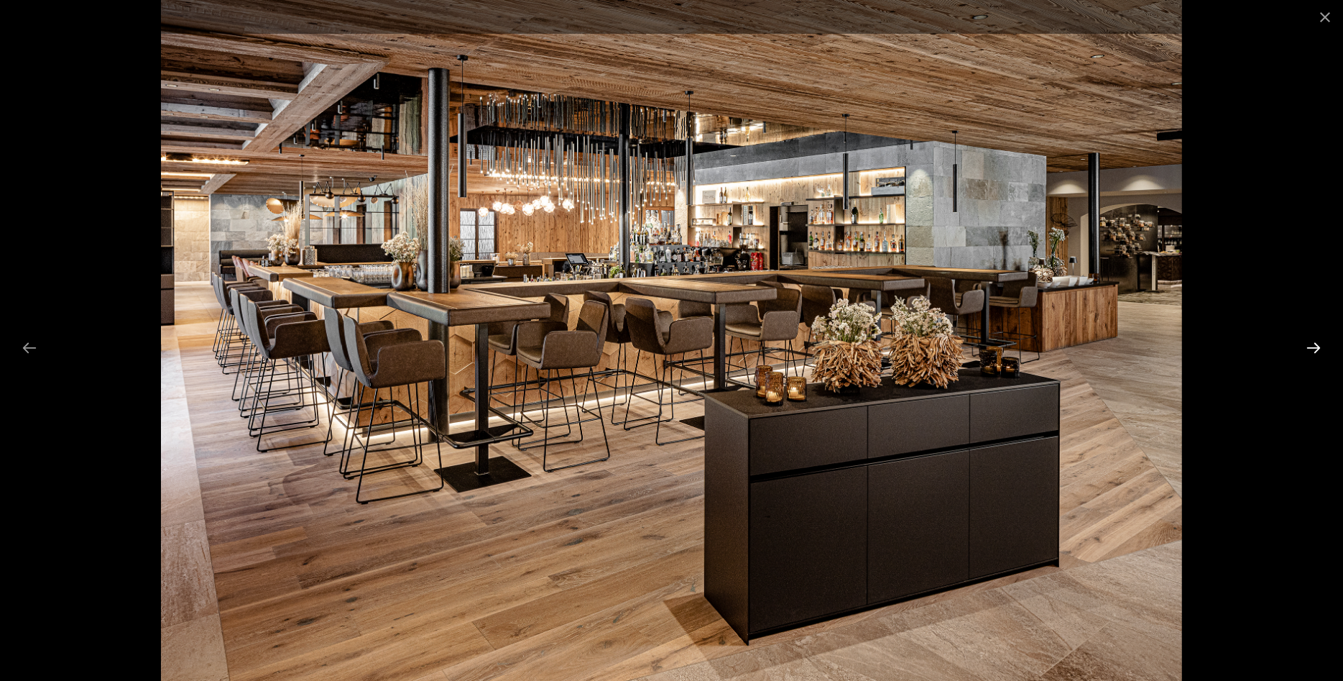
click at [1317, 348] on button "Next slide" at bounding box center [1314, 347] width 30 height 28
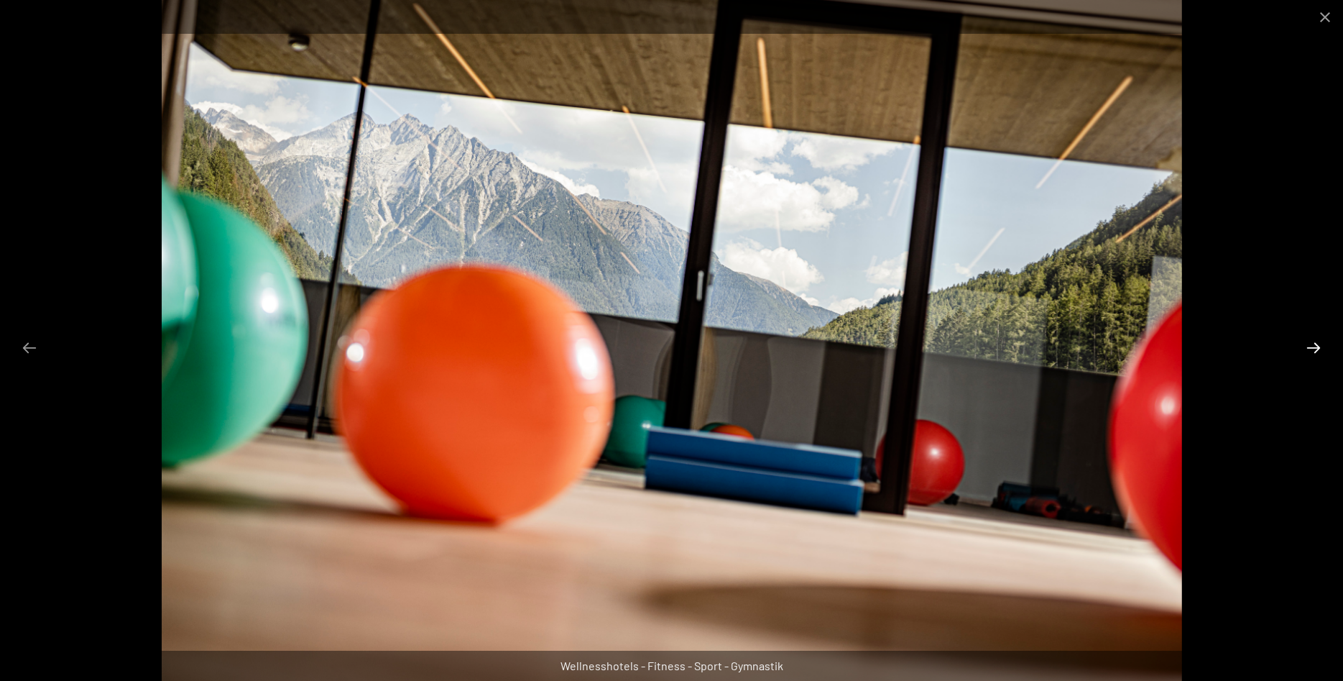
click at [1317, 348] on button "Next slide" at bounding box center [1314, 347] width 30 height 28
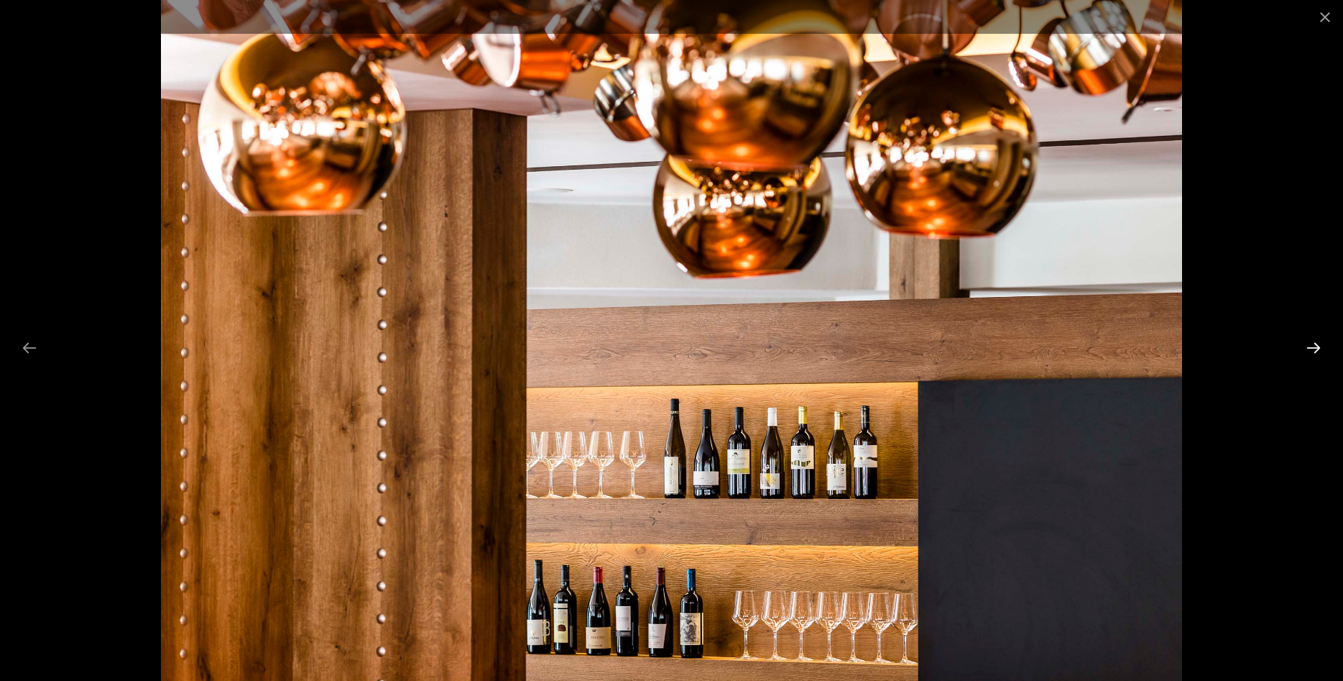
click at [1317, 348] on button "Next slide" at bounding box center [1314, 347] width 30 height 28
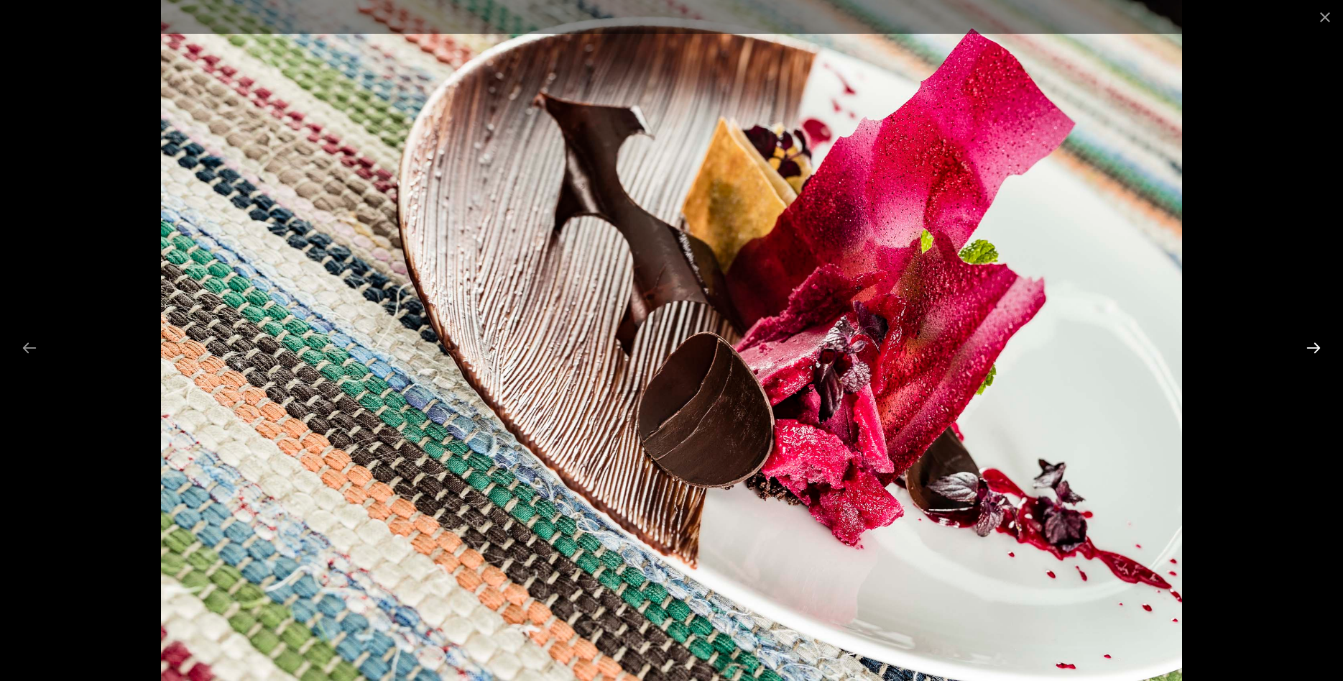
click at [1317, 348] on button "Next slide" at bounding box center [1314, 347] width 30 height 28
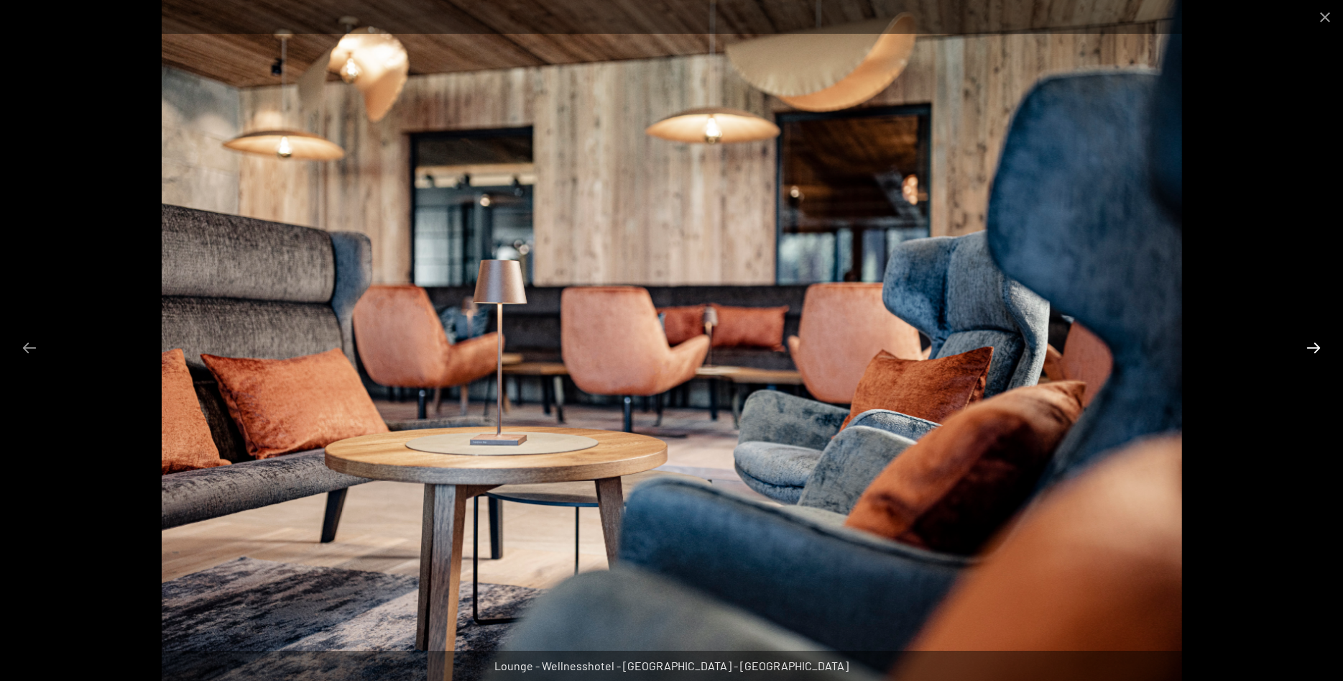
click at [1317, 348] on button "Next slide" at bounding box center [1314, 347] width 30 height 28
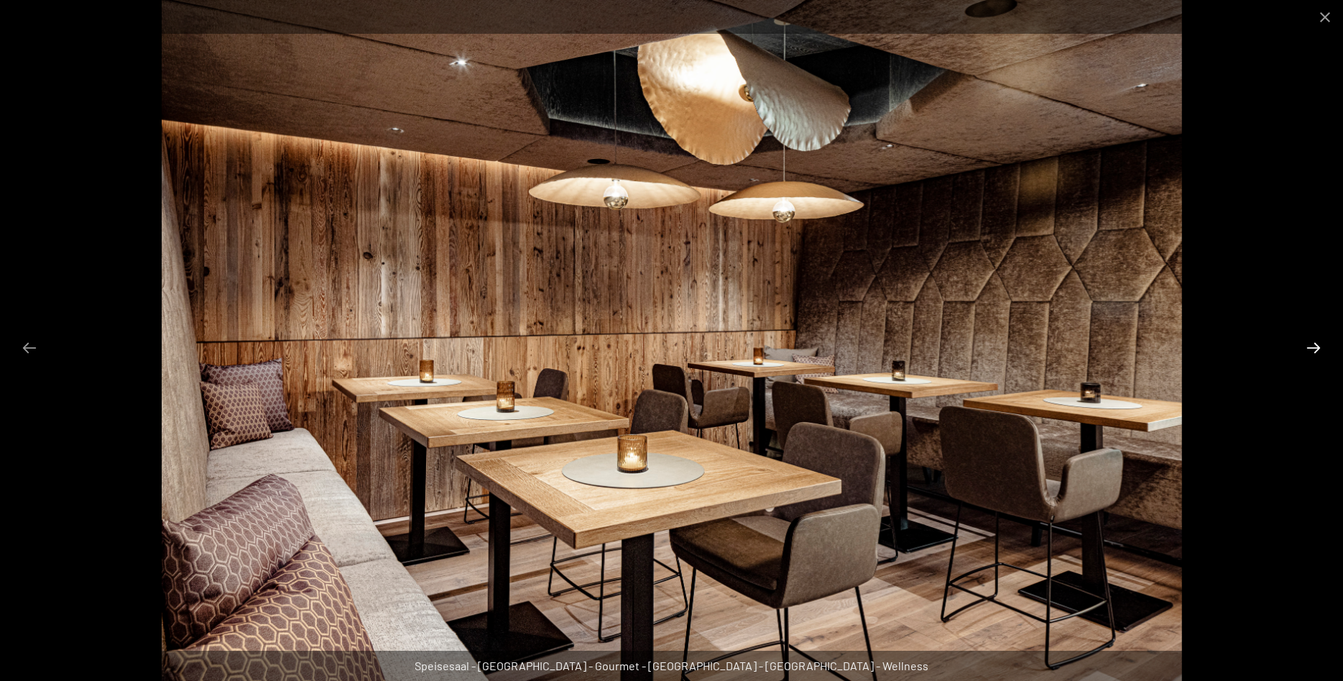
click at [1317, 348] on button "Next slide" at bounding box center [1314, 347] width 30 height 28
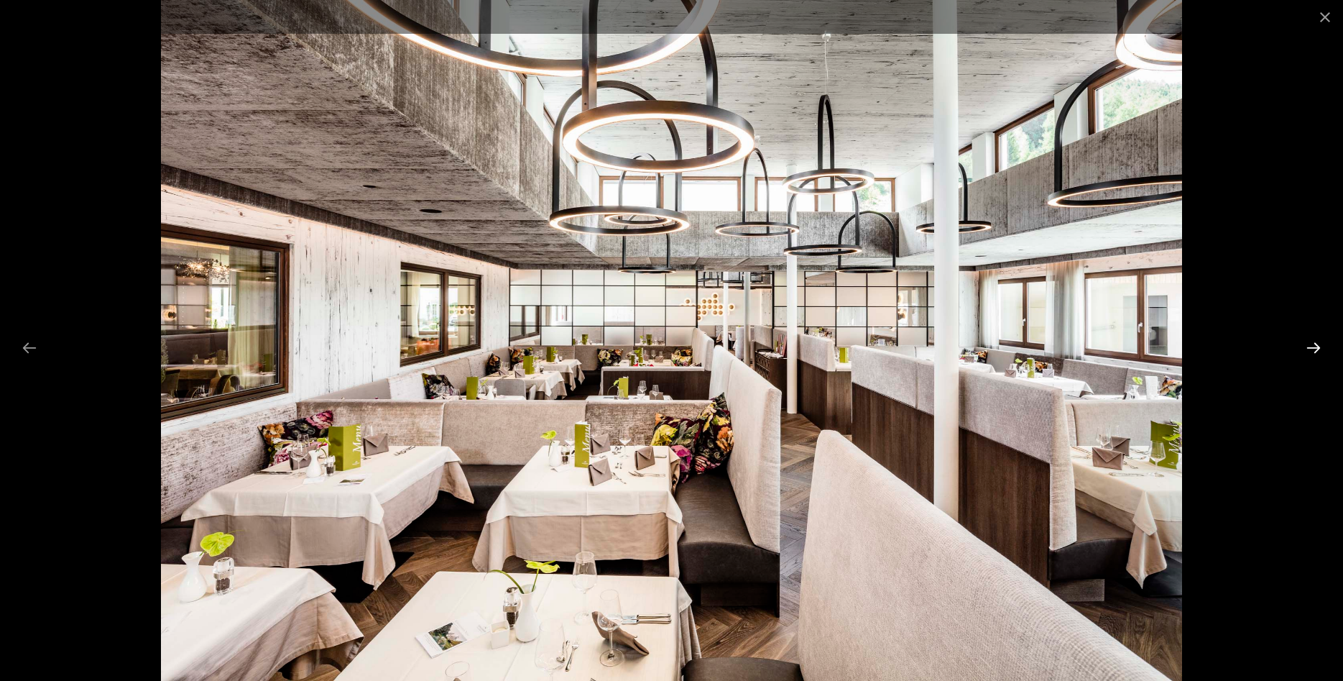
click at [1317, 348] on button "Next slide" at bounding box center [1314, 347] width 30 height 28
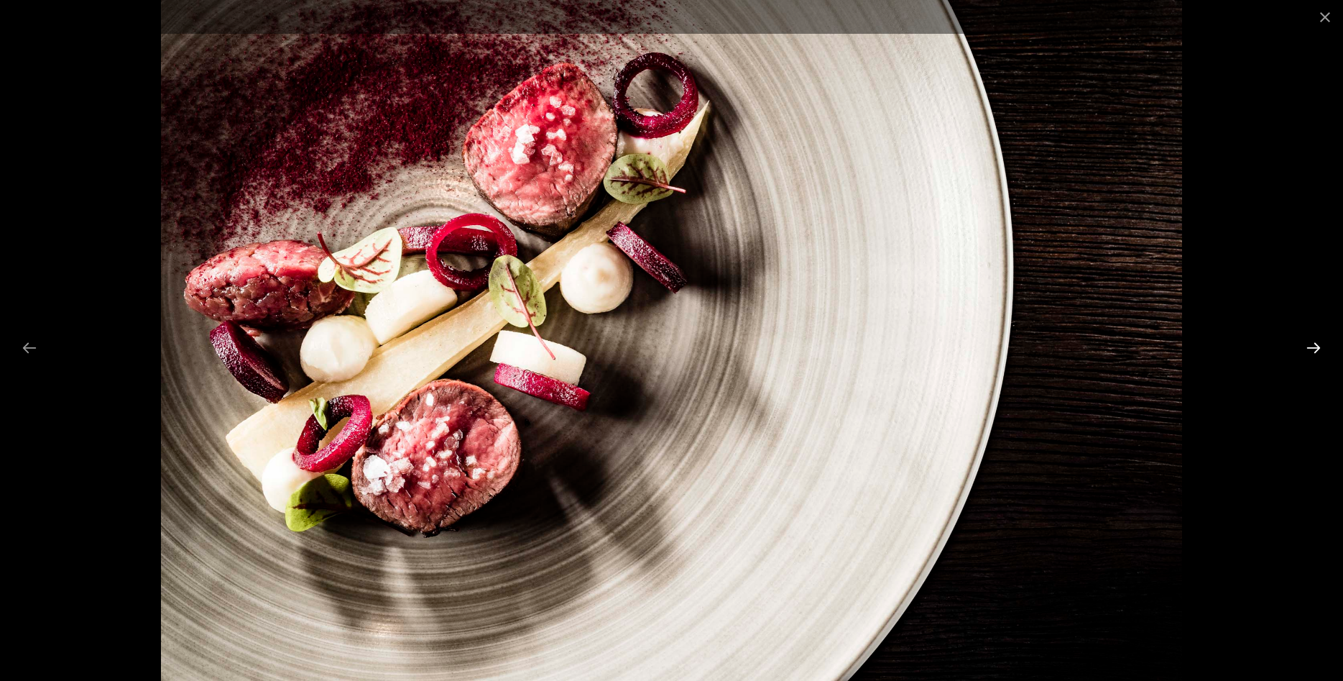
click at [1317, 348] on button "Next slide" at bounding box center [1314, 347] width 30 height 28
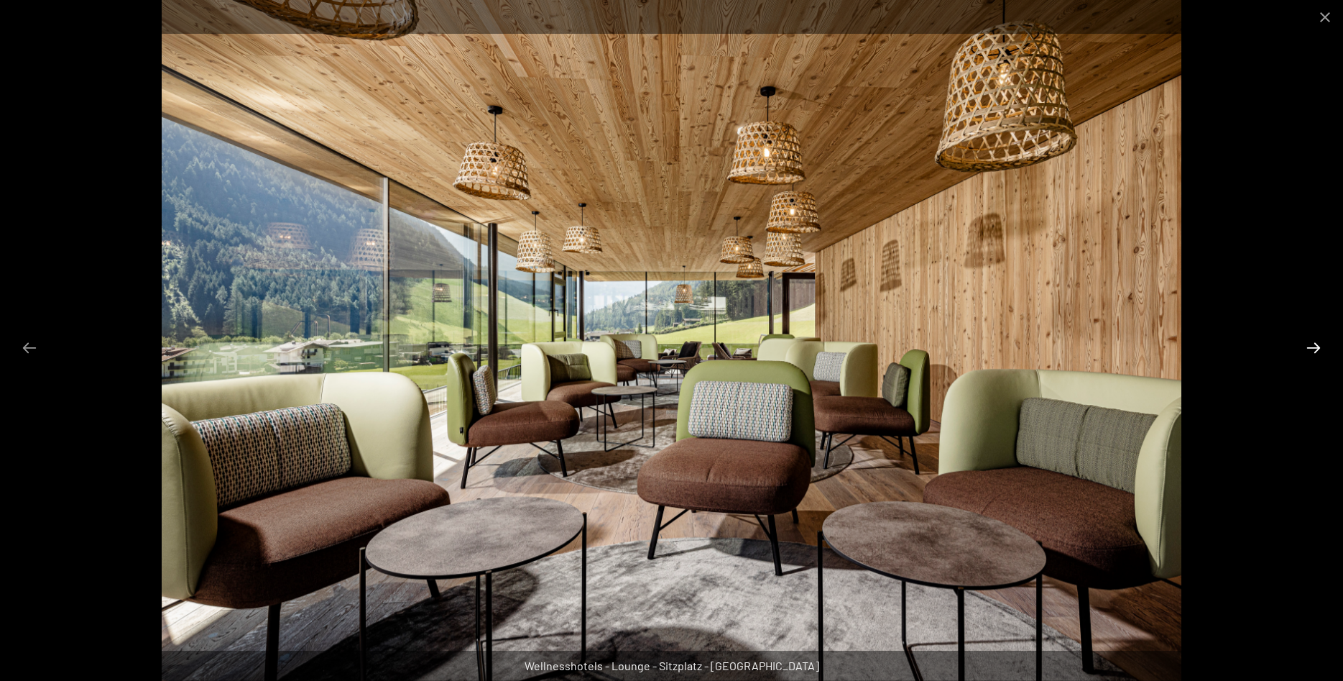
click at [1317, 348] on button "Next slide" at bounding box center [1314, 347] width 30 height 28
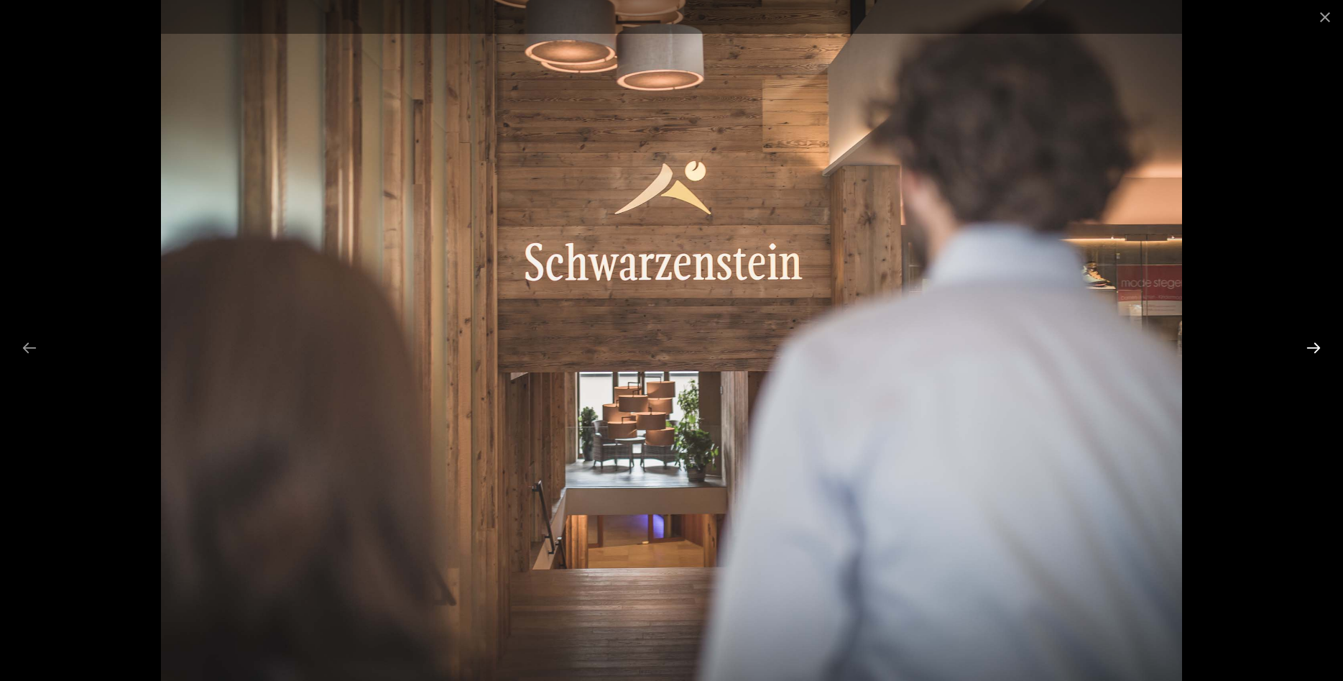
click at [1317, 348] on button "Next slide" at bounding box center [1314, 347] width 30 height 28
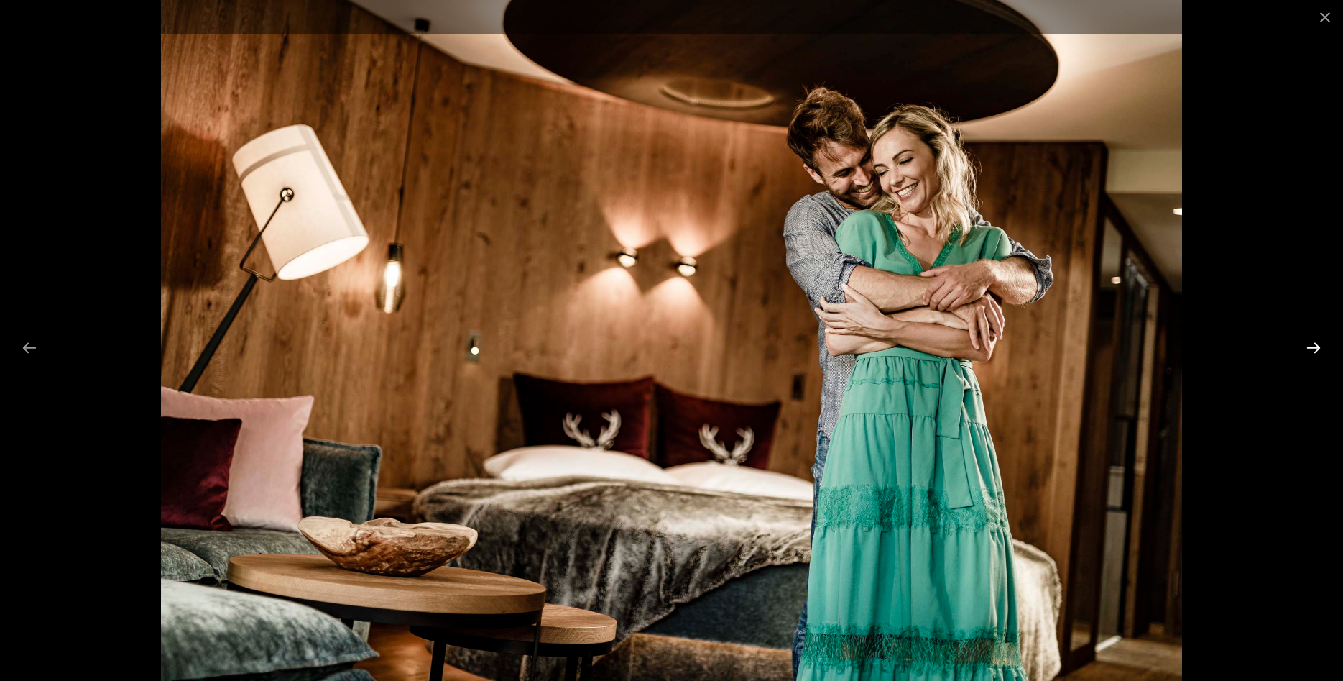
click at [1317, 348] on button "Next slide" at bounding box center [1314, 347] width 30 height 28
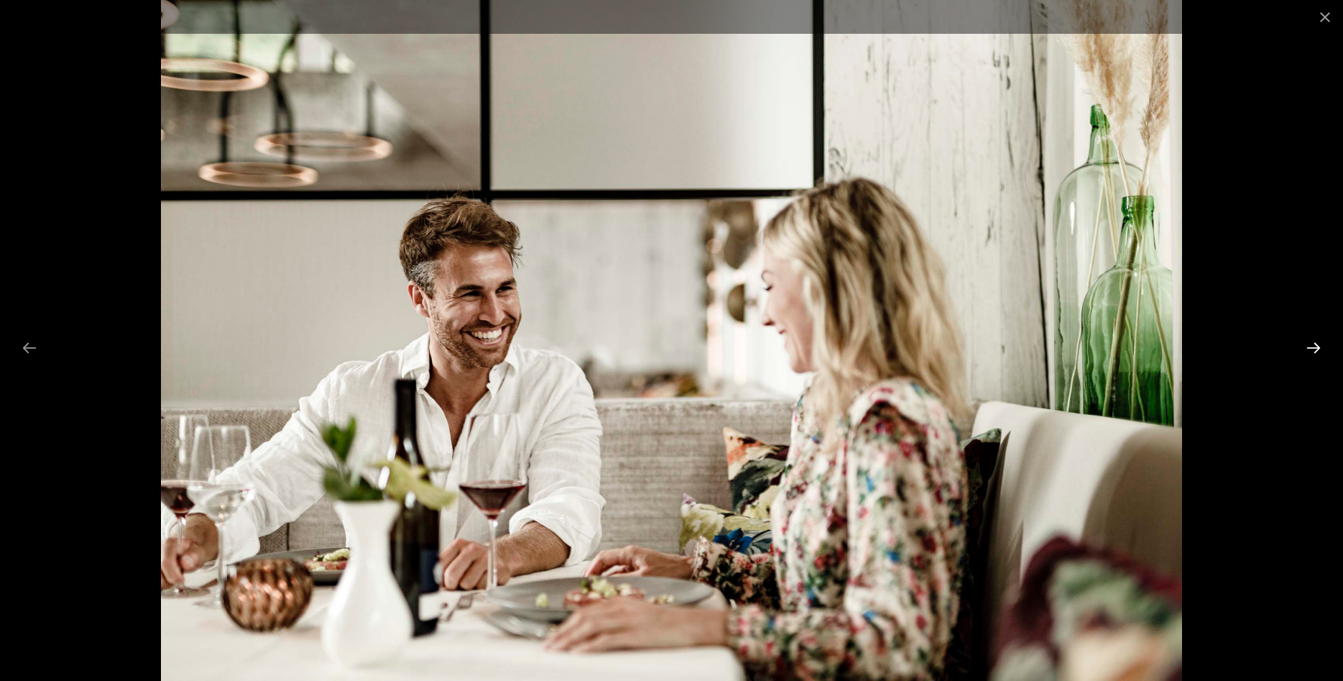
click at [1317, 348] on button "Next slide" at bounding box center [1314, 347] width 30 height 28
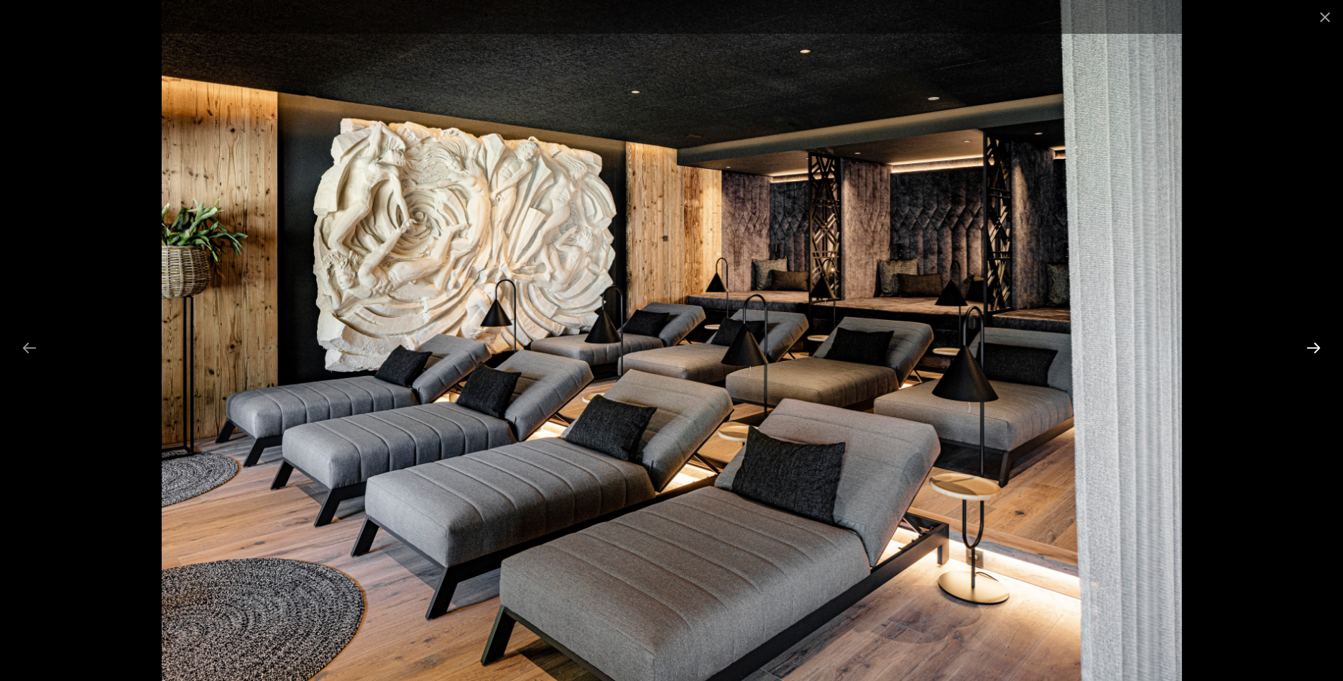
click at [1315, 348] on button "Next slide" at bounding box center [1314, 347] width 30 height 28
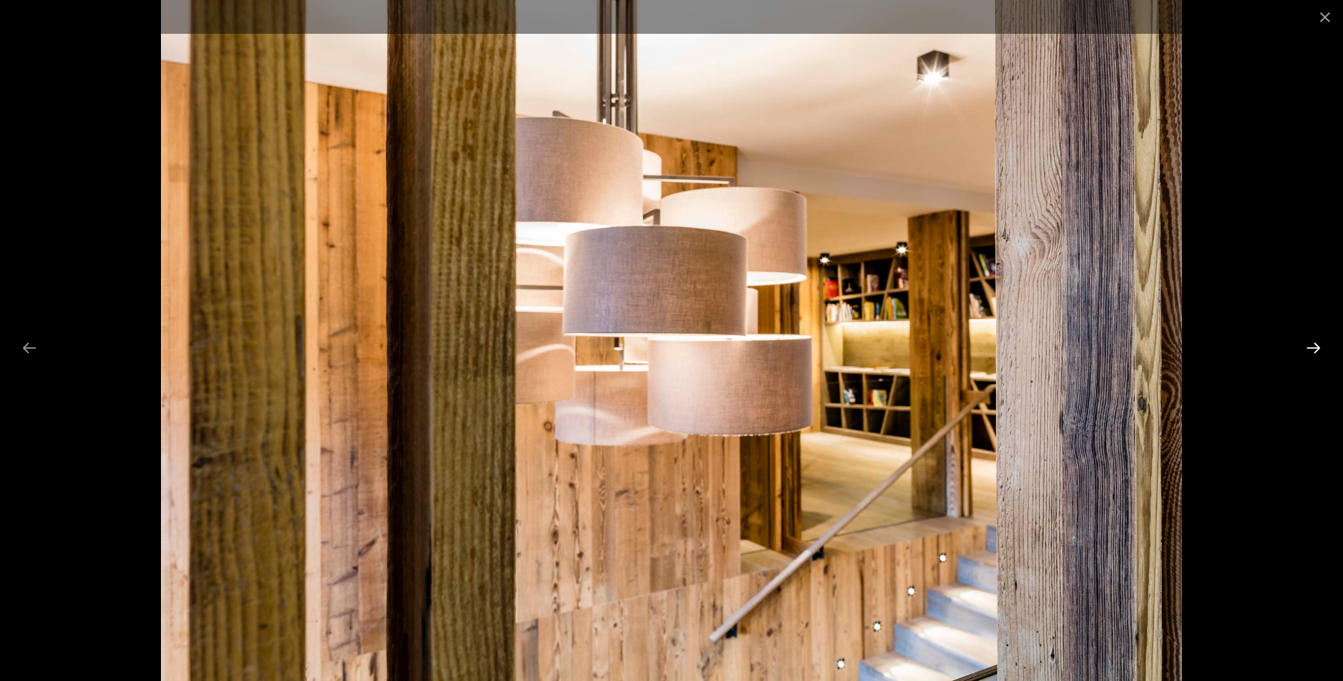
click at [1315, 348] on button "Next slide" at bounding box center [1314, 347] width 30 height 28
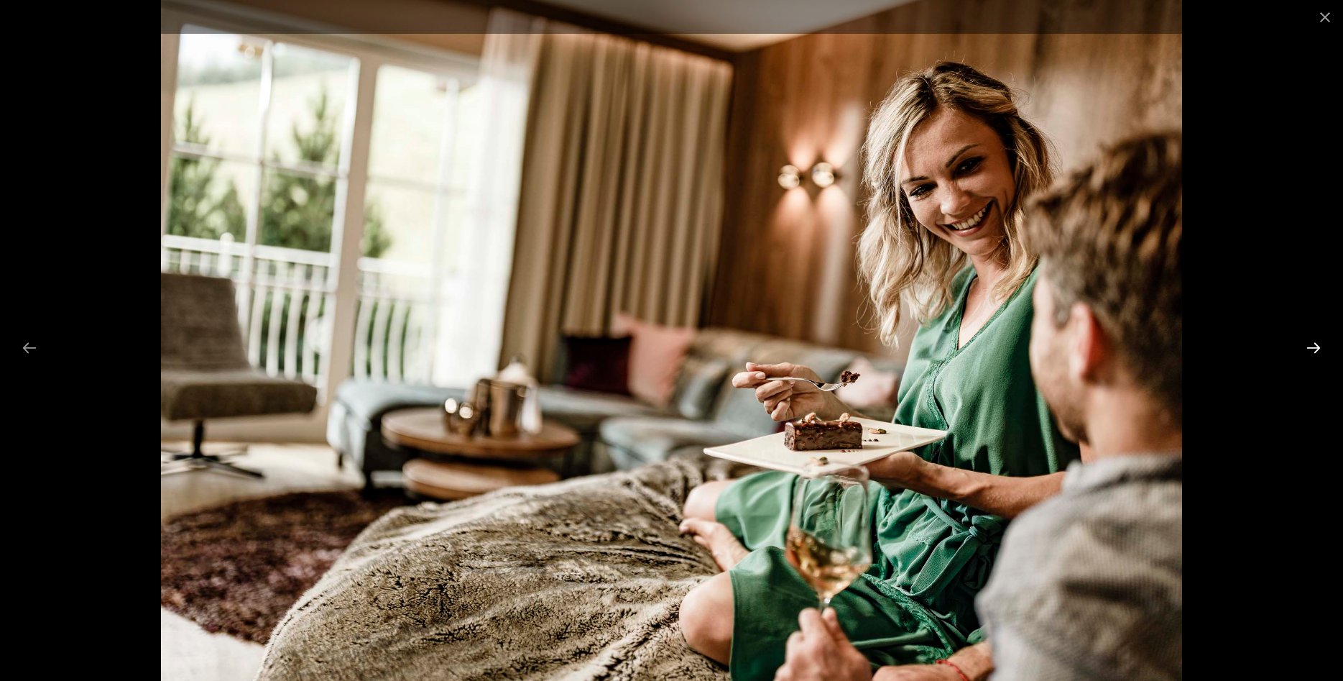
click at [1315, 348] on button "Next slide" at bounding box center [1314, 347] width 30 height 28
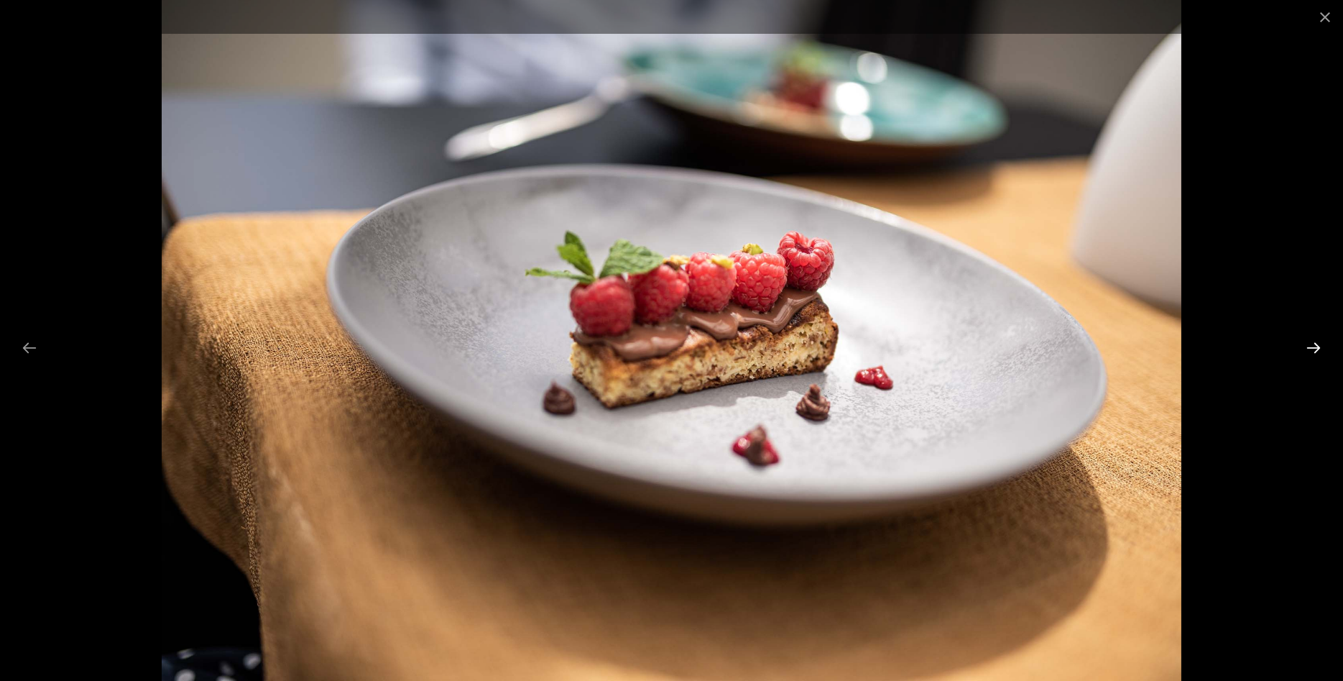
click at [1314, 347] on button "Next slide" at bounding box center [1314, 347] width 30 height 28
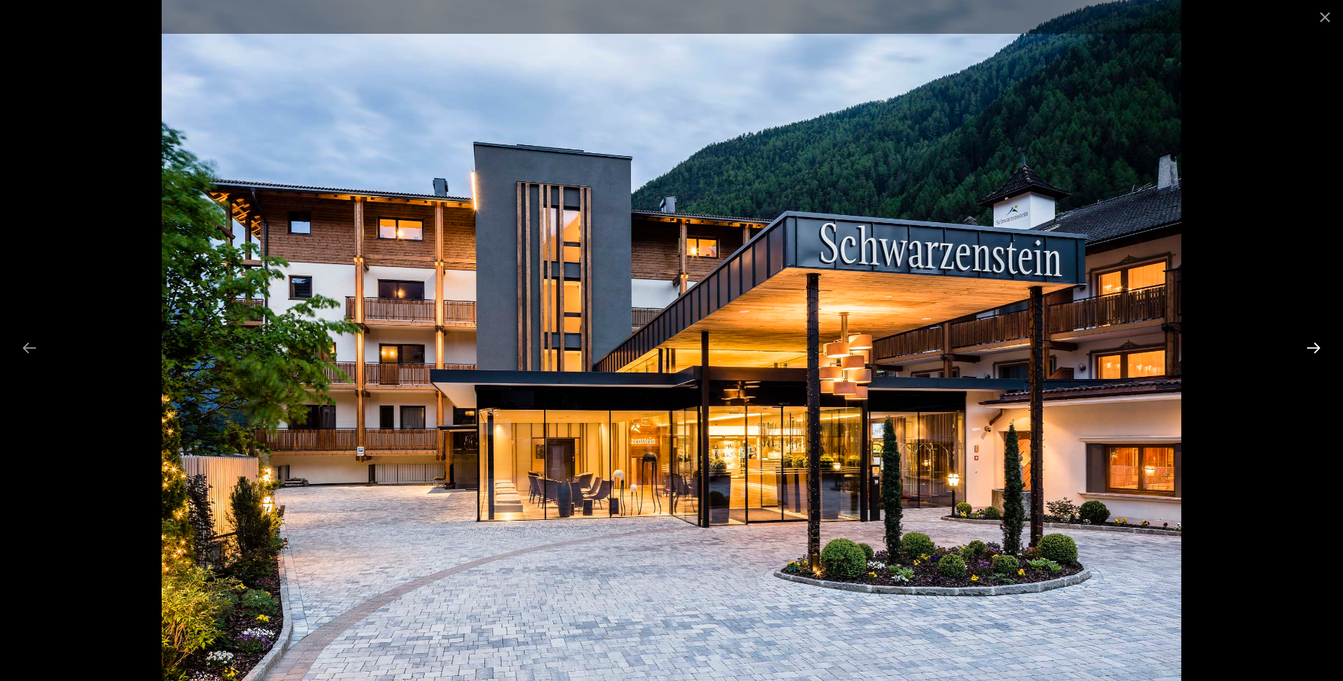
click at [1312, 346] on button "Next slide" at bounding box center [1314, 347] width 30 height 28
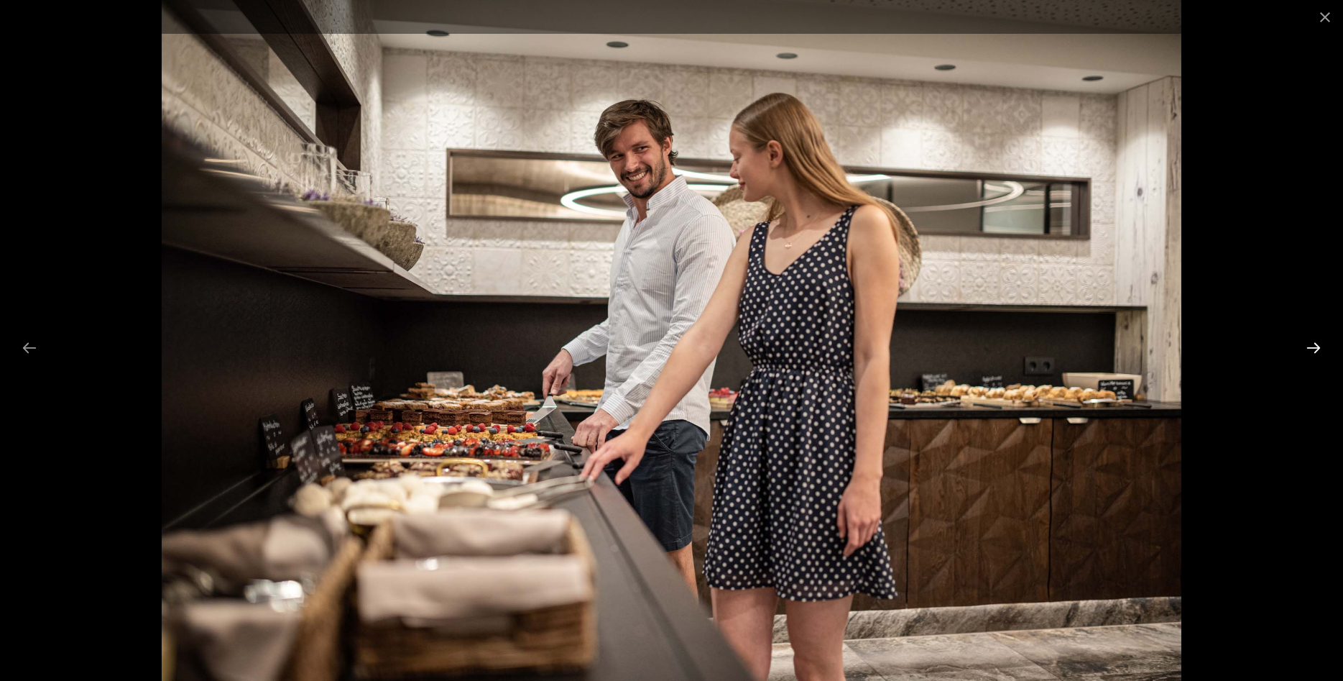
click at [1312, 346] on button "Next slide" at bounding box center [1314, 347] width 30 height 28
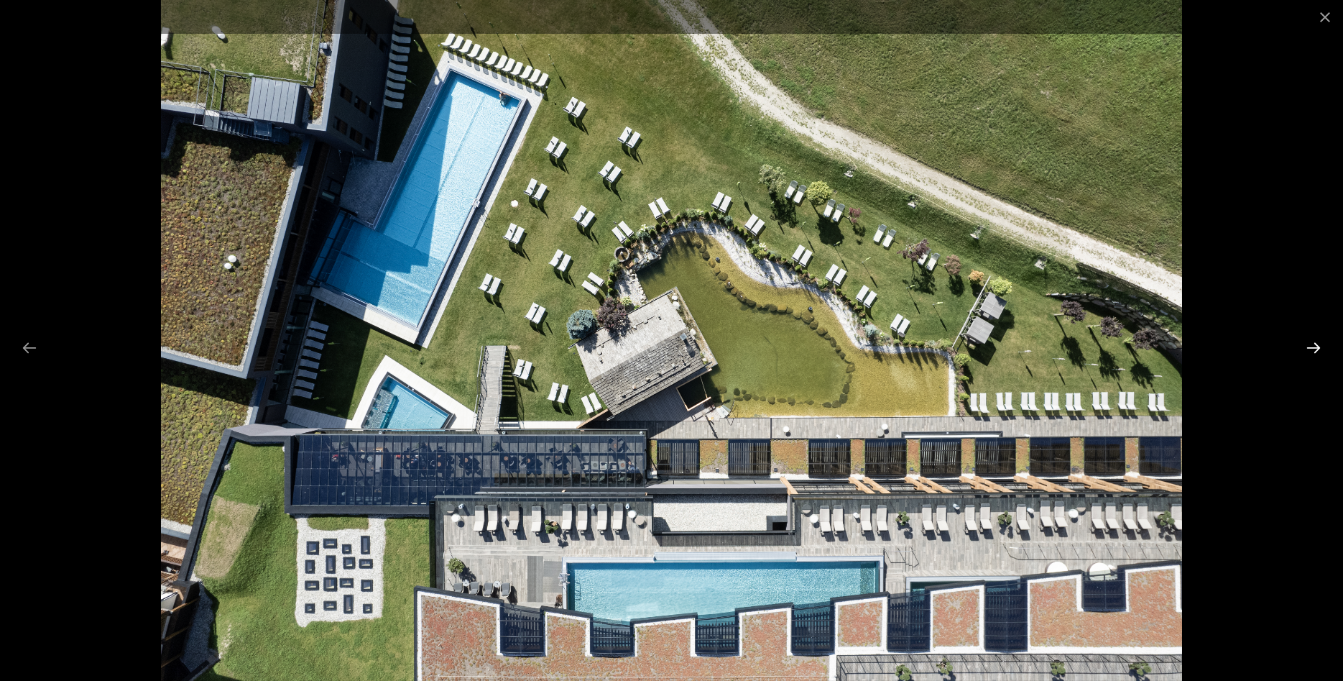
click at [1311, 345] on button "Next slide" at bounding box center [1314, 347] width 30 height 28
